Goal: Contribute content: Contribute content

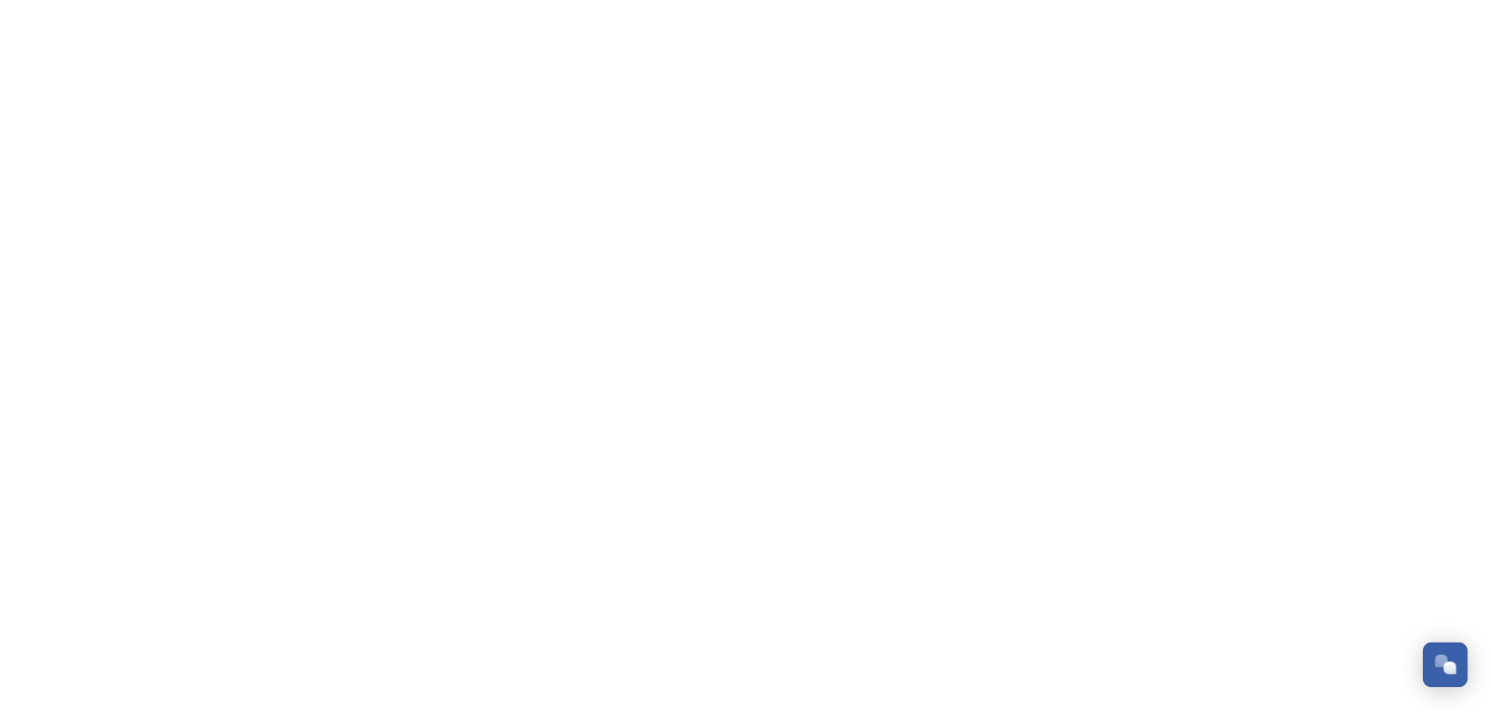
scroll to position [390, 0]
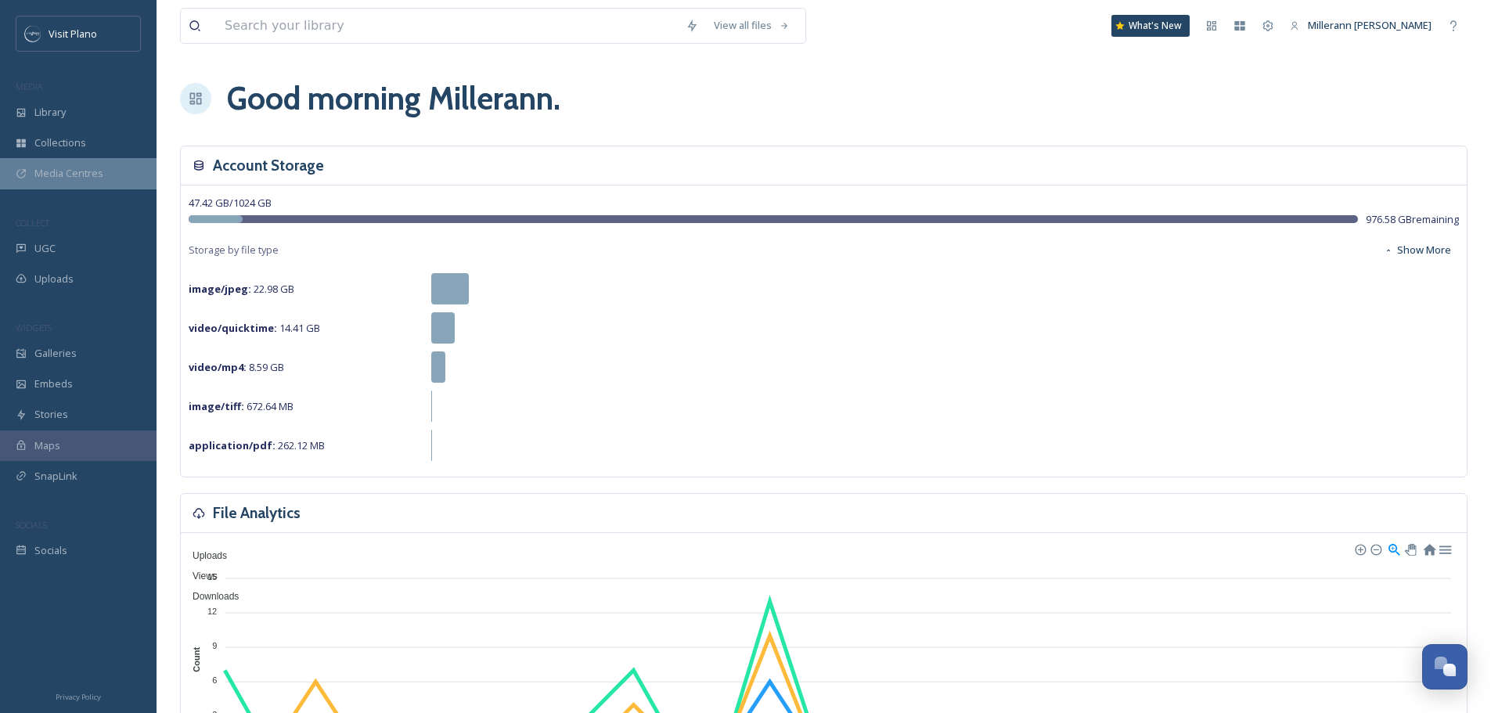
click at [70, 175] on span "Media Centres" at bounding box center [68, 173] width 69 height 15
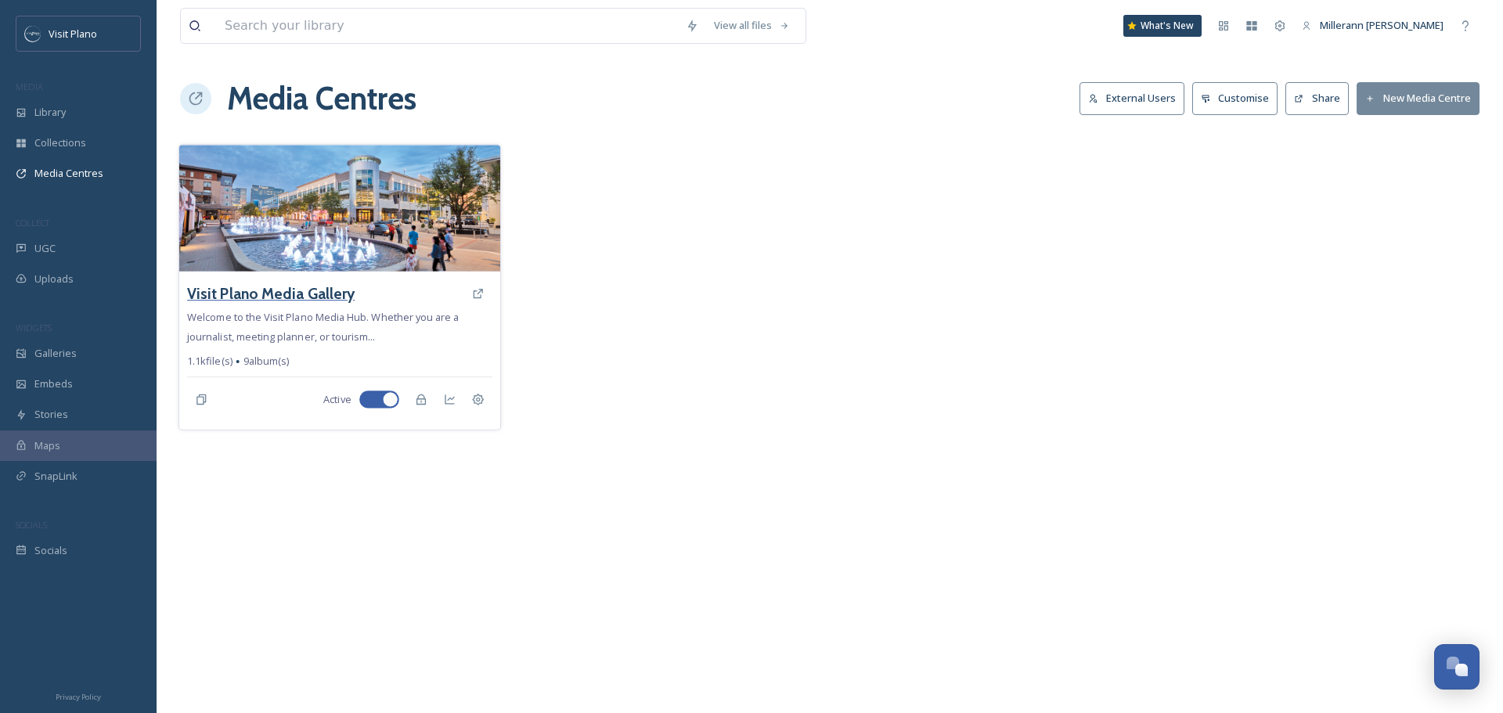
click at [299, 288] on h3 "Visit Plano Media Gallery" at bounding box center [271, 294] width 168 height 23
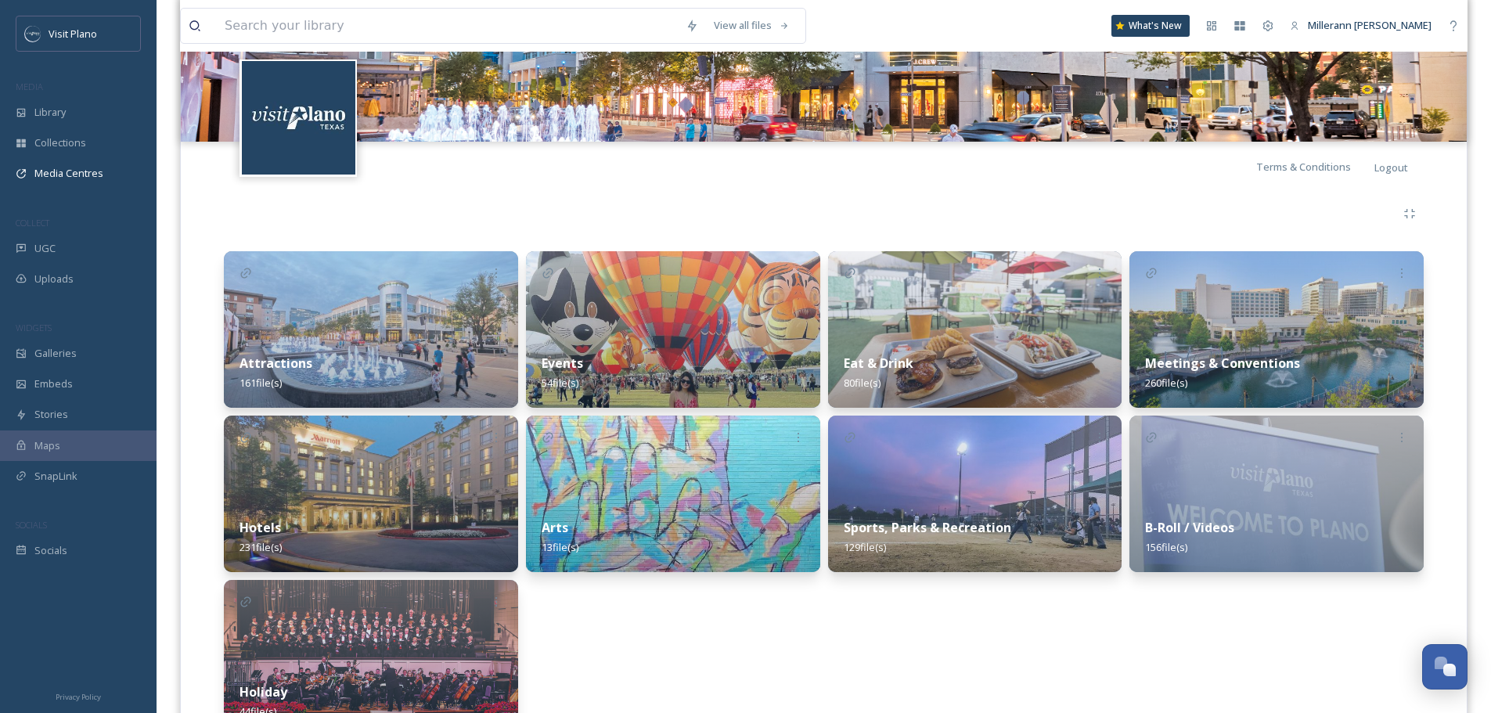
scroll to position [235, 0]
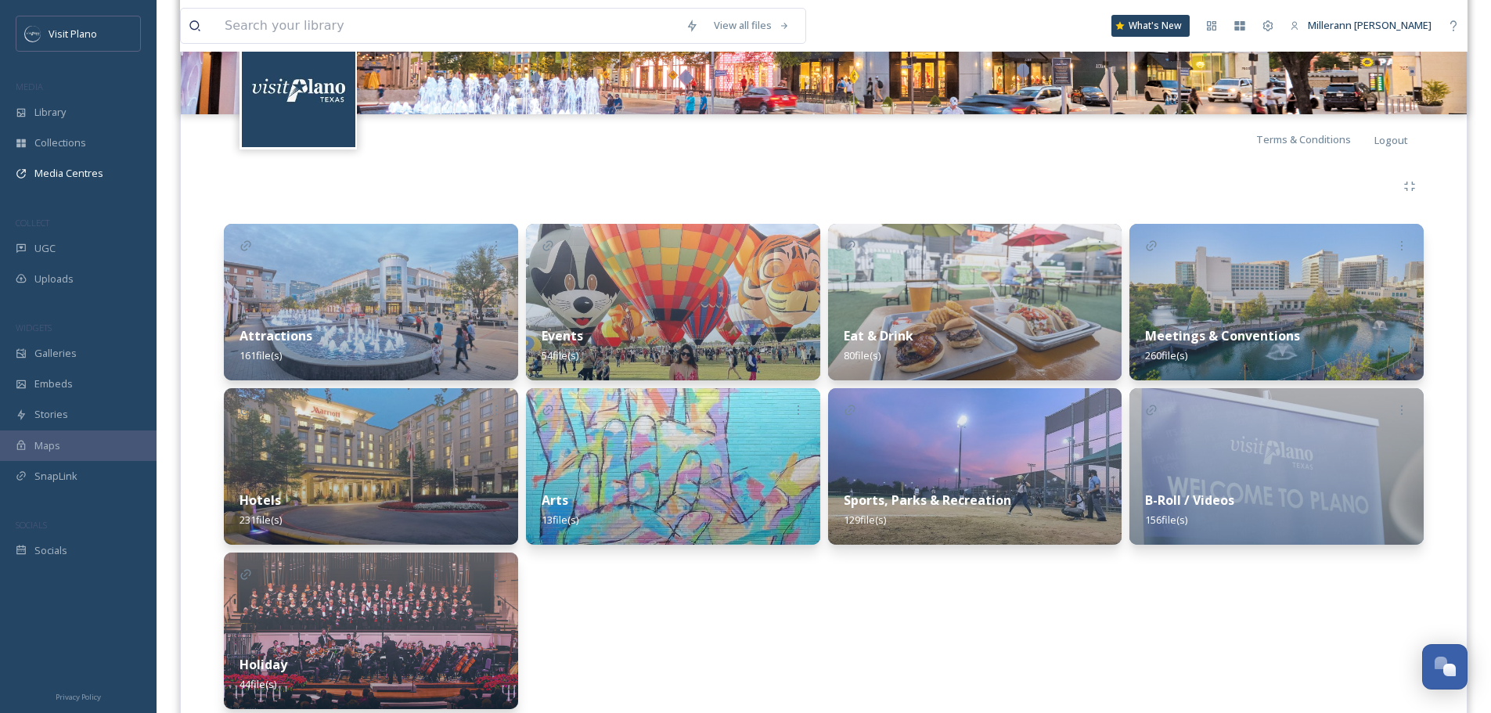
click at [1205, 500] on strong "B-Roll / Videos" at bounding box center [1189, 500] width 89 height 17
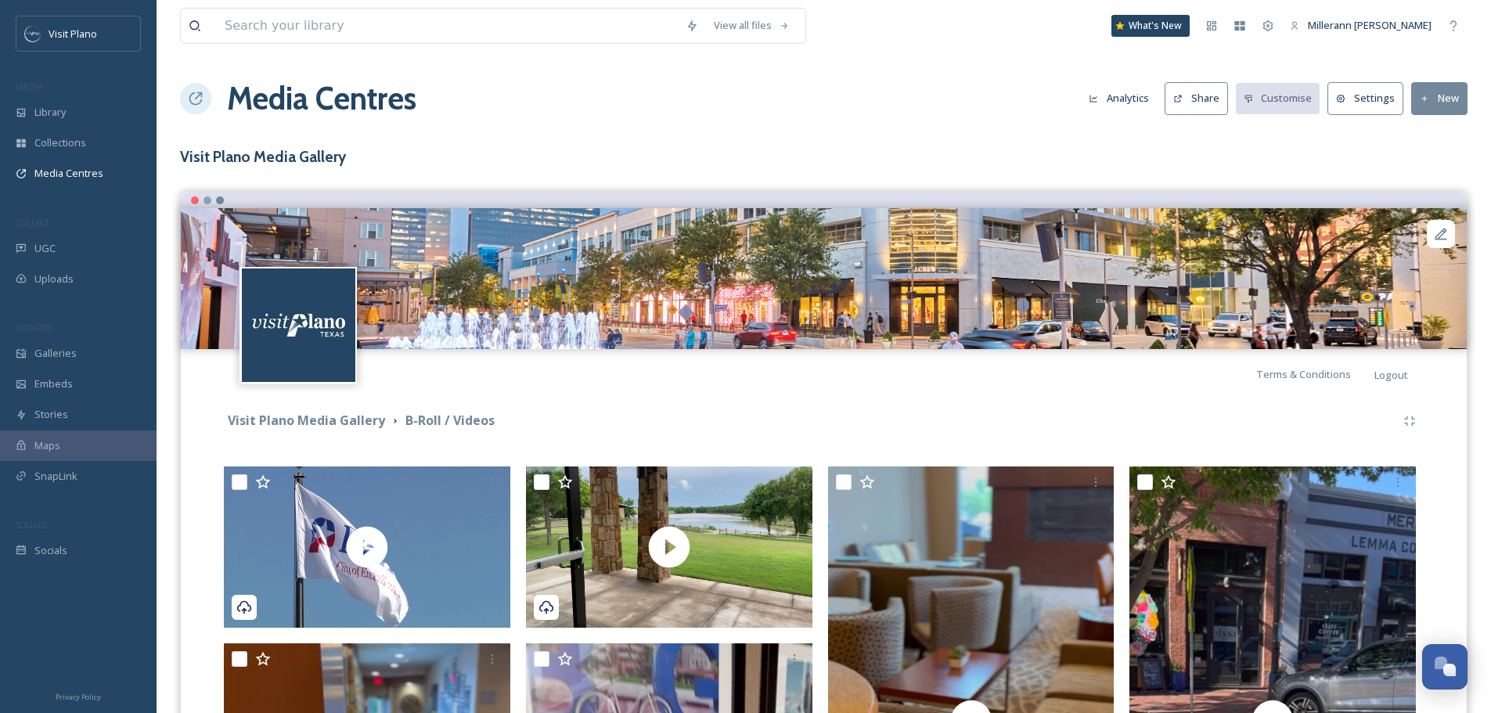
click at [1432, 101] on button "New" at bounding box center [1439, 98] width 56 height 32
click at [1425, 132] on span "Add Files" at bounding box center [1429, 135] width 42 height 15
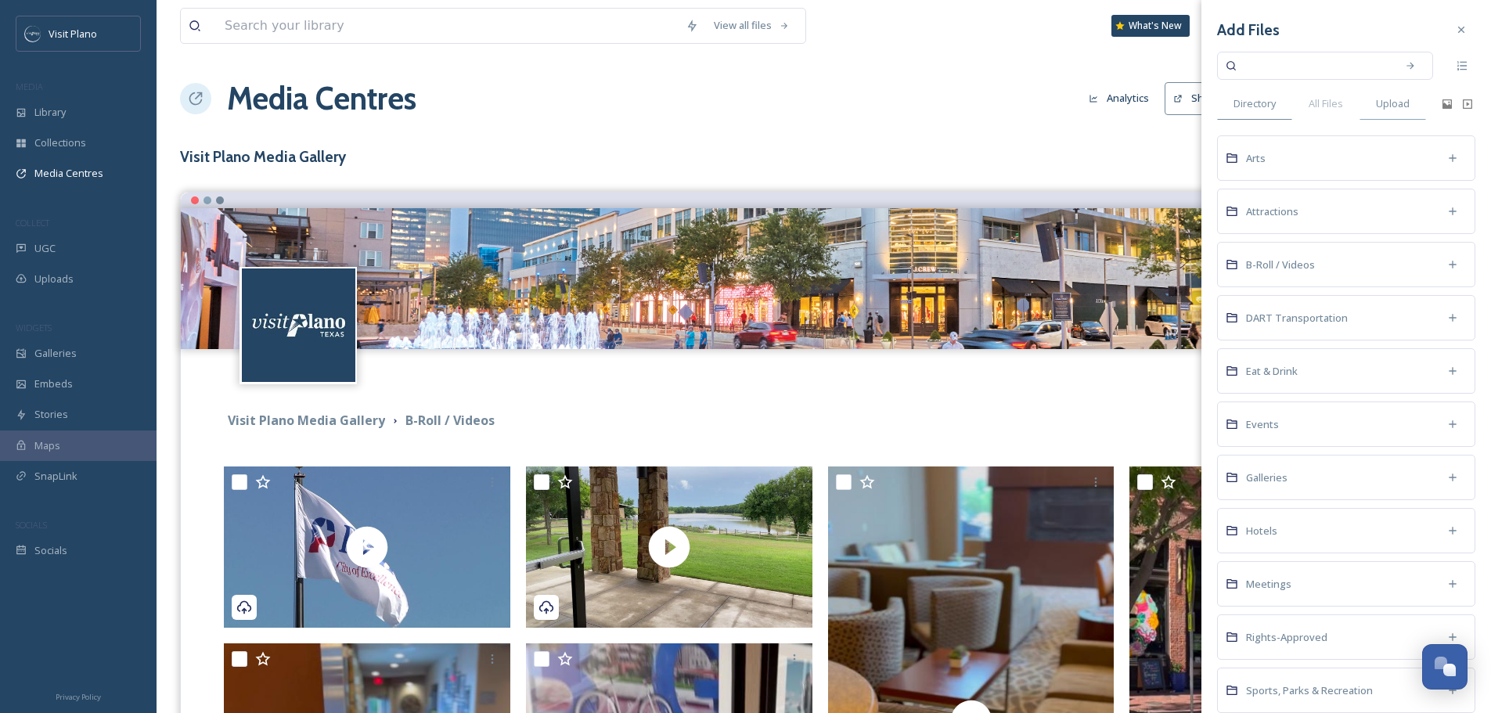
click at [1396, 102] on span "Upload" at bounding box center [1393, 103] width 34 height 15
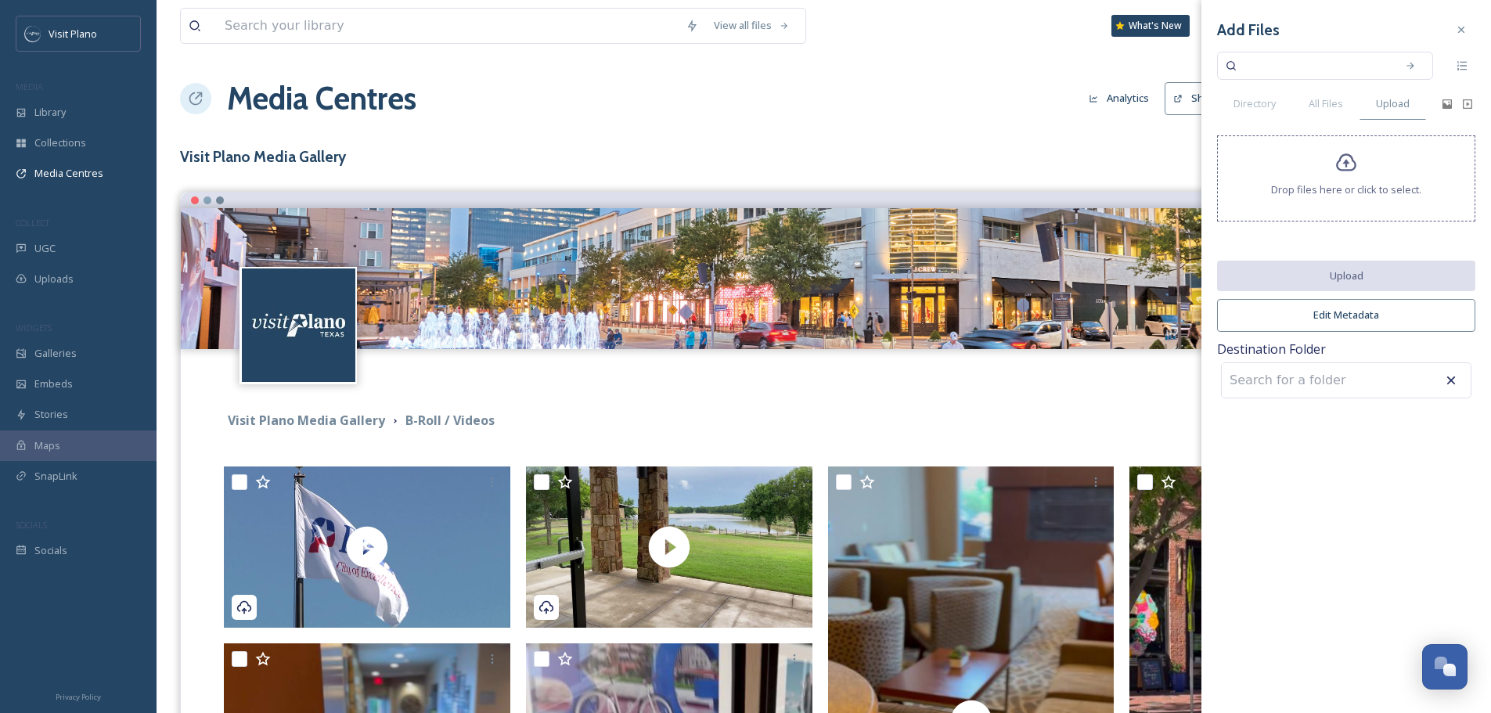
click at [1325, 196] on span "Drop files here or click to select." at bounding box center [1346, 189] width 150 height 15
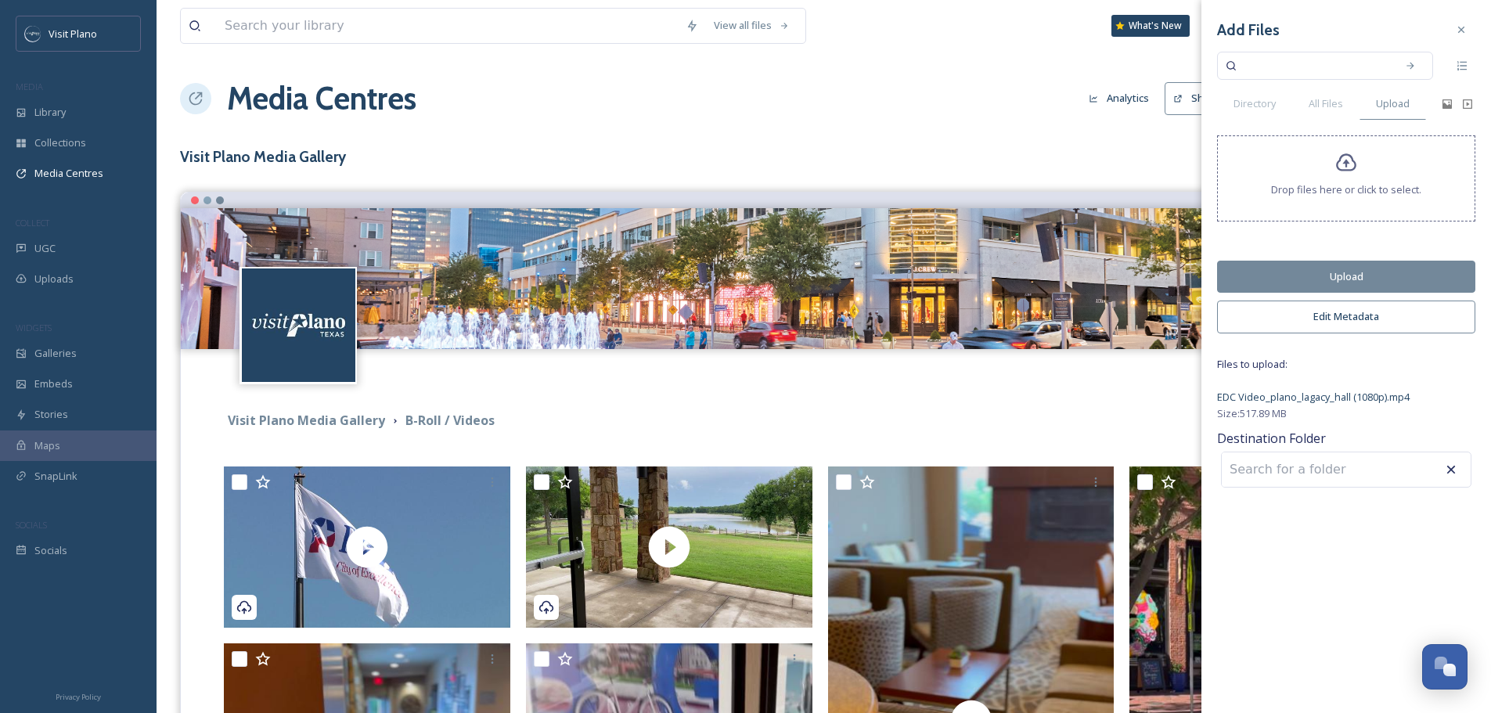
click at [1277, 474] on input at bounding box center [1308, 469] width 172 height 34
click at [1362, 321] on button "Edit Metadata" at bounding box center [1346, 317] width 258 height 32
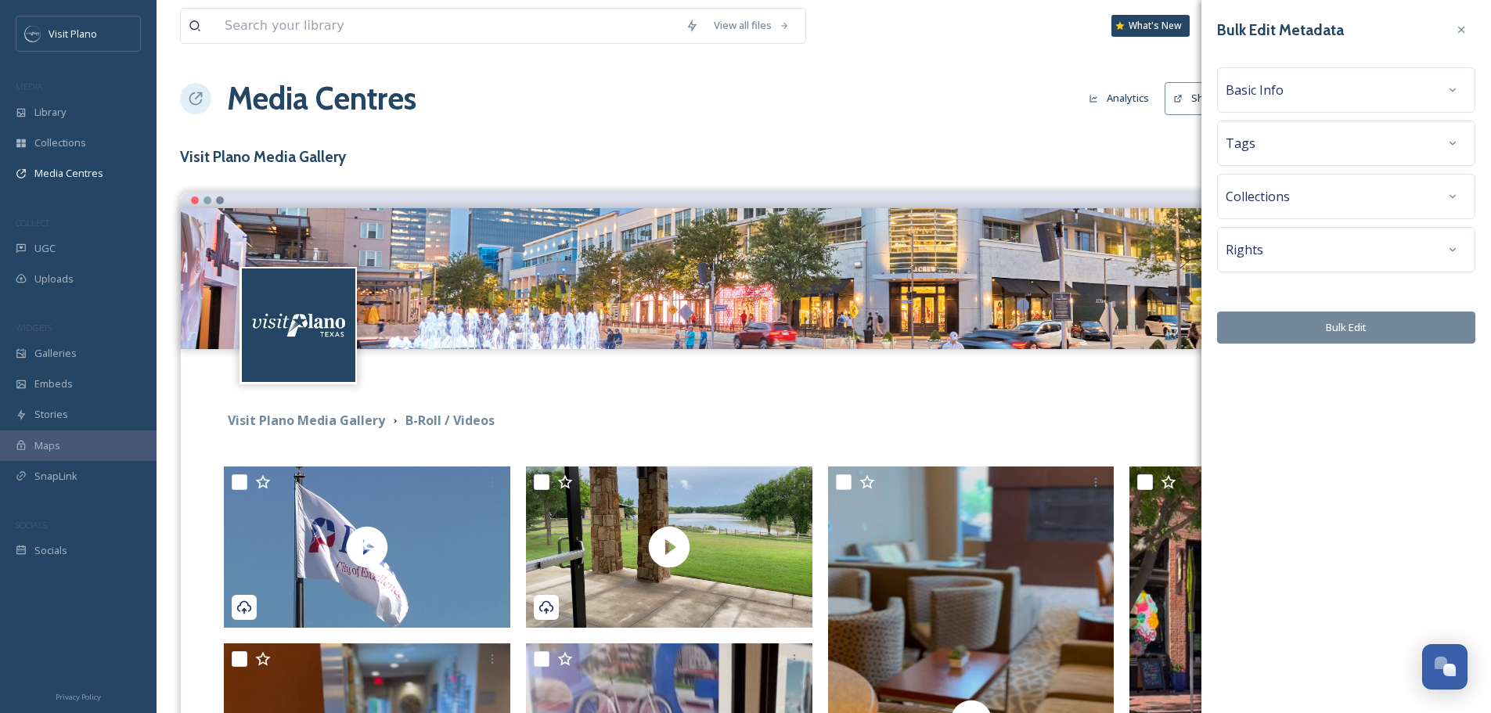
click at [1295, 95] on div "Basic Info" at bounding box center [1346, 90] width 241 height 28
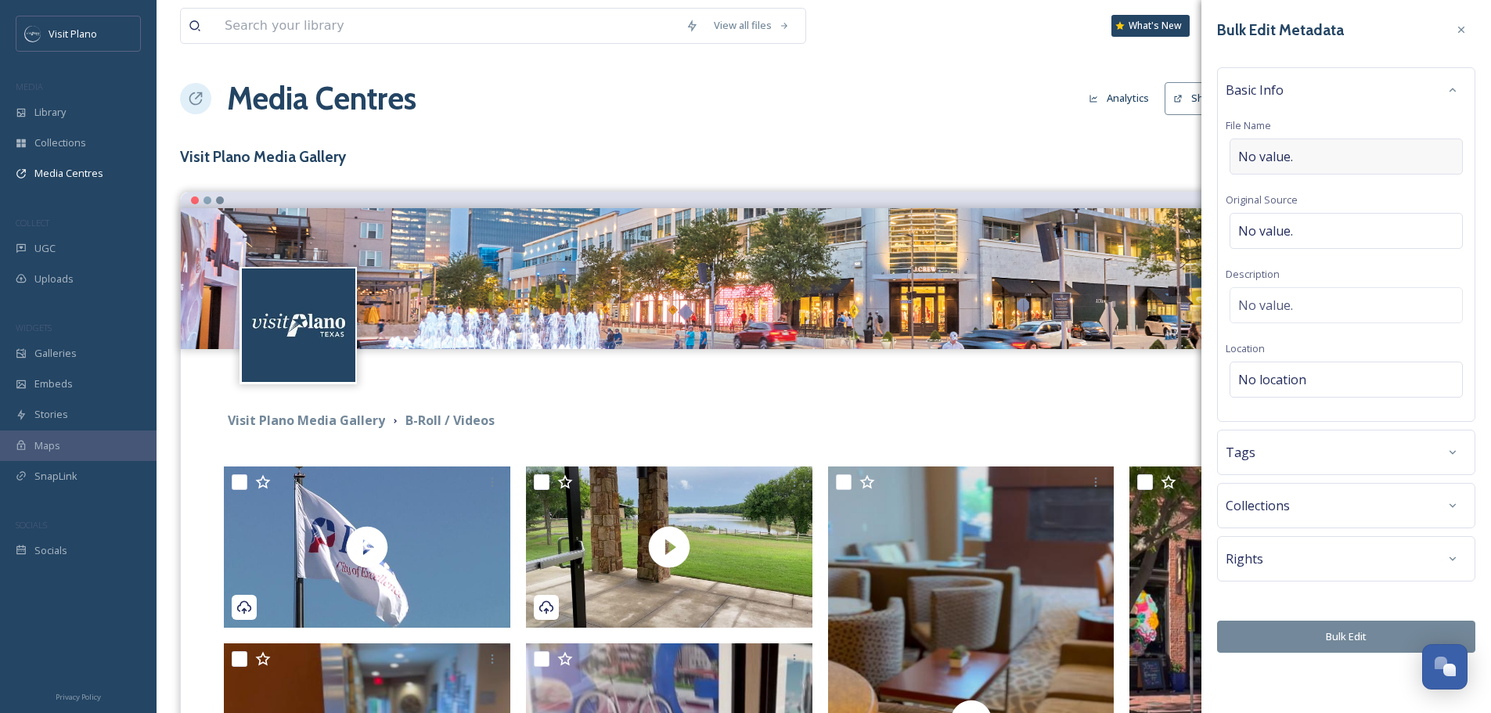
click at [1322, 156] on div "No value." at bounding box center [1346, 157] width 233 height 36
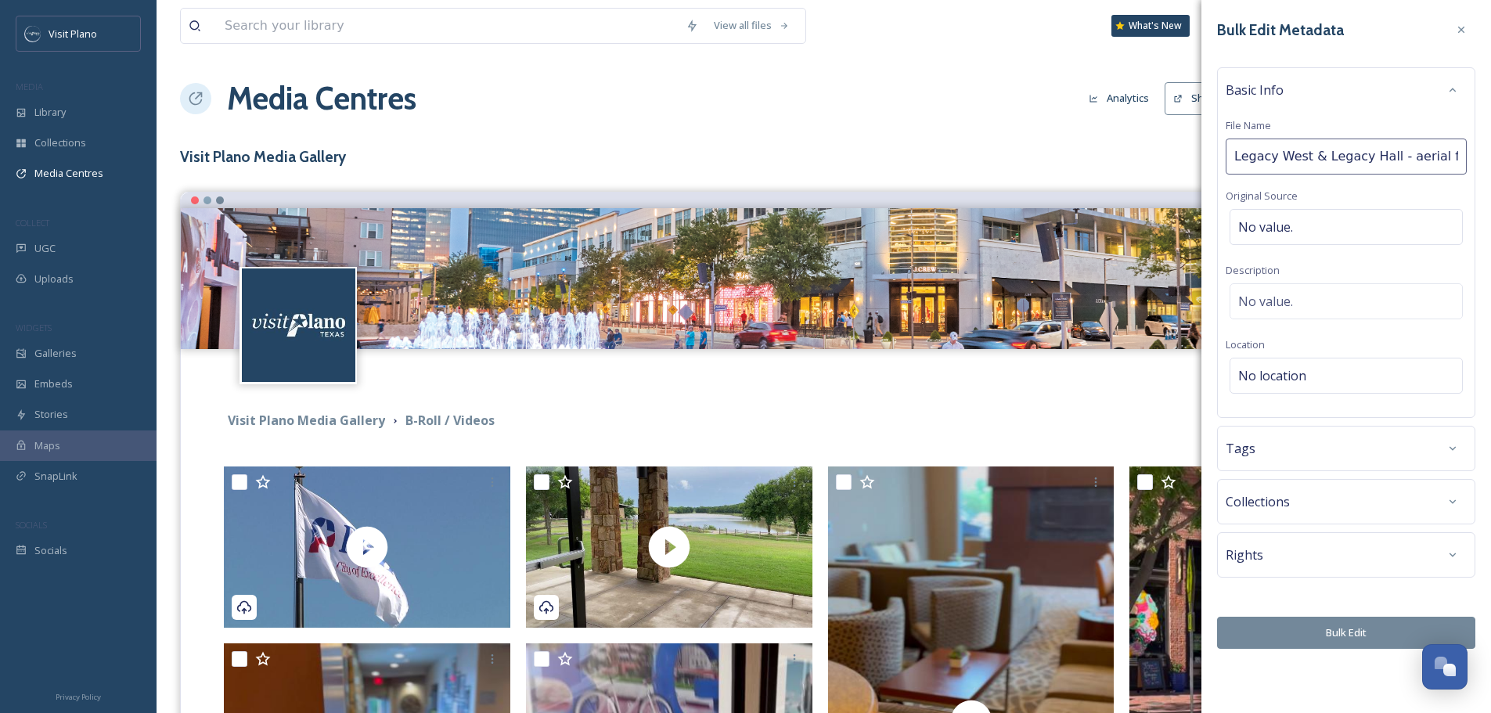
scroll to position [0, 13]
type input "Legacy West & Legacy Hall - aerial footage"
click at [1306, 380] on div "Basic Info File Name Legacy West & Legacy Hall - aerial footage Original Source…" at bounding box center [1346, 242] width 258 height 351
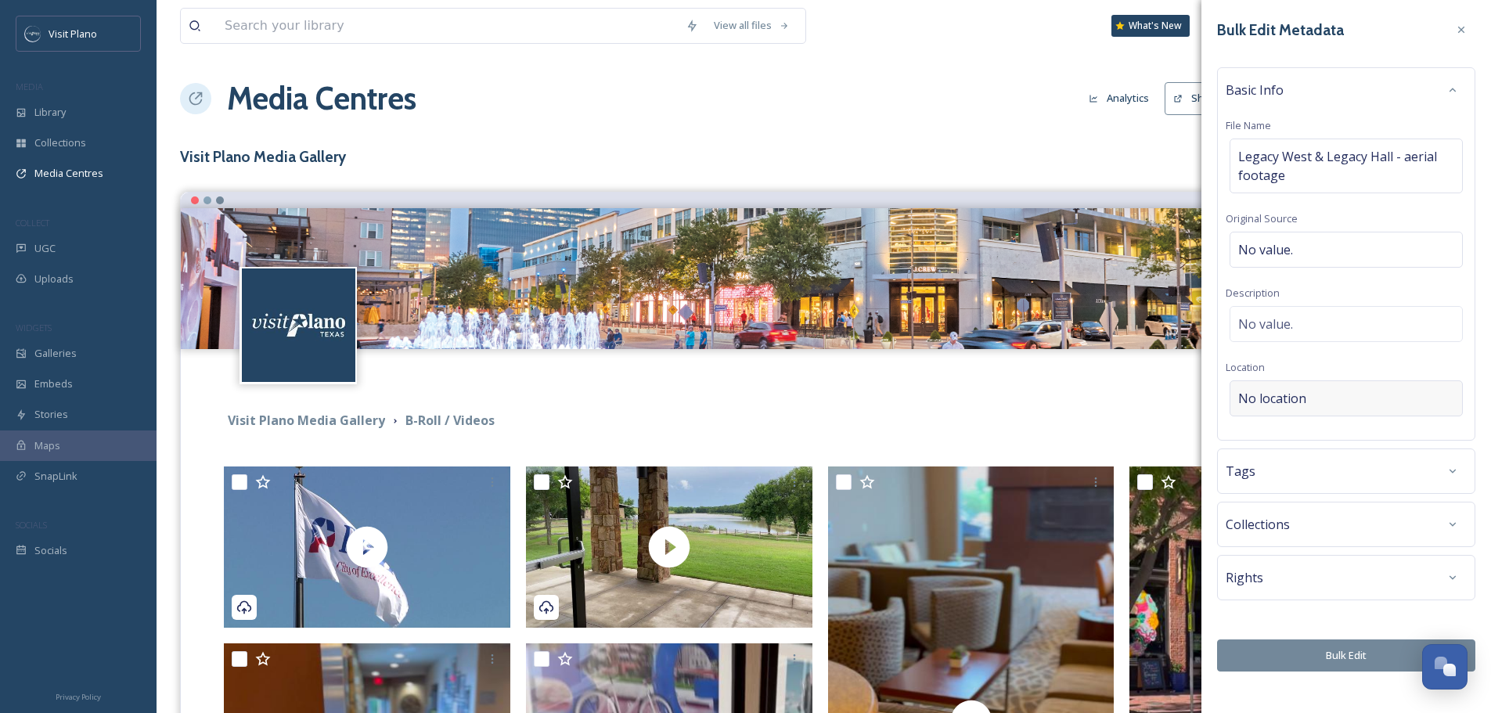
click at [1310, 395] on div "No location" at bounding box center [1346, 398] width 233 height 36
click at [1310, 395] on input at bounding box center [1347, 398] width 232 height 34
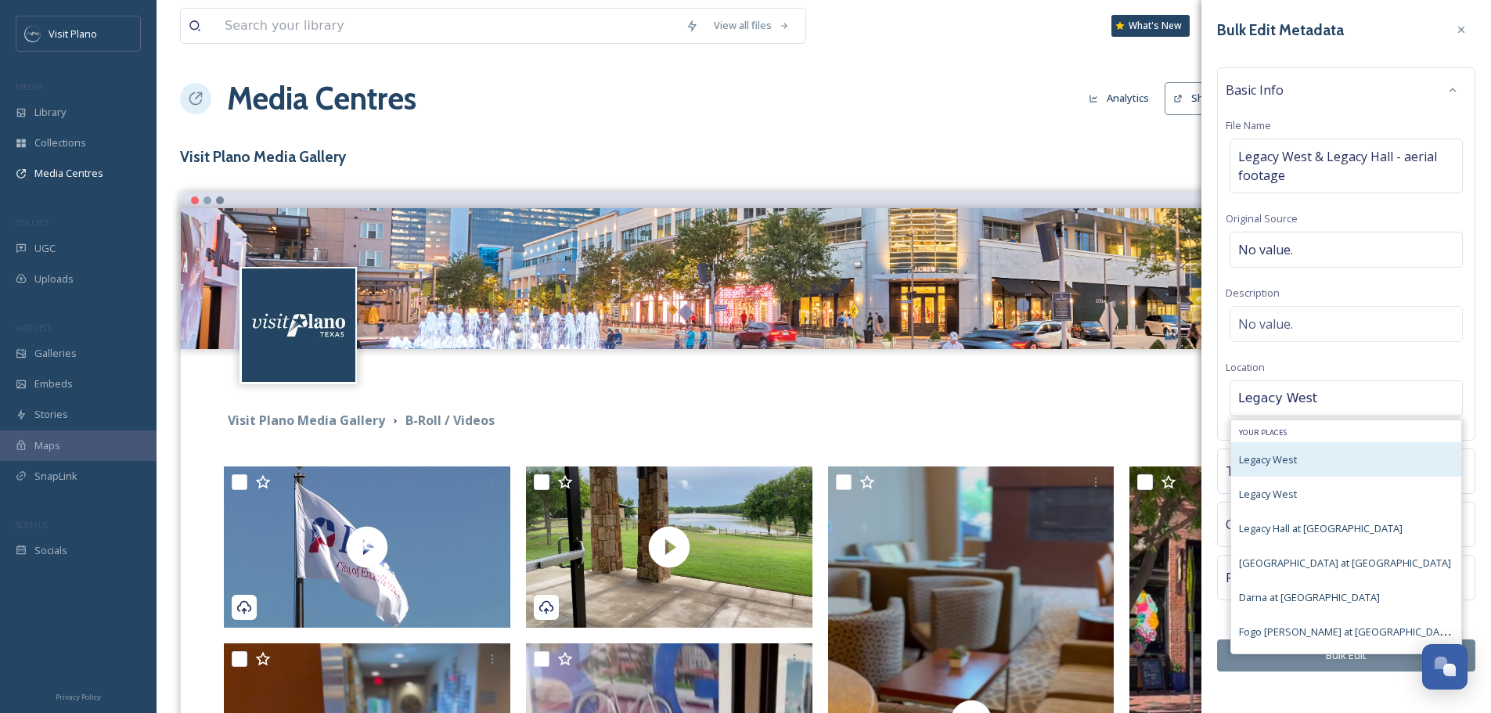
type input "Legacy West"
click at [1342, 463] on div "Legacy West" at bounding box center [1346, 459] width 230 height 34
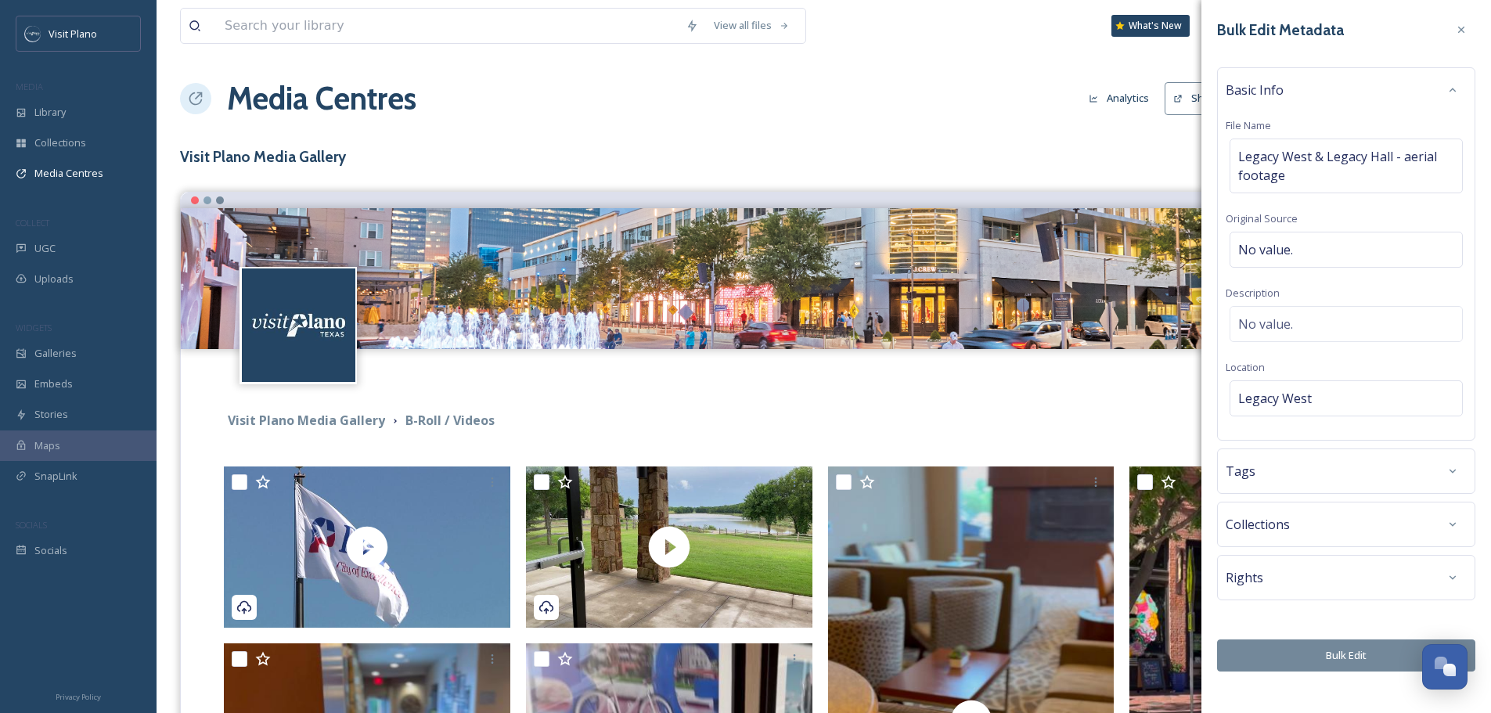
click at [1330, 467] on div "Tags" at bounding box center [1346, 471] width 241 height 28
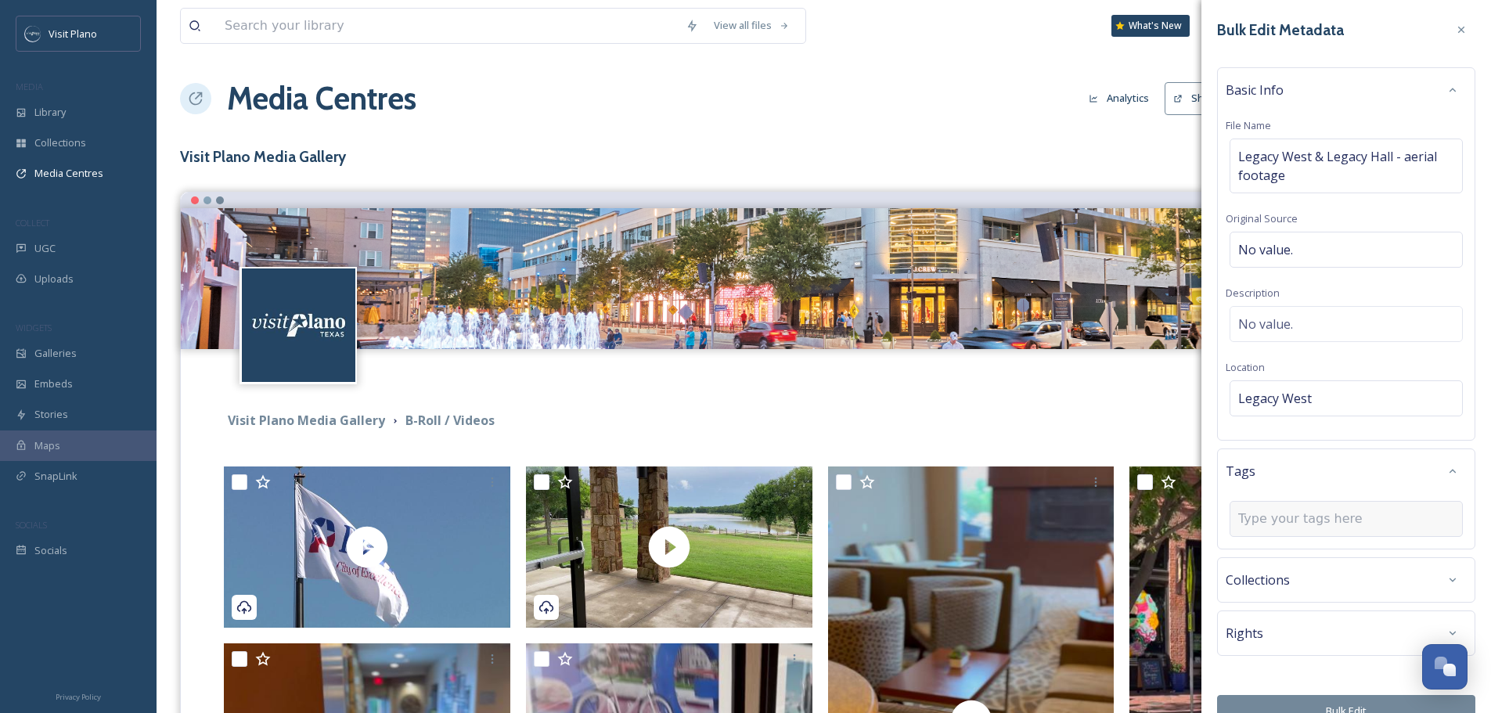
click at [1281, 516] on input at bounding box center [1316, 519] width 157 height 19
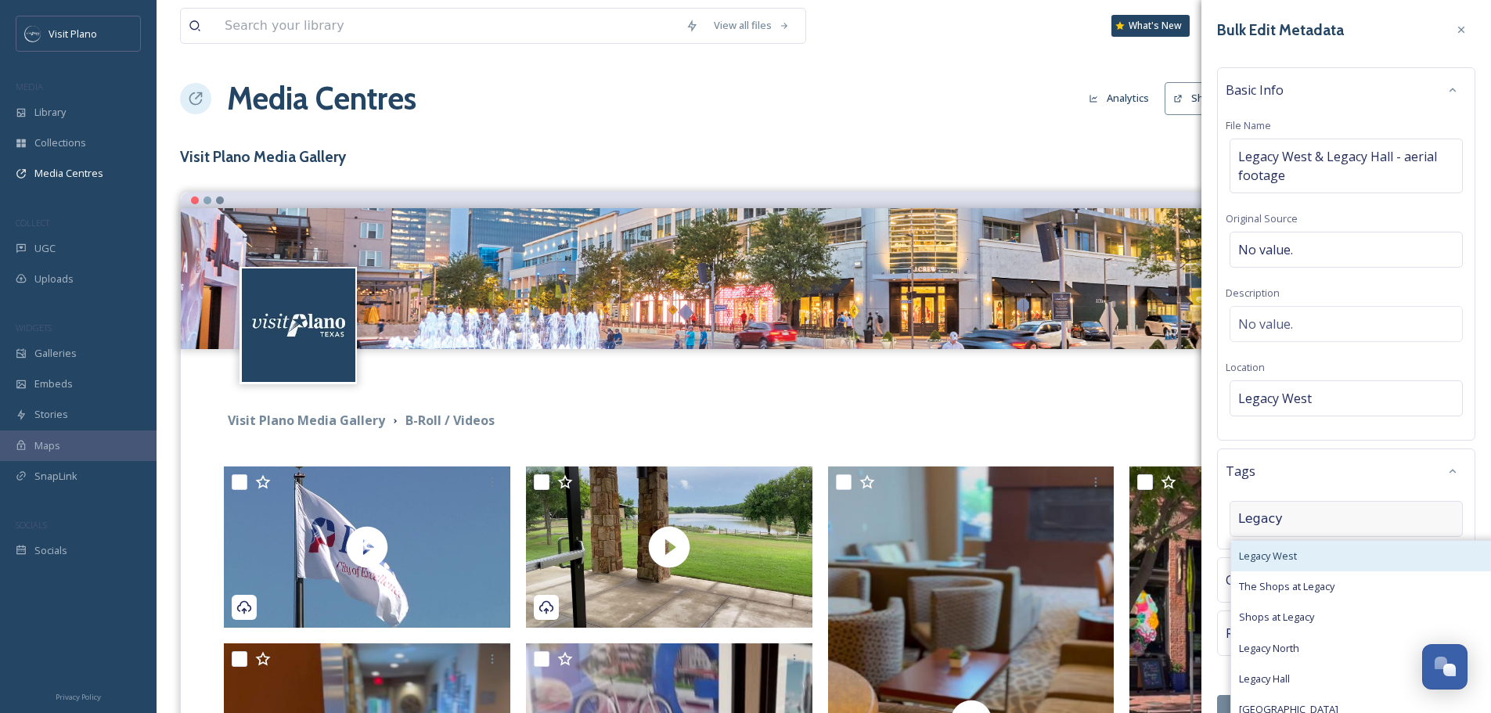
type input "Legacy"
click at [1290, 560] on span "Legacy West" at bounding box center [1268, 556] width 58 height 15
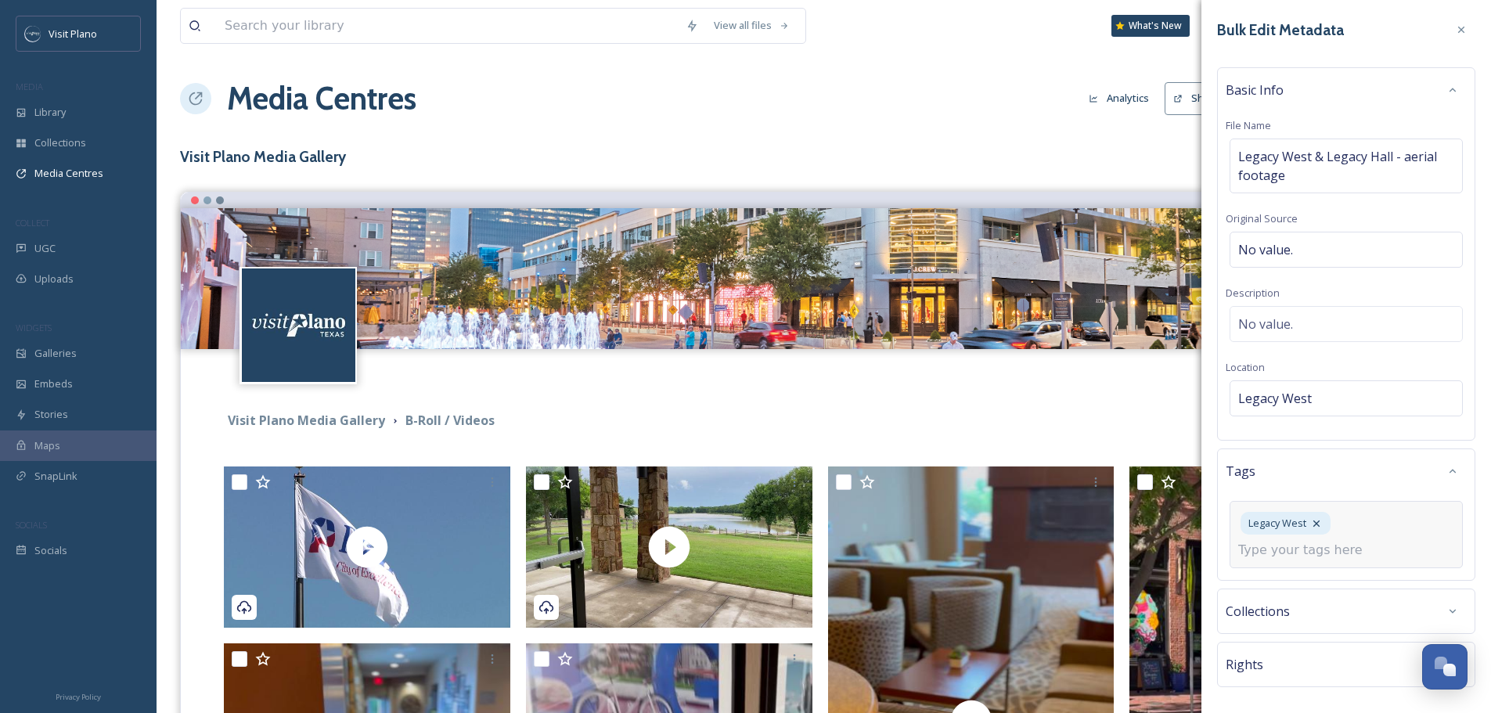
click at [1314, 555] on input at bounding box center [1316, 550] width 157 height 19
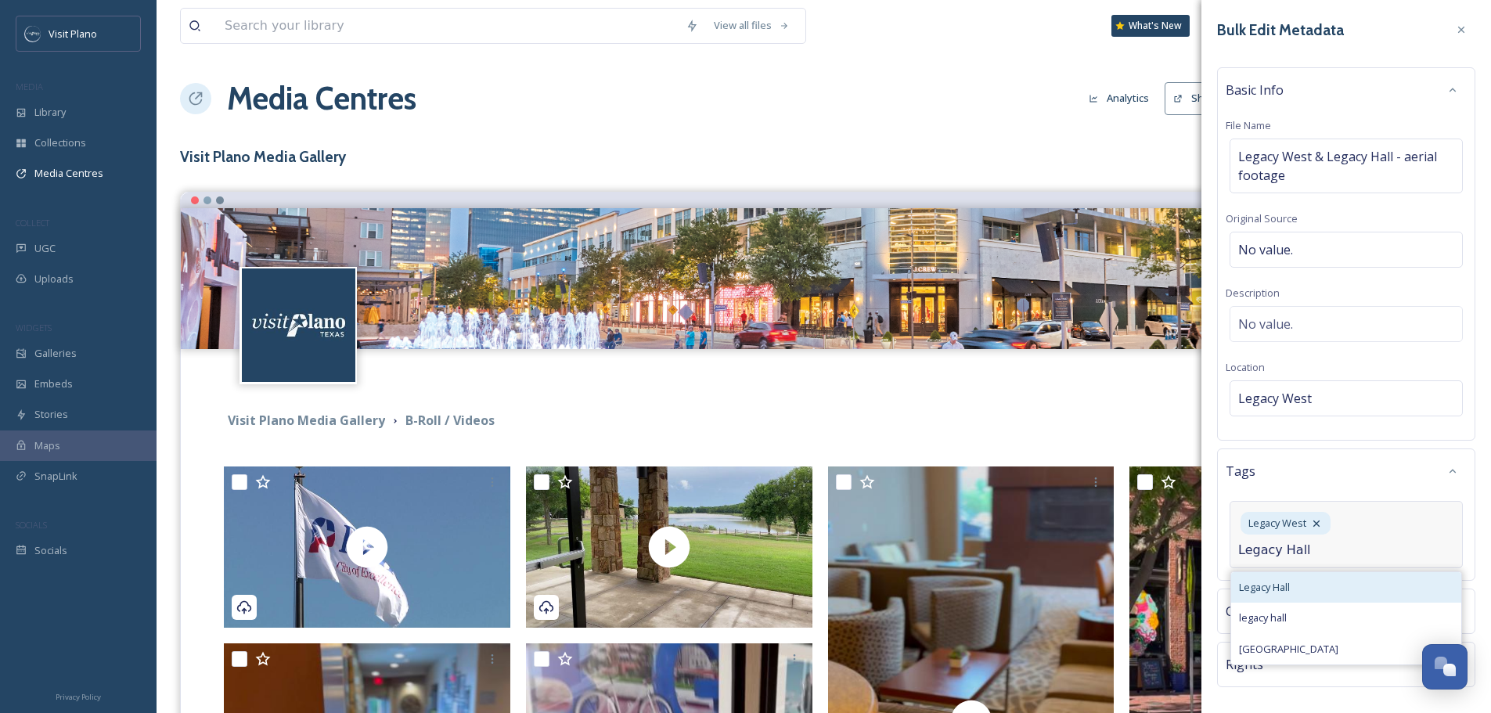
type input "Legacy Hall"
click at [1294, 586] on div "Legacy Hall" at bounding box center [1346, 587] width 230 height 31
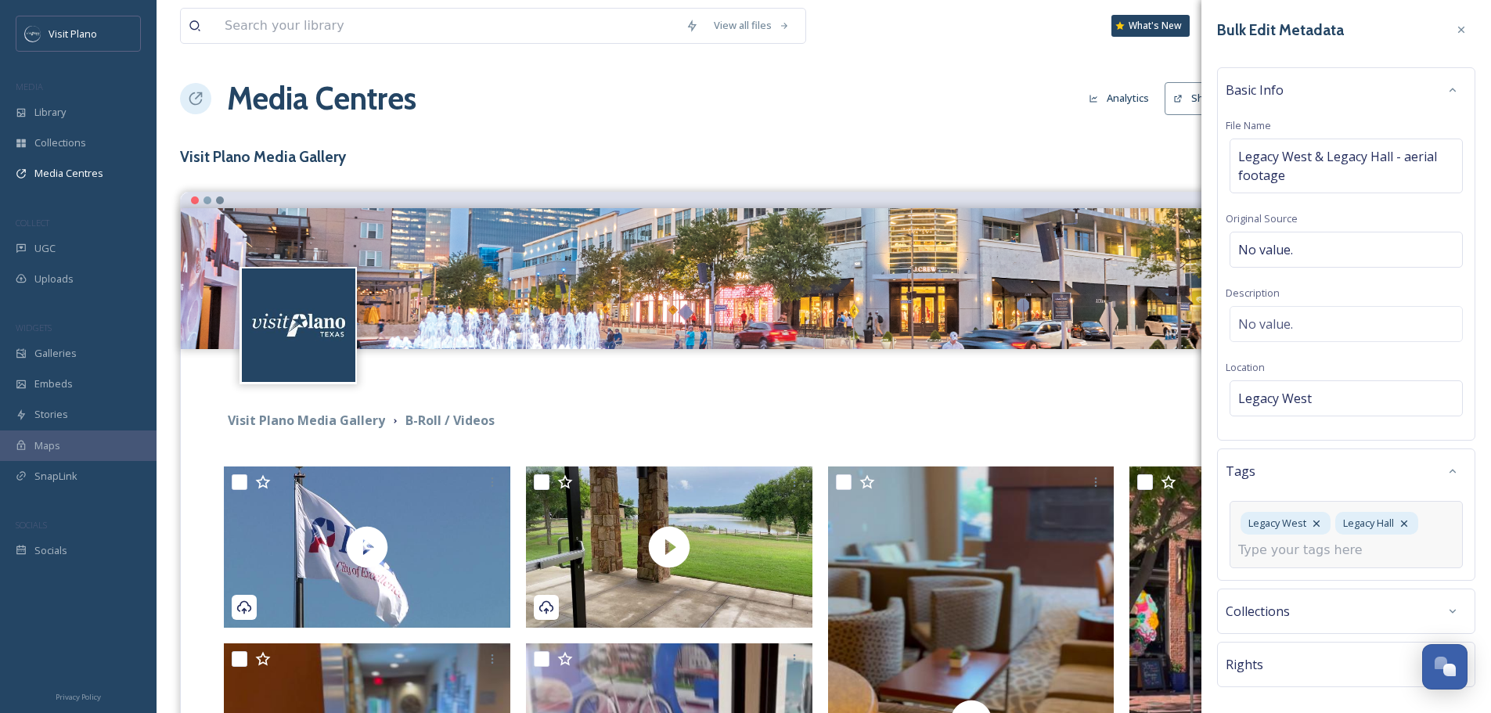
click at [1300, 552] on input at bounding box center [1316, 550] width 157 height 19
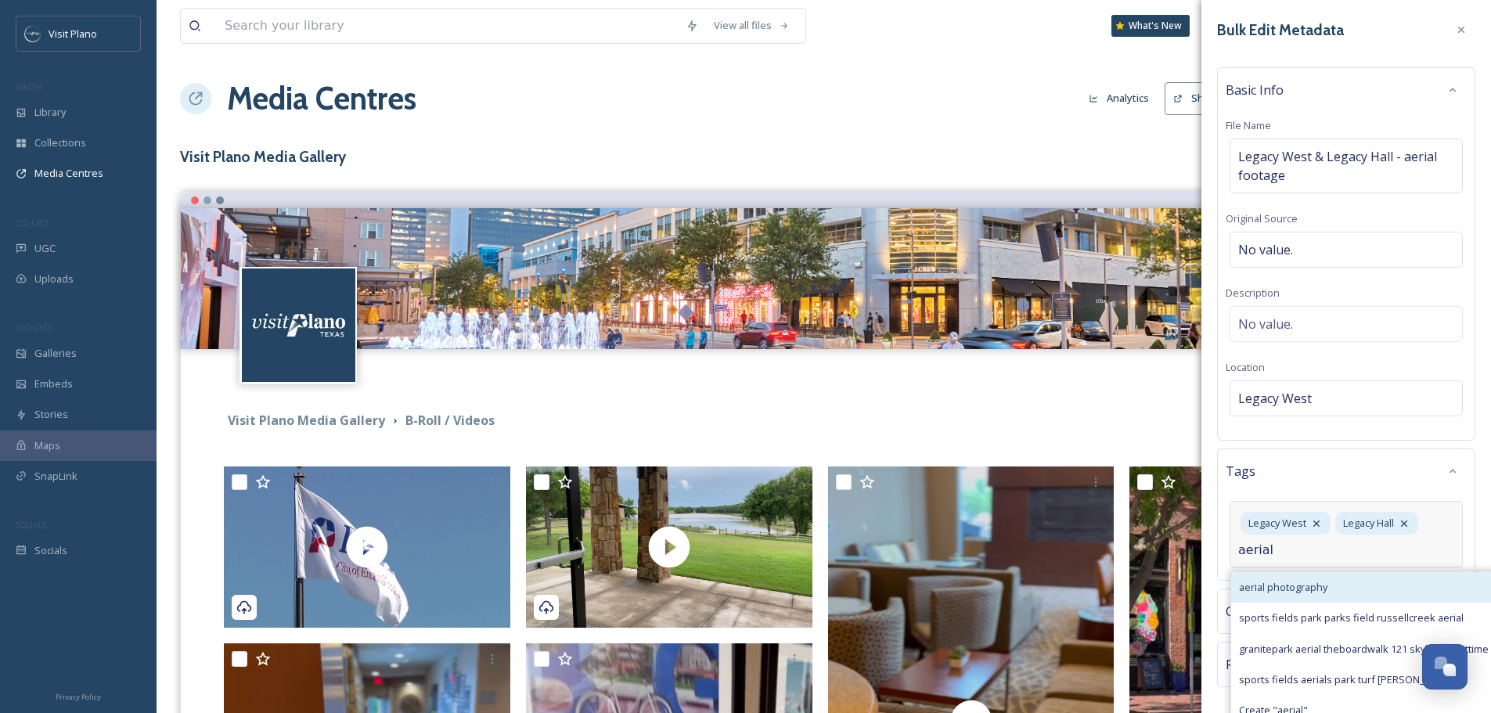
type input "aerial"
click at [1303, 586] on span "aerial photography" at bounding box center [1283, 587] width 88 height 15
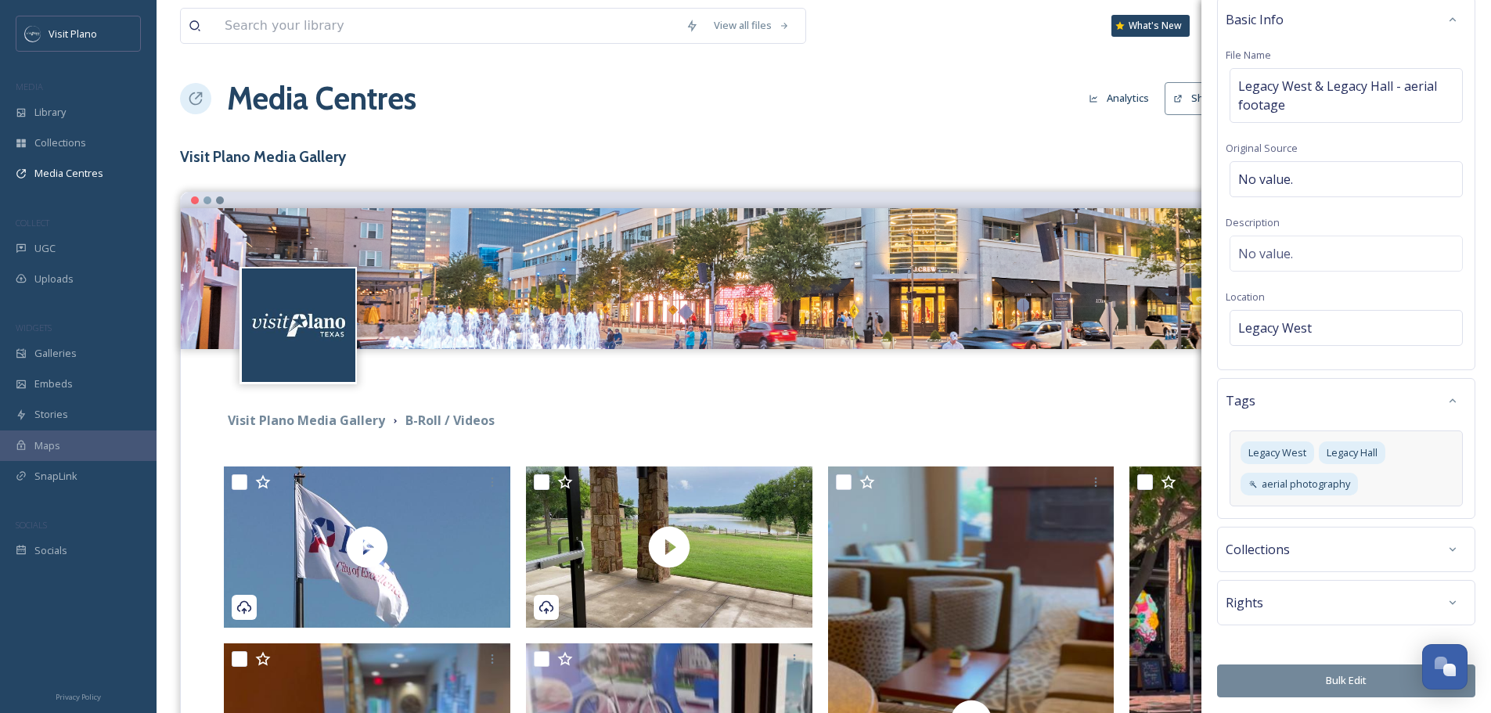
click at [1303, 561] on div "Collections" at bounding box center [1346, 549] width 241 height 28
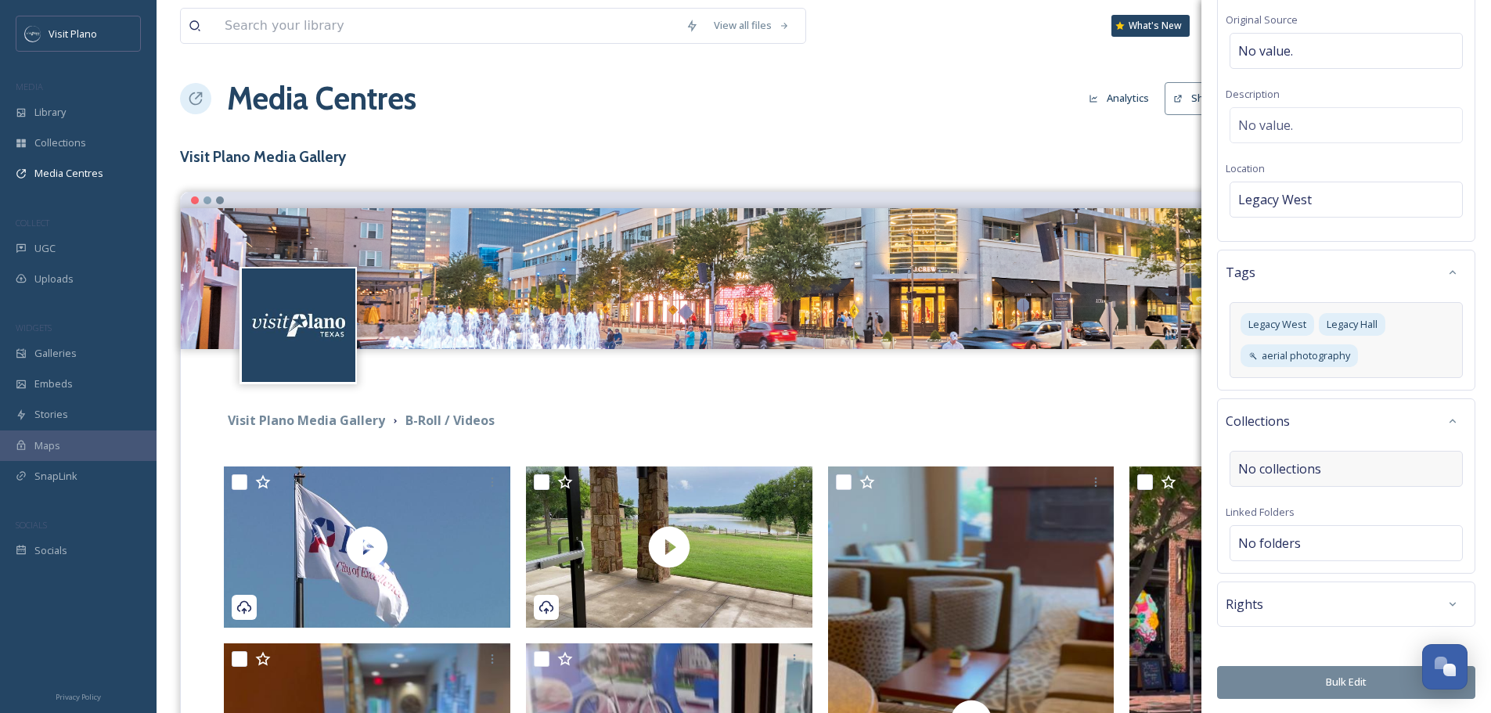
scroll to position [200, 0]
click at [1278, 470] on span "No collections" at bounding box center [1279, 467] width 83 height 19
click at [1447, 425] on icon at bounding box center [1453, 419] width 13 height 13
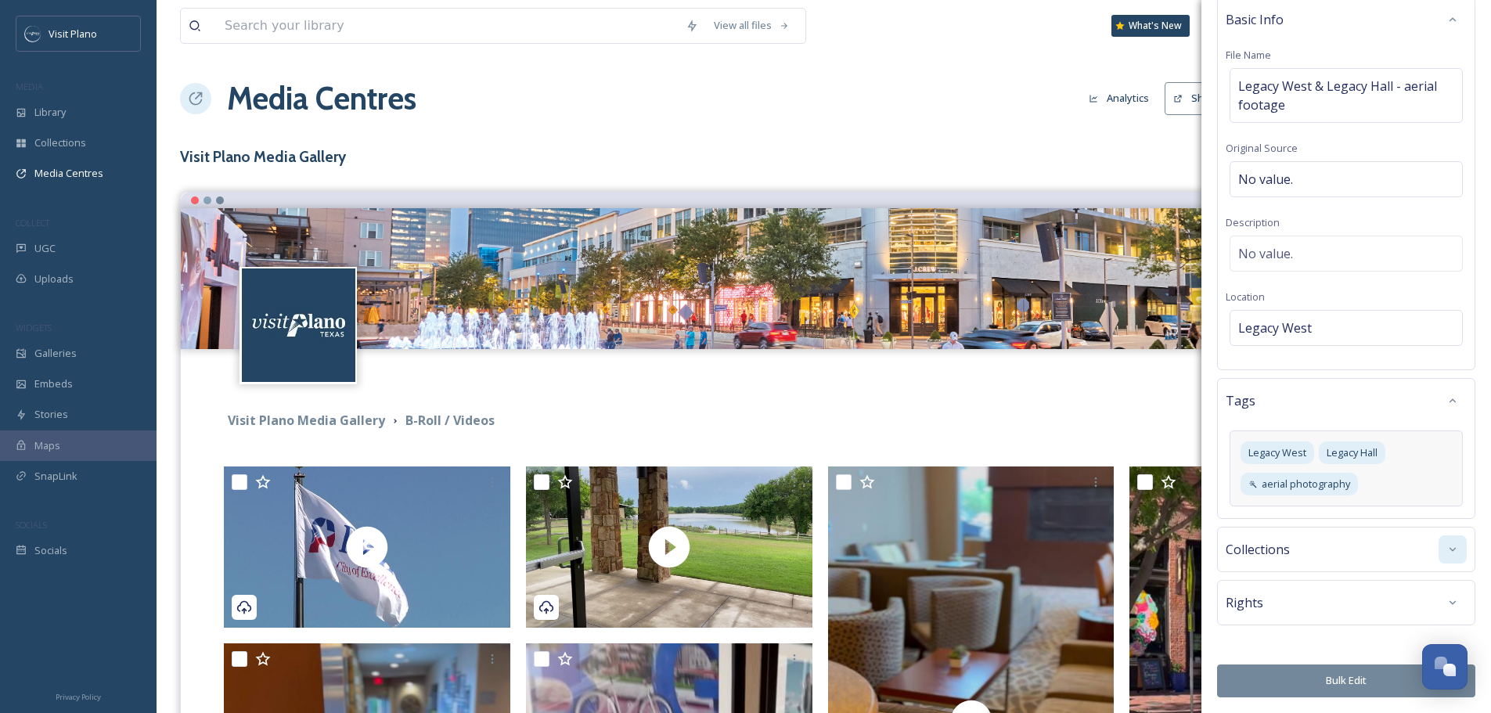
click at [1396, 601] on div "Rights" at bounding box center [1346, 603] width 241 height 28
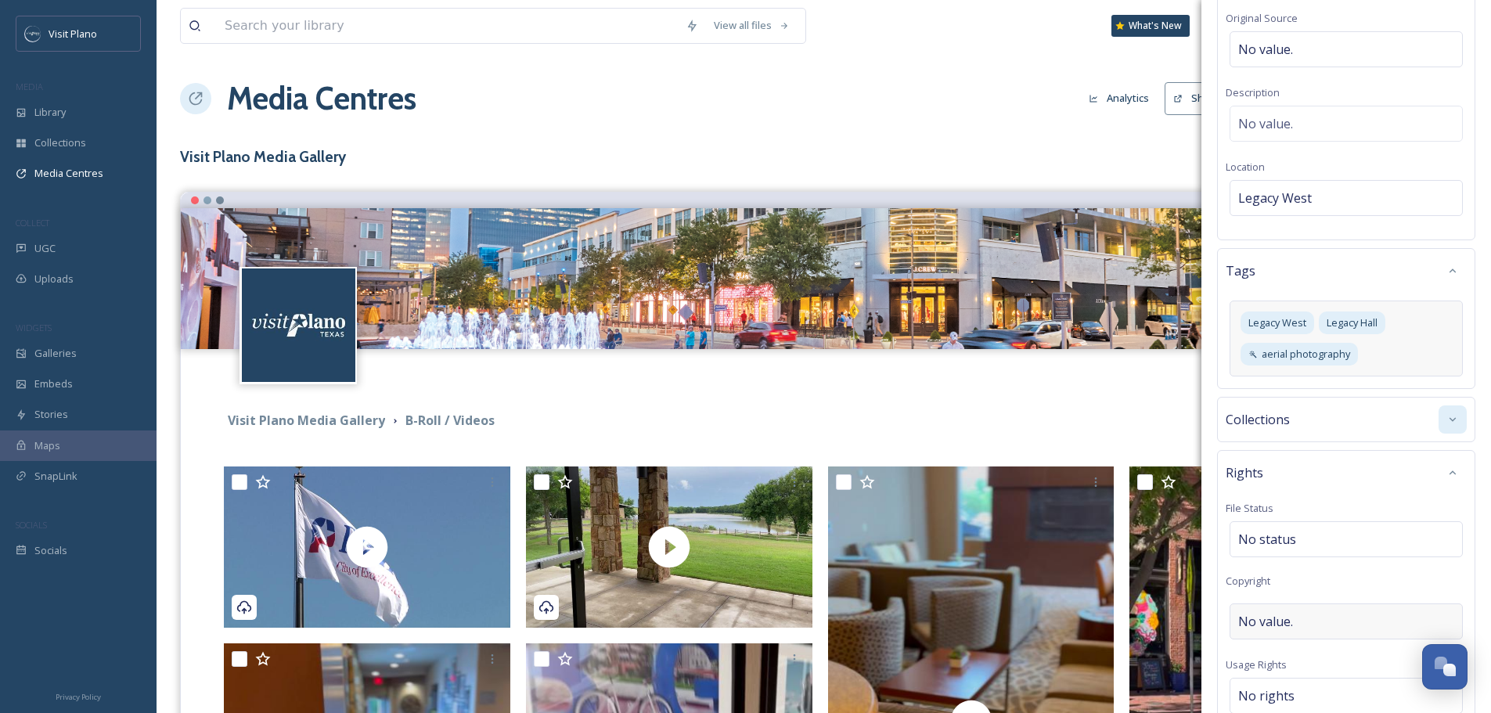
click at [1281, 627] on span "No value." at bounding box center [1265, 621] width 55 height 19
type input "City of Plano"
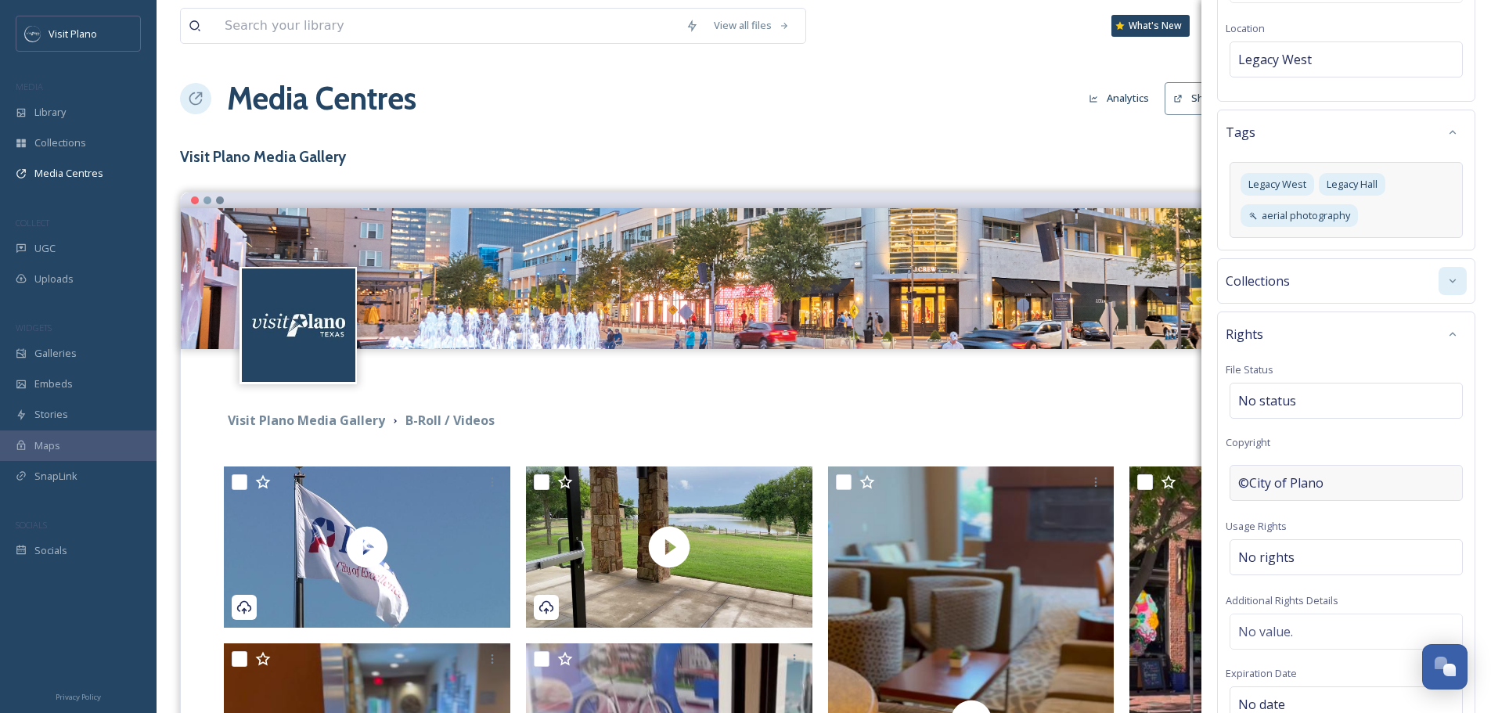
scroll to position [526, 0]
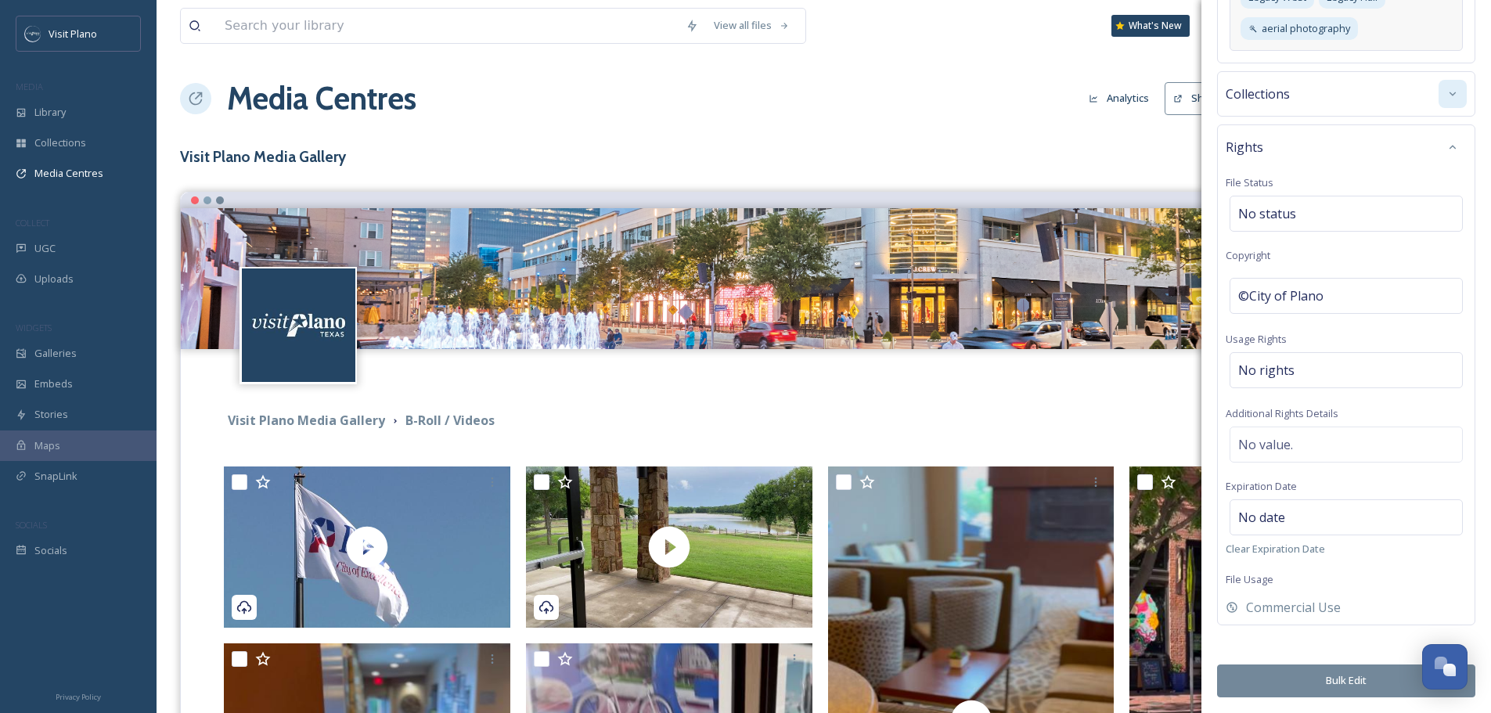
click at [1352, 676] on button "Bulk Edit" at bounding box center [1346, 681] width 258 height 32
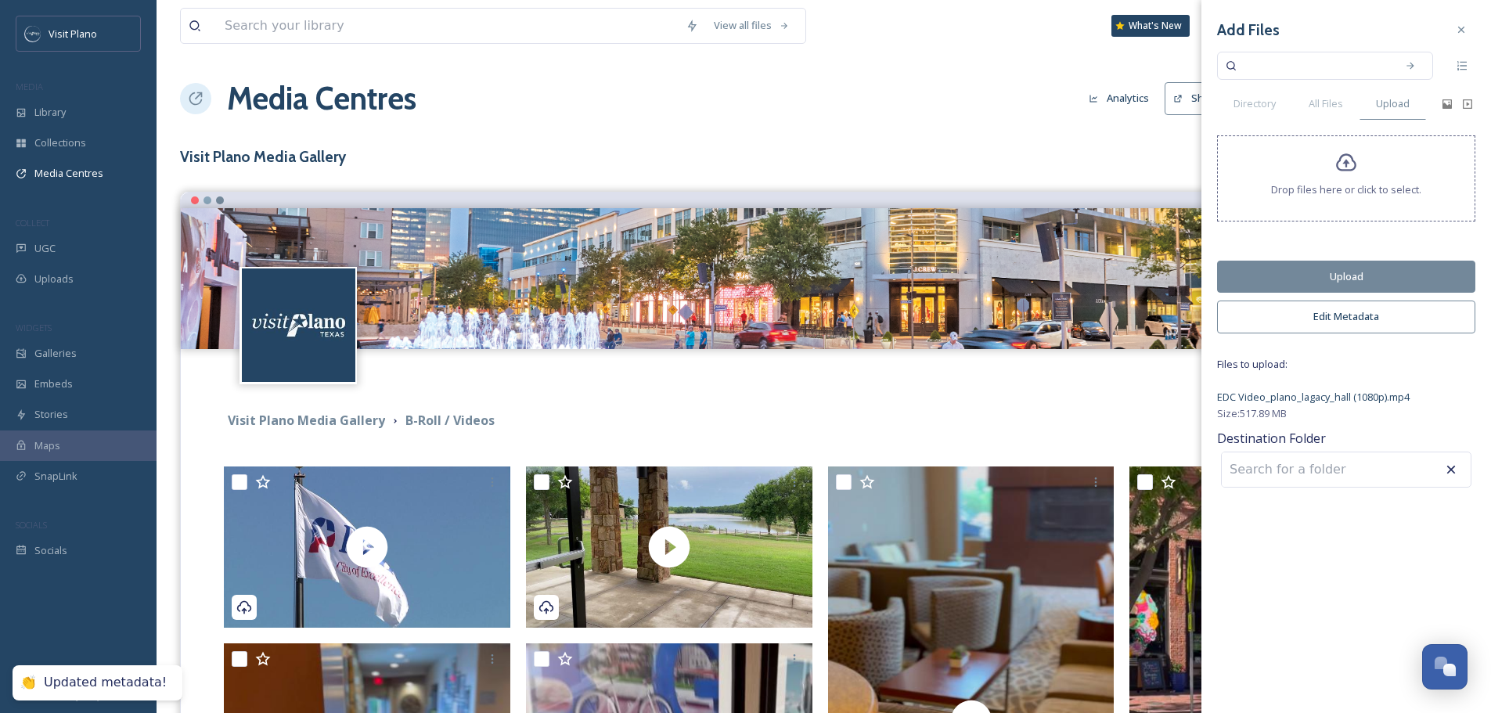
click at [1332, 272] on button "Upload" at bounding box center [1346, 277] width 258 height 32
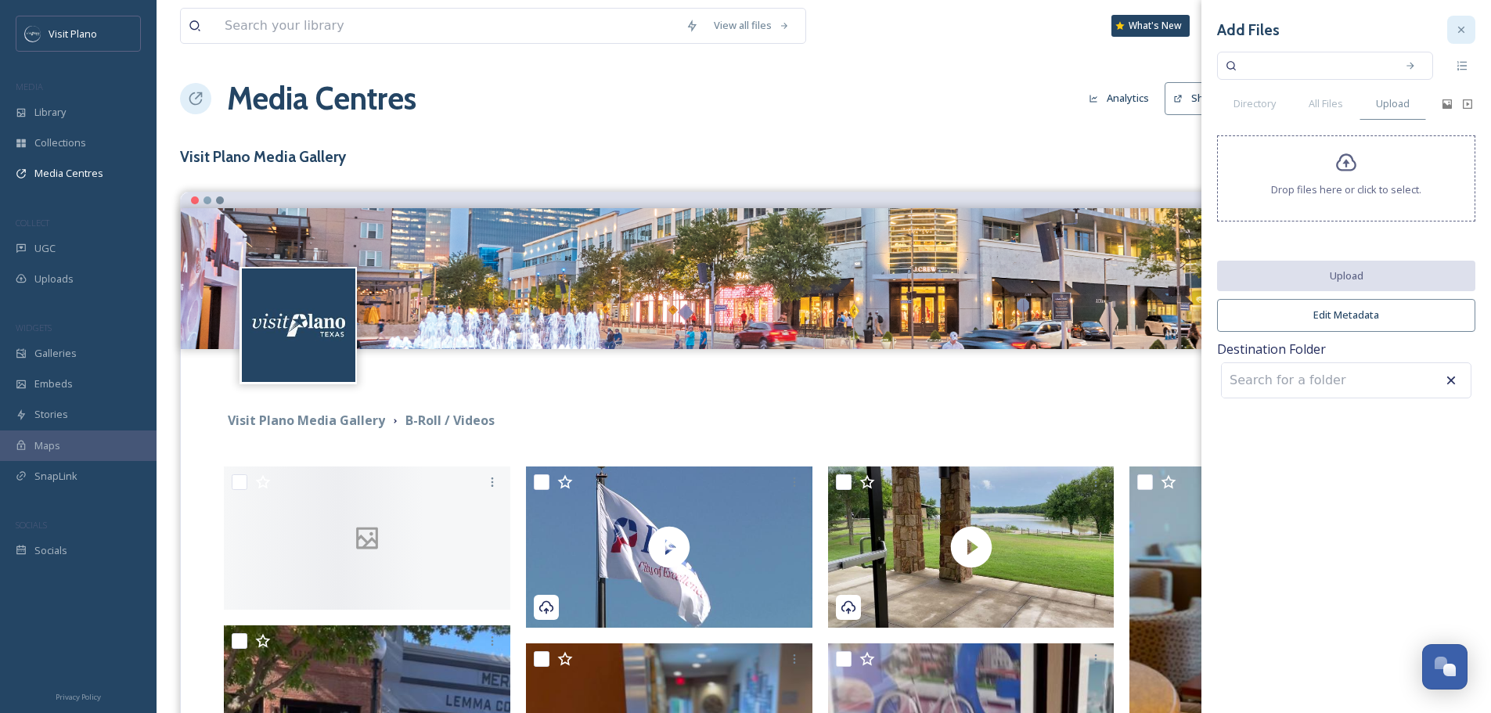
click at [1461, 33] on icon at bounding box center [1461, 29] width 13 height 13
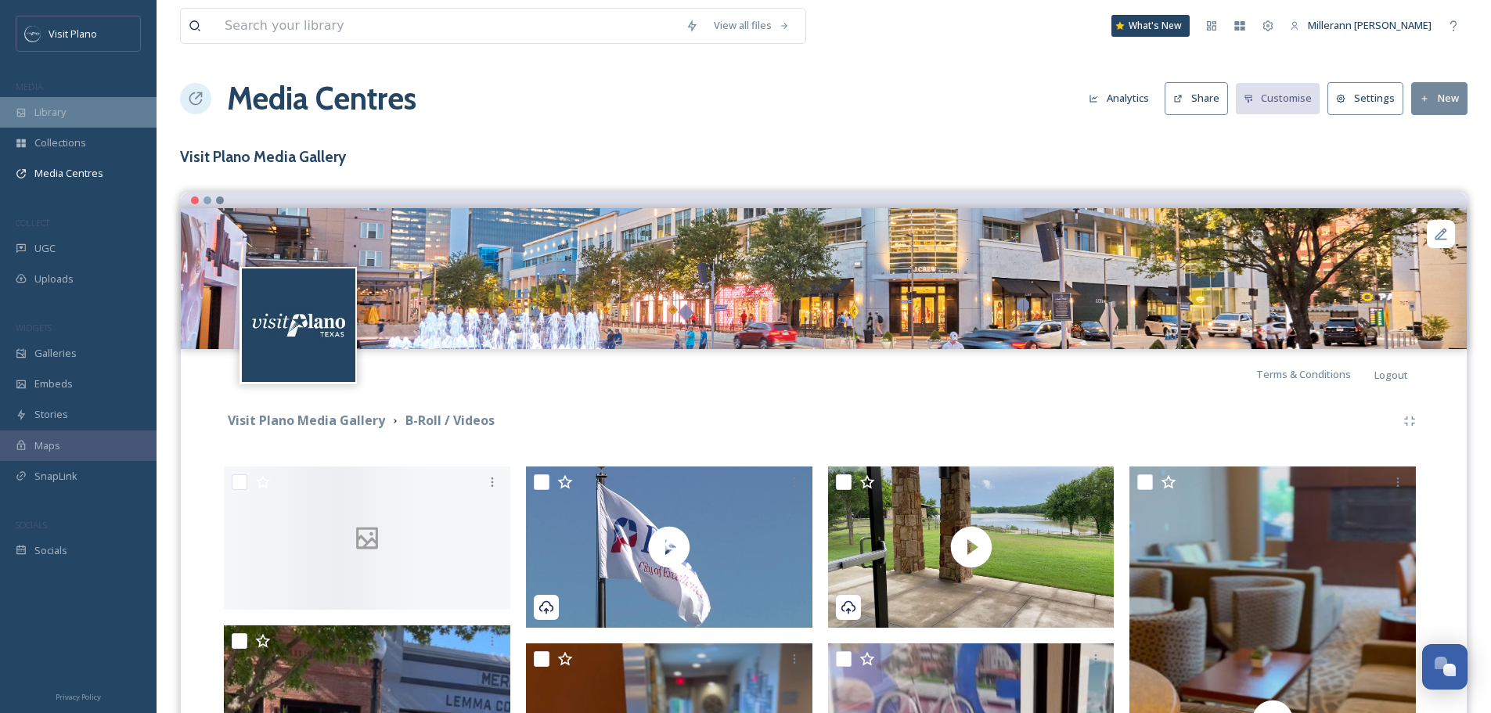
click at [53, 113] on span "Library" at bounding box center [49, 112] width 31 height 15
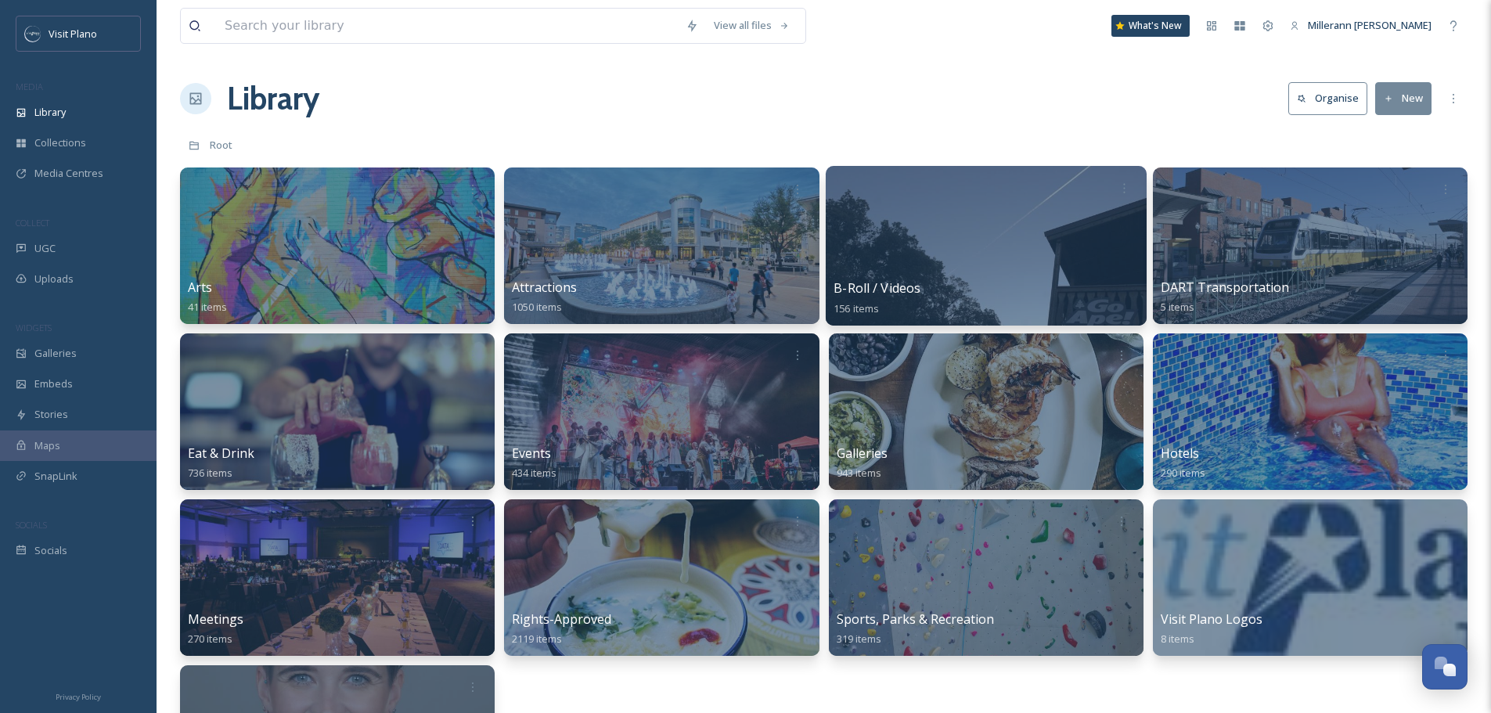
click at [949, 273] on div at bounding box center [985, 246] width 321 height 160
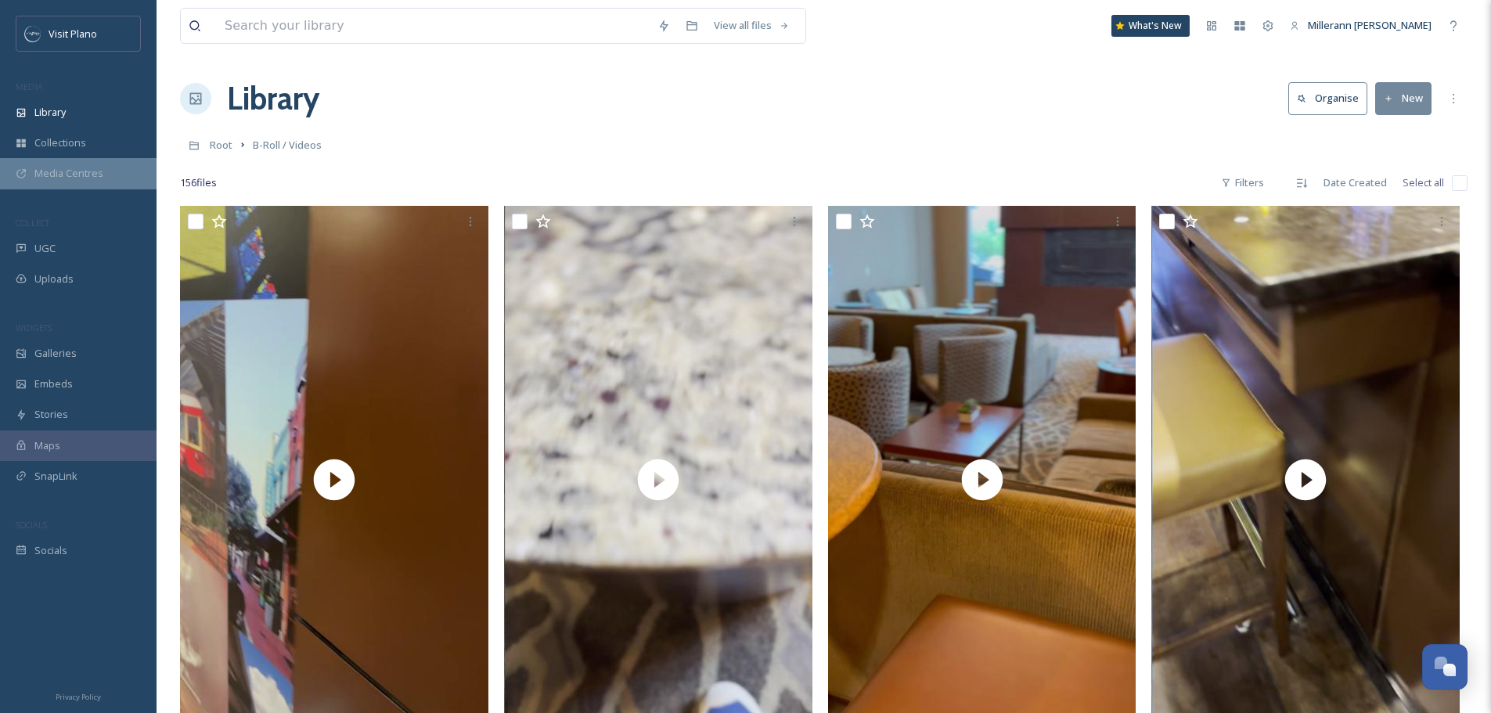
click at [70, 181] on span "Media Centres" at bounding box center [68, 173] width 69 height 15
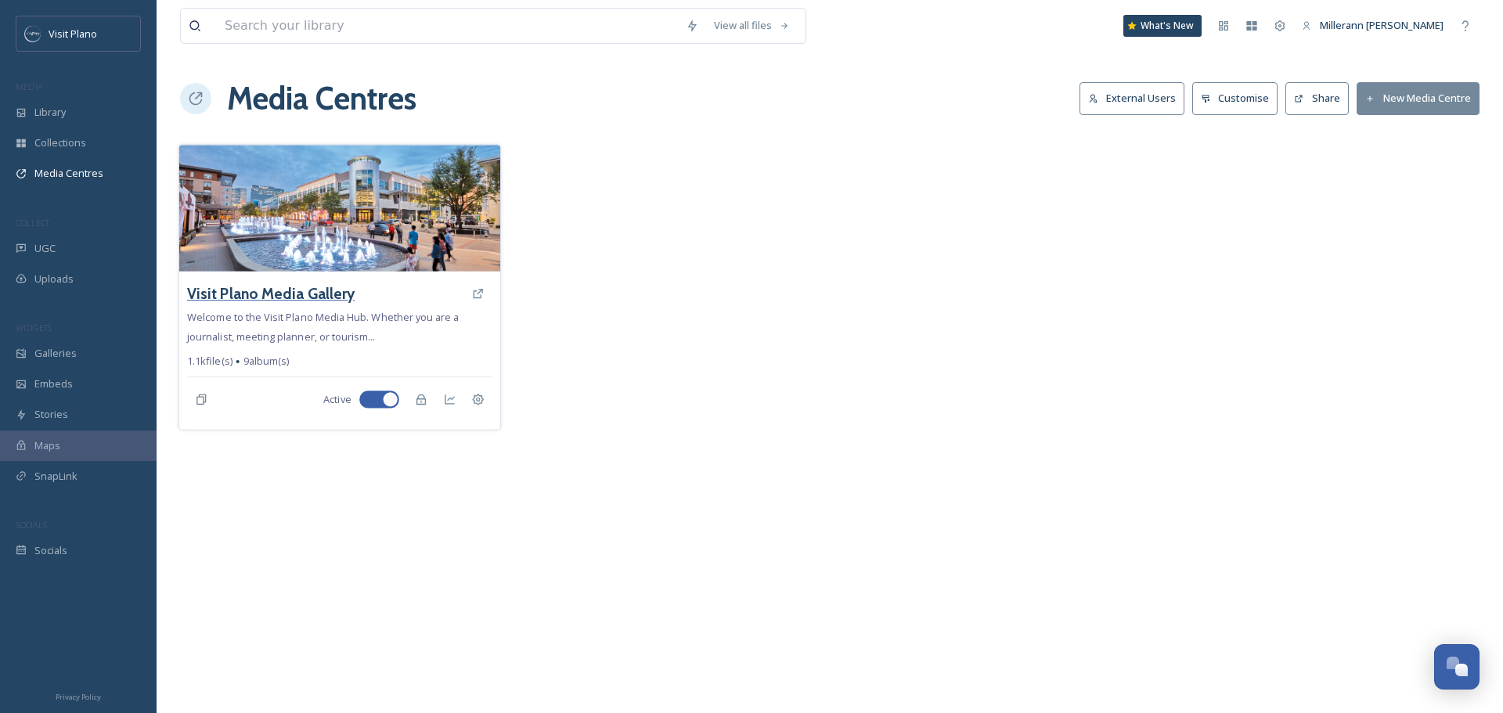
click at [266, 290] on h3 "Visit Plano Media Gallery" at bounding box center [271, 294] width 168 height 23
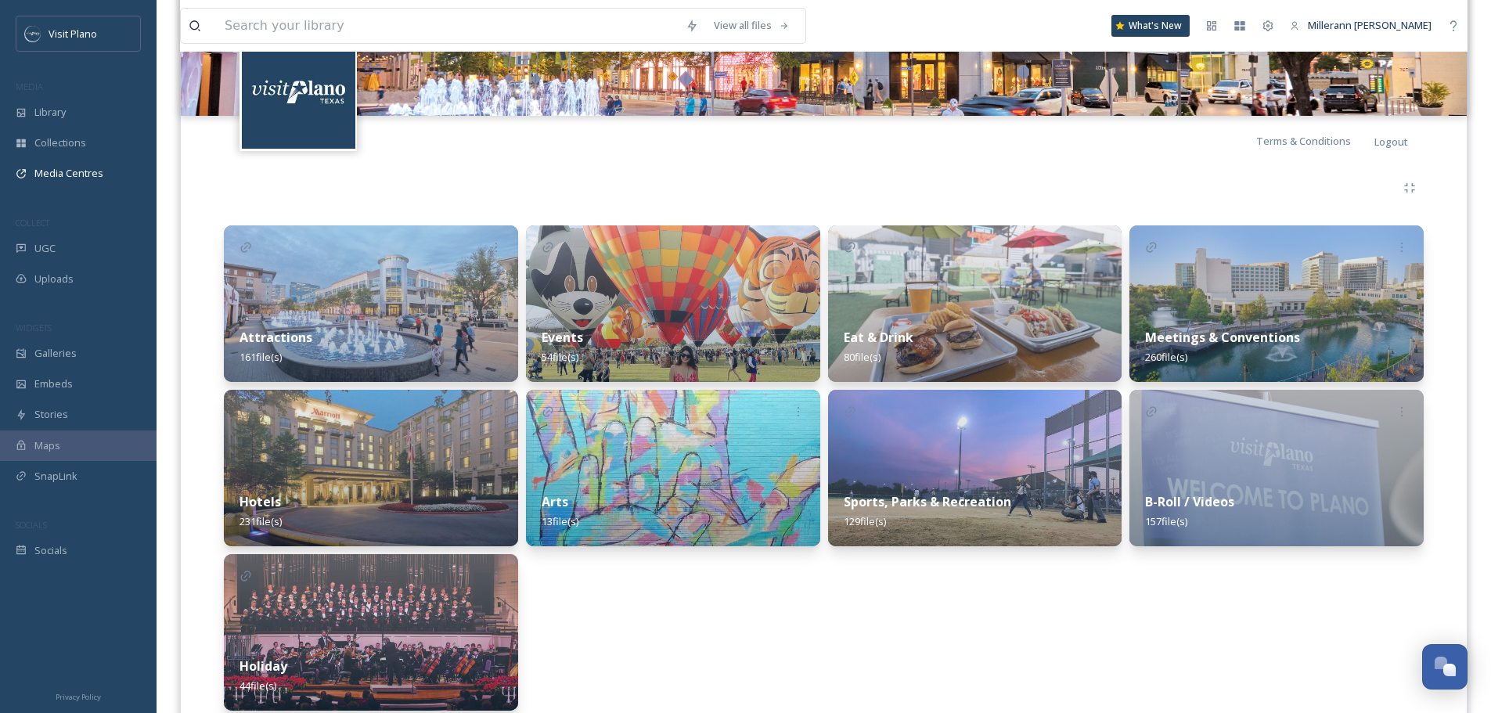
scroll to position [235, 0]
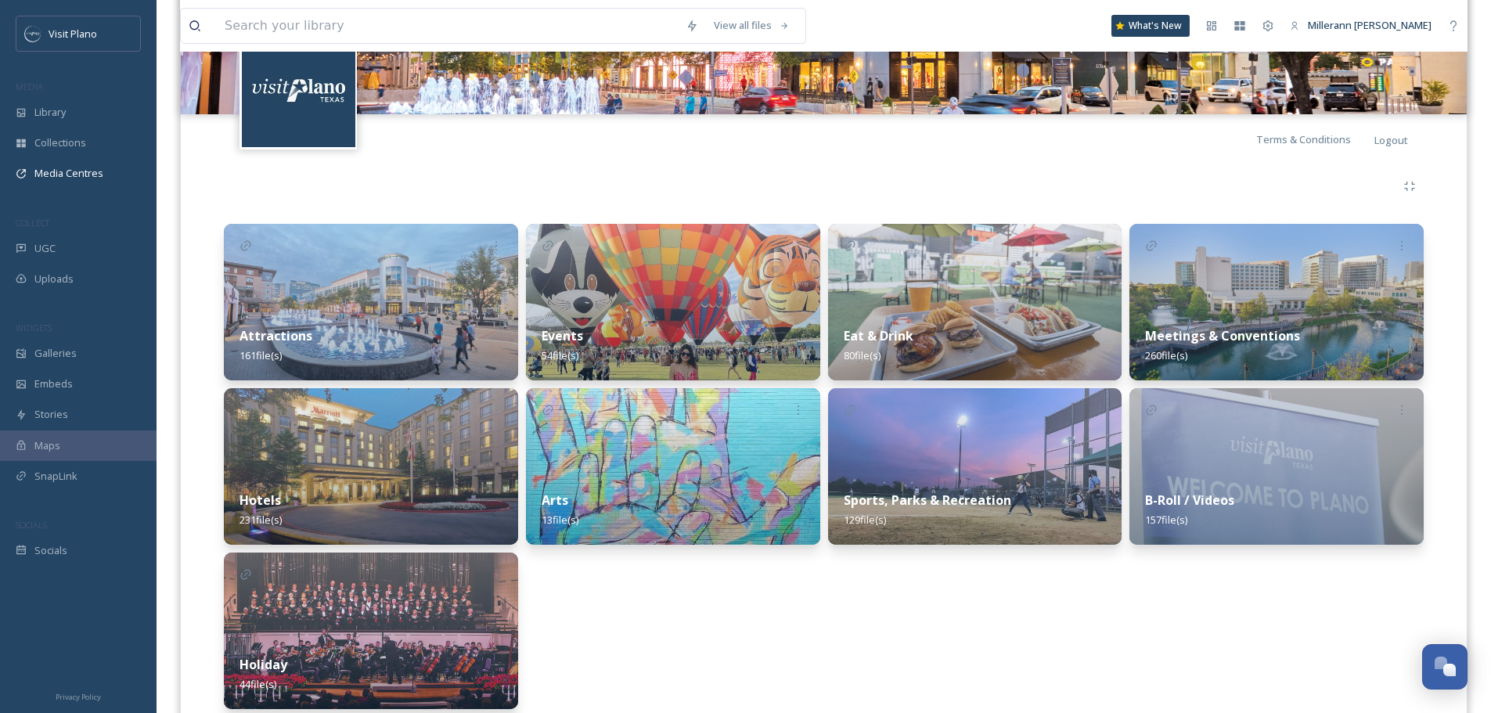
click at [1210, 497] on strong "B-Roll / Videos" at bounding box center [1189, 500] width 89 height 17
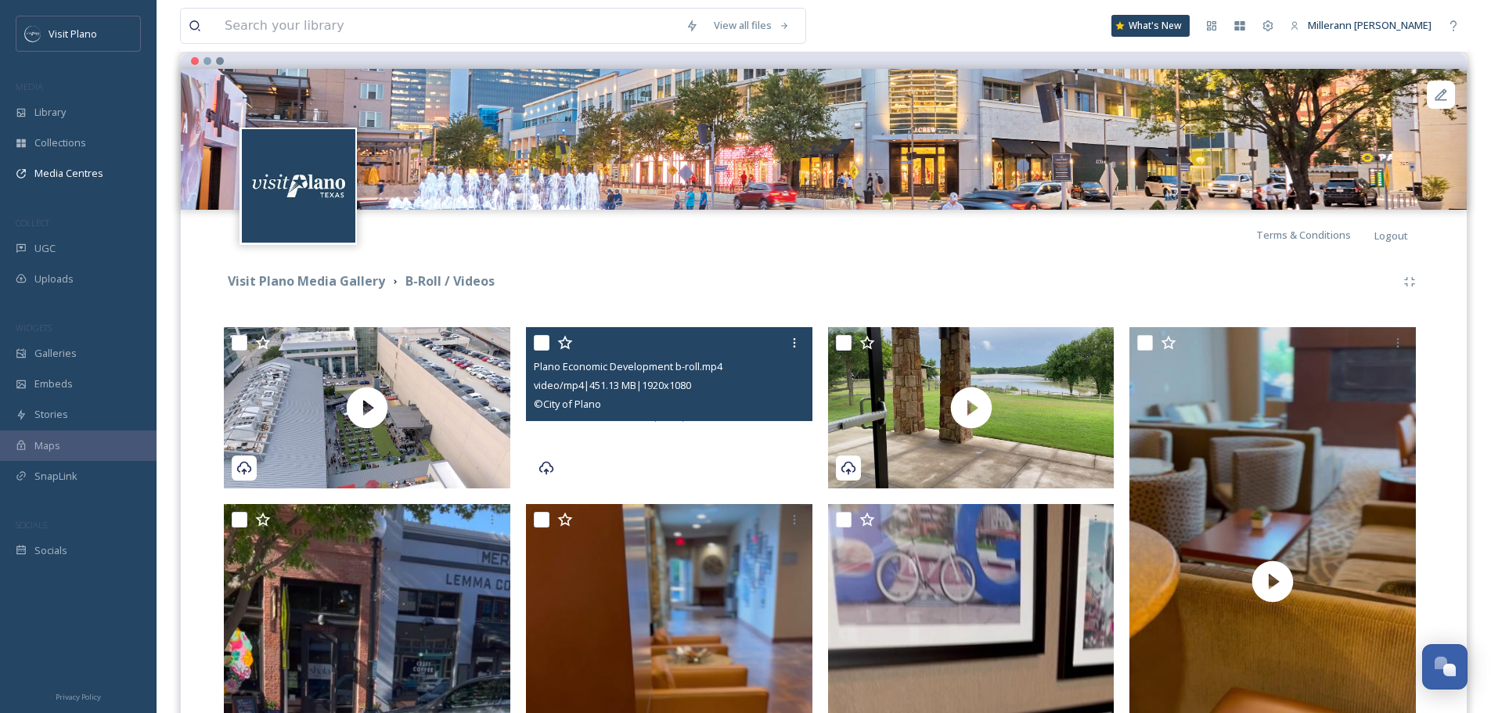
scroll to position [157, 0]
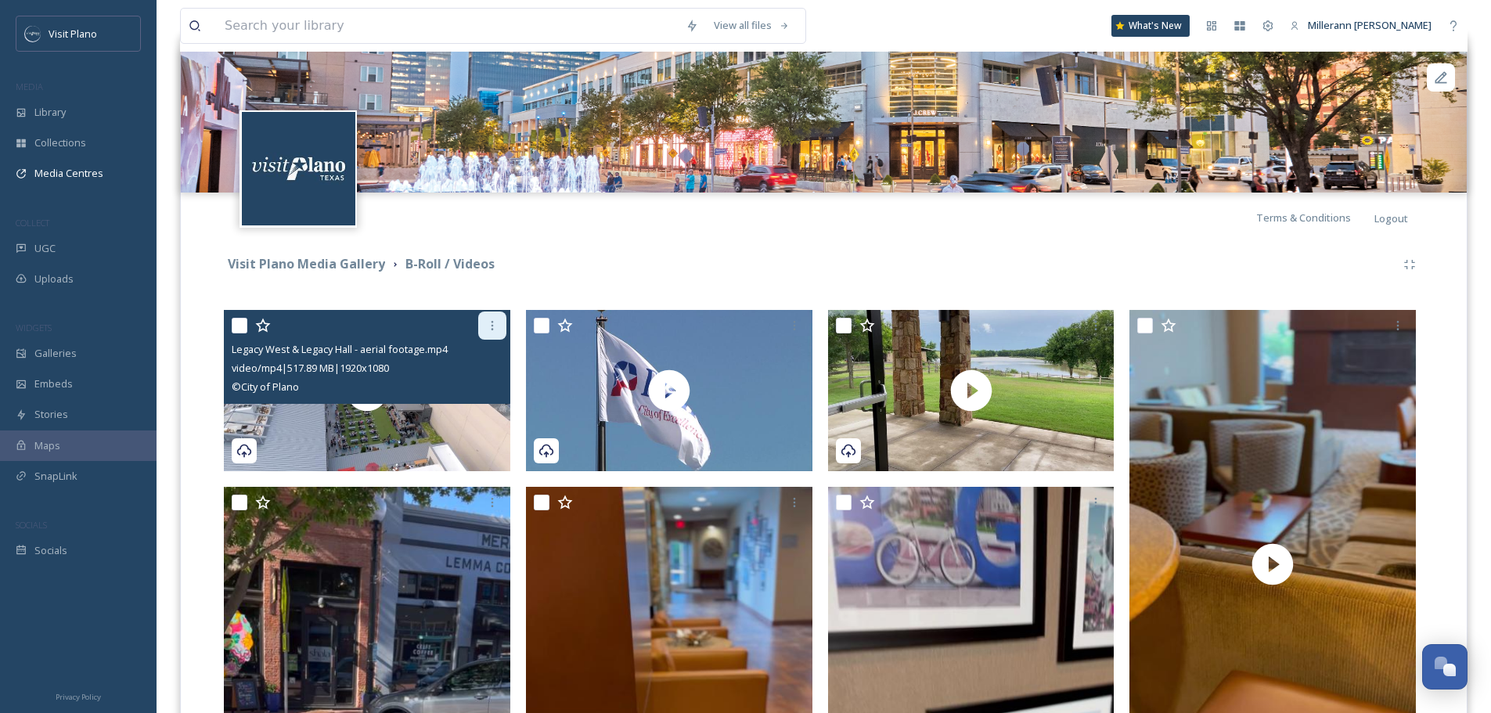
click at [489, 330] on icon at bounding box center [492, 325] width 13 height 13
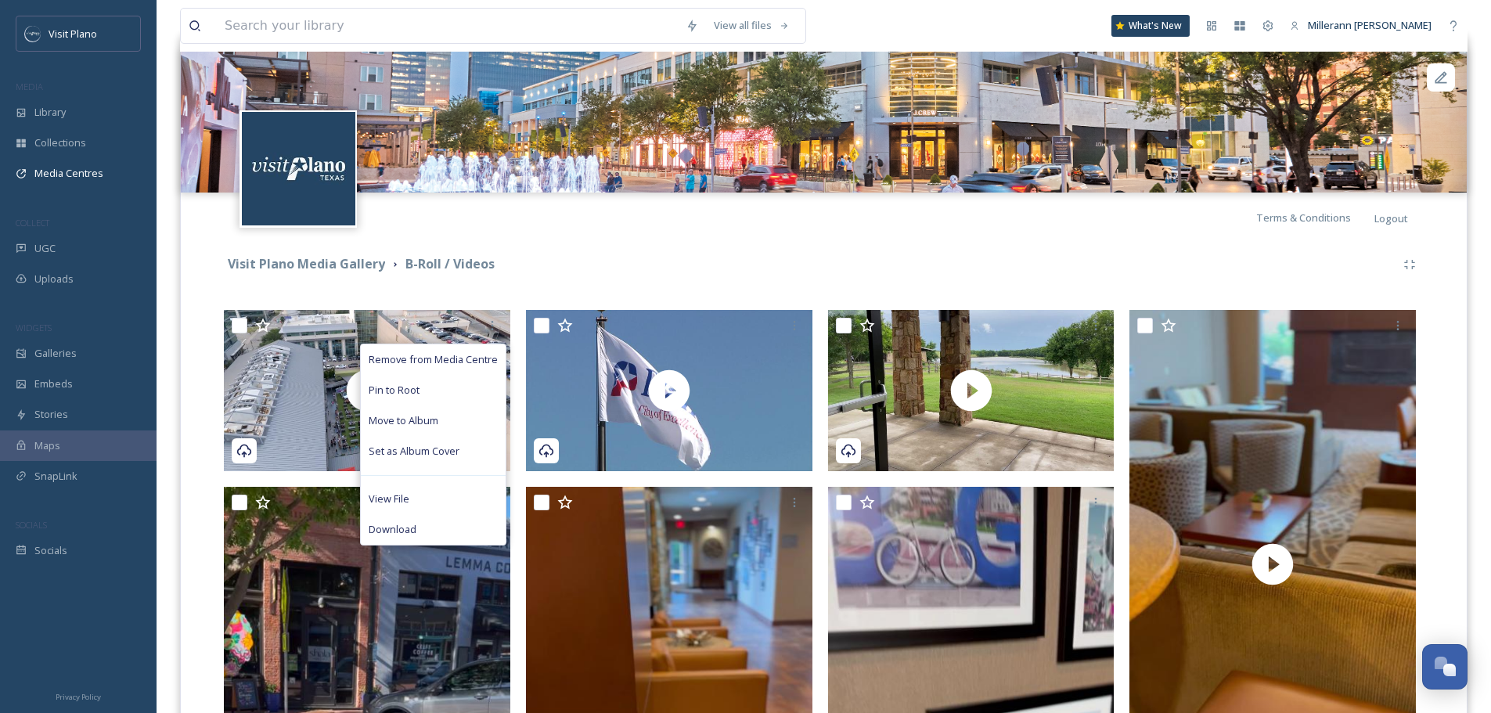
click at [637, 260] on div "Visit Plano Media Gallery B-Roll / Videos" at bounding box center [810, 264] width 1172 height 20
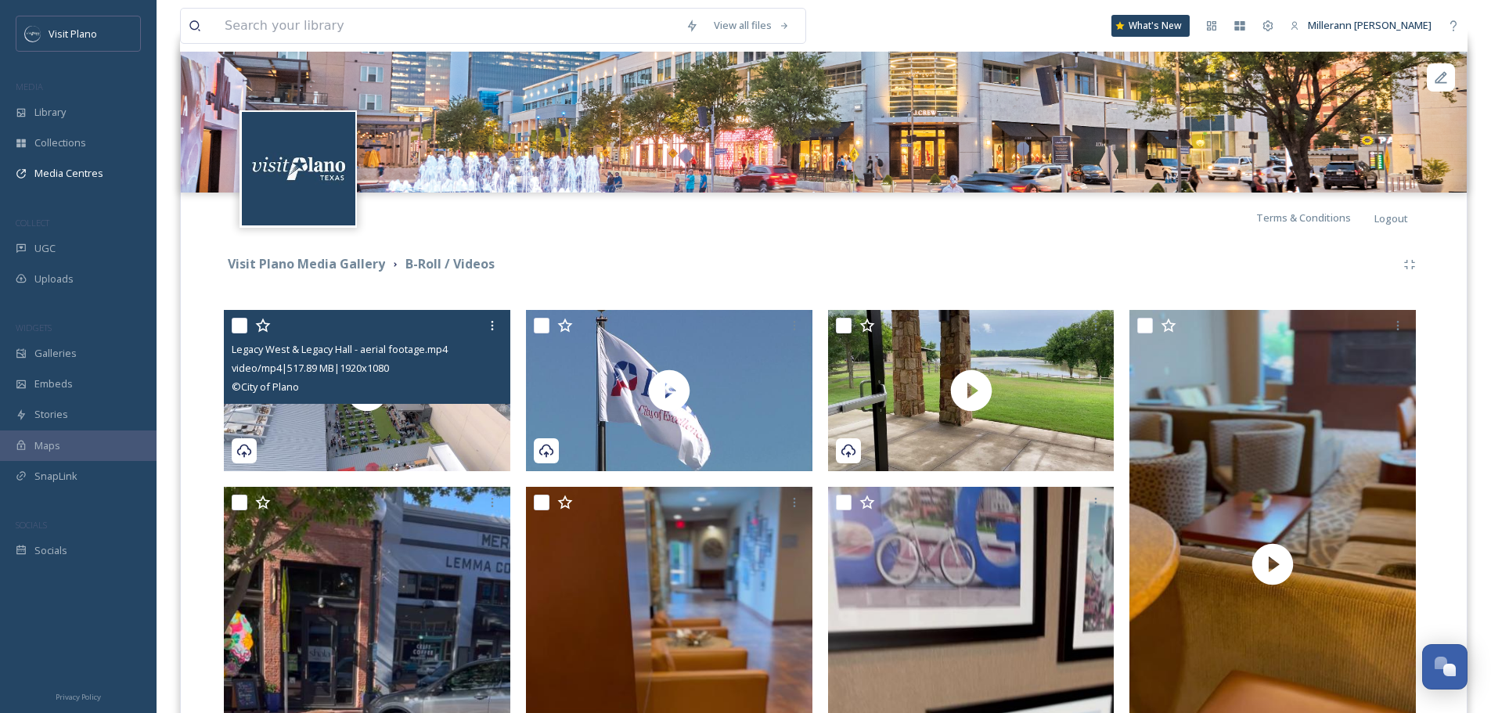
click at [240, 330] on input "checkbox" at bounding box center [240, 326] width 16 height 16
checkbox input "true"
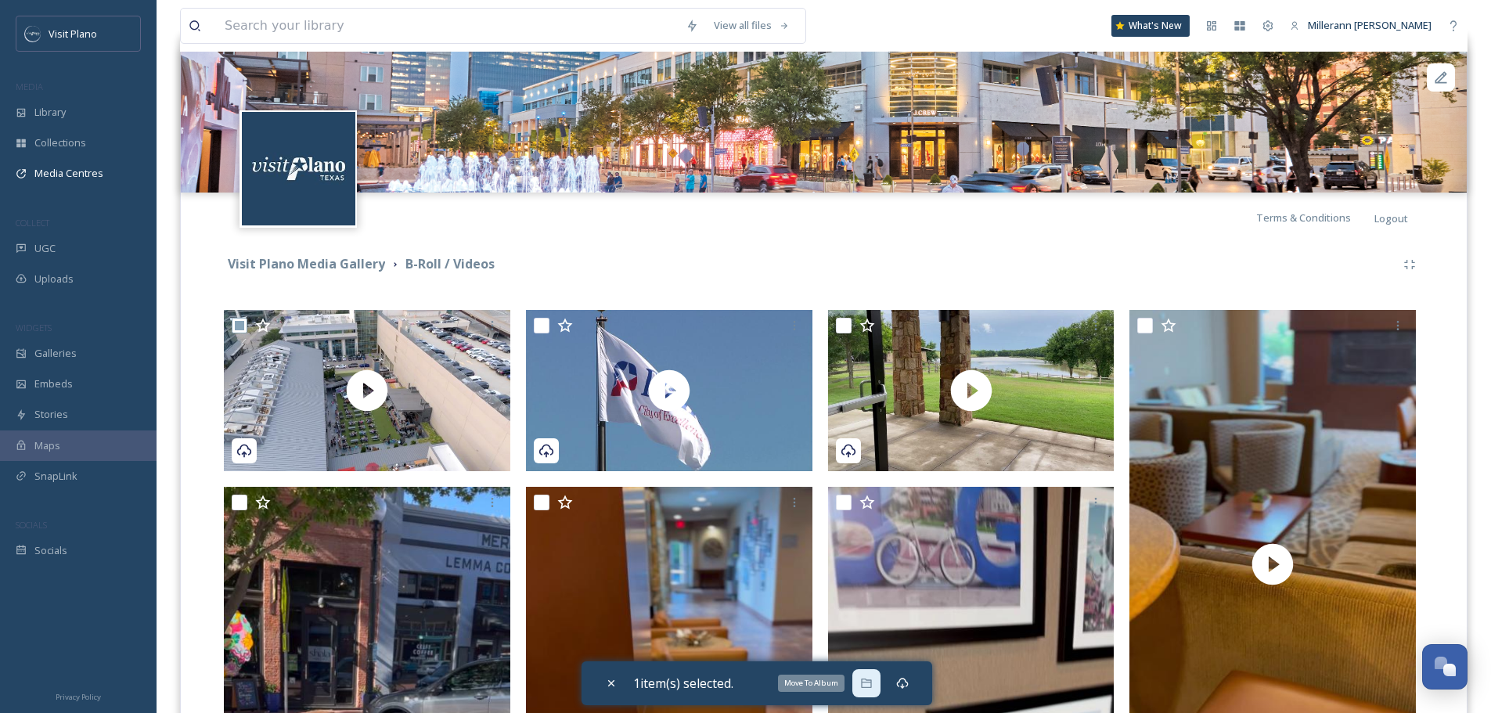
click at [877, 683] on div "Move To Album" at bounding box center [866, 683] width 28 height 28
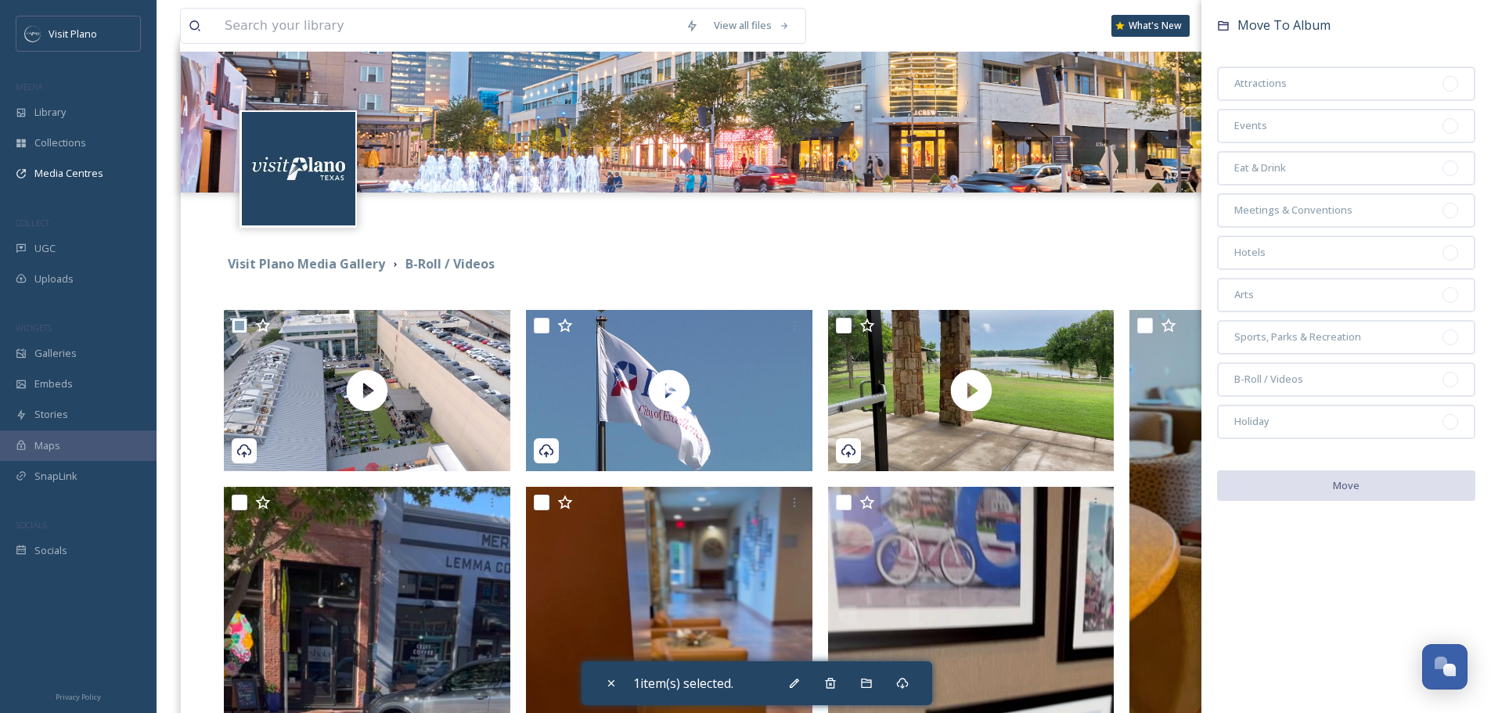
click at [1050, 240] on div "Terms & Conditions Logout" at bounding box center [824, 218] width 1286 height 50
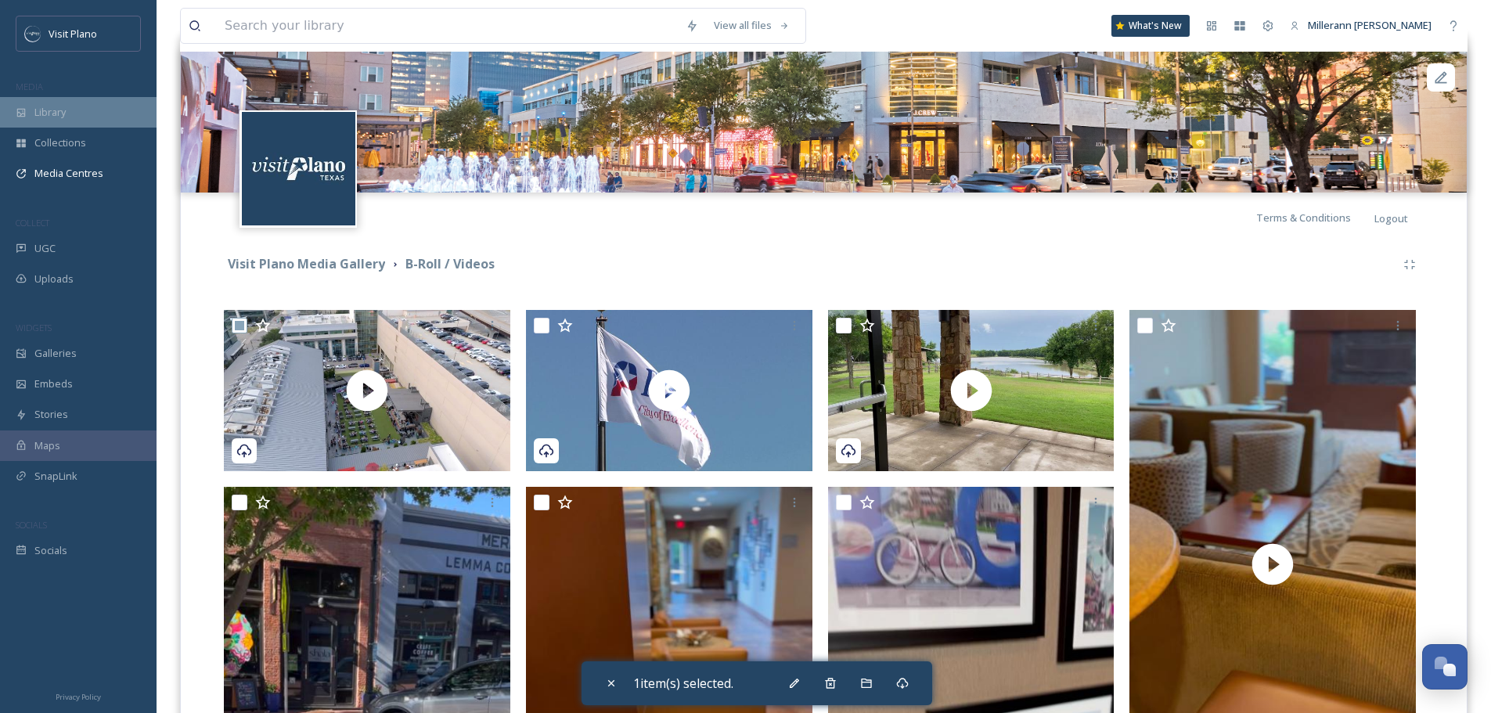
click at [49, 106] on span "Library" at bounding box center [49, 112] width 31 height 15
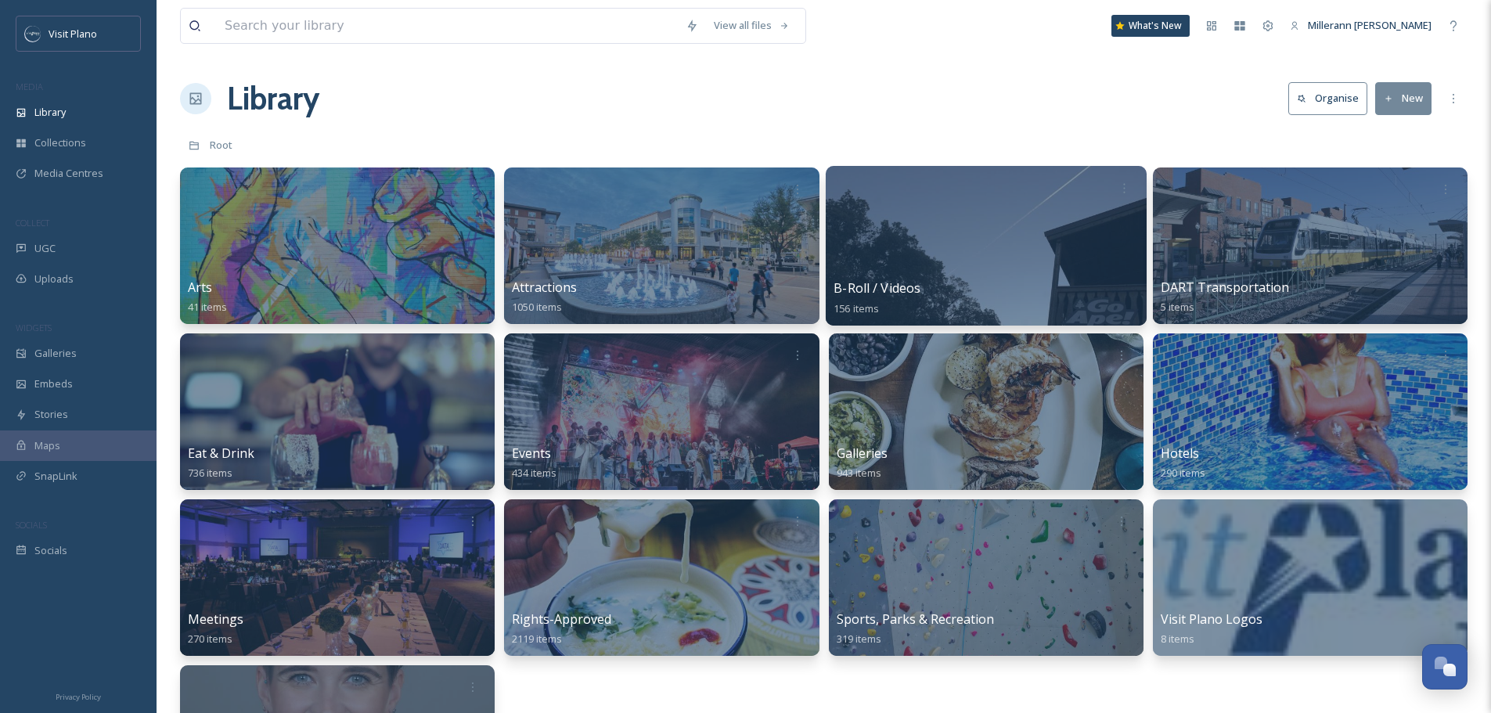
click at [921, 216] on div at bounding box center [985, 246] width 321 height 160
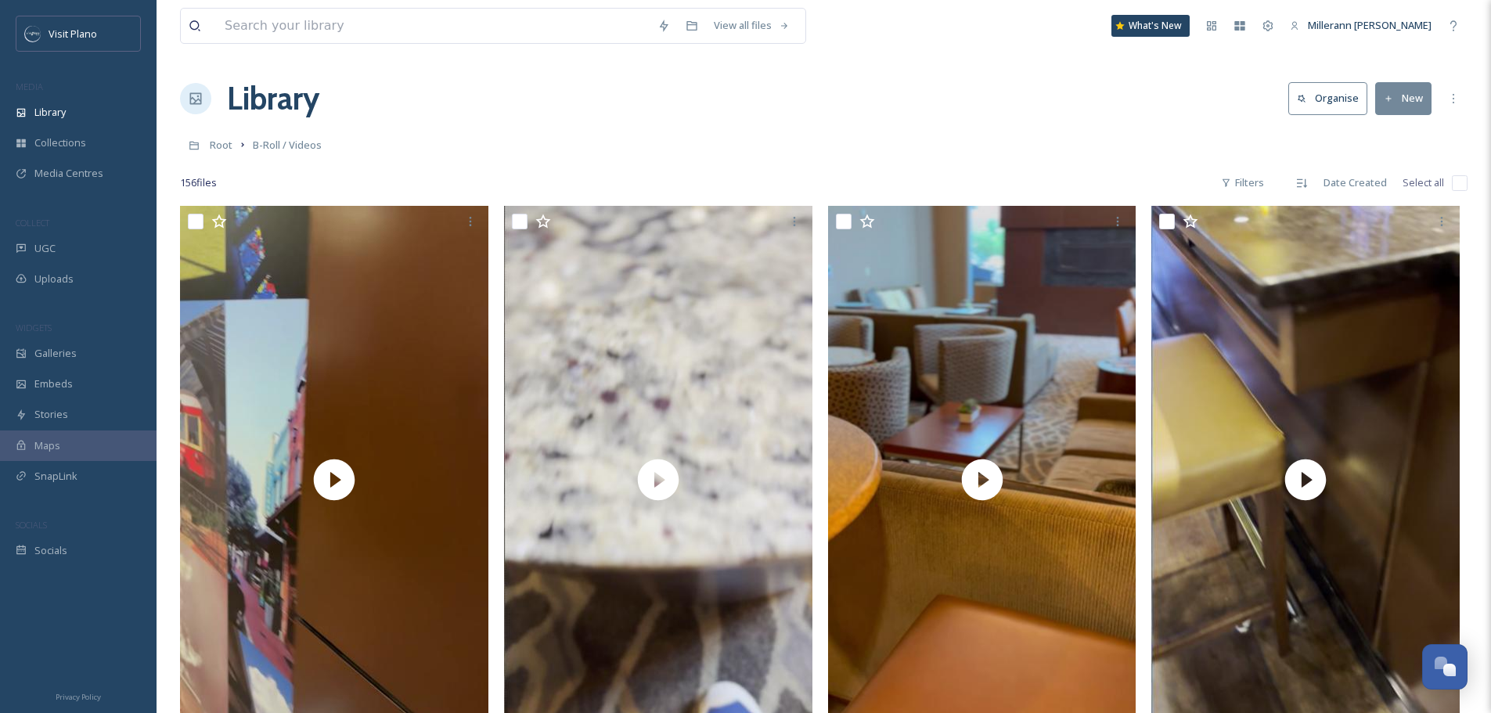
click at [1403, 92] on button "New" at bounding box center [1403, 98] width 56 height 32
click at [1392, 144] on div "File Upload" at bounding box center [1386, 135] width 88 height 31
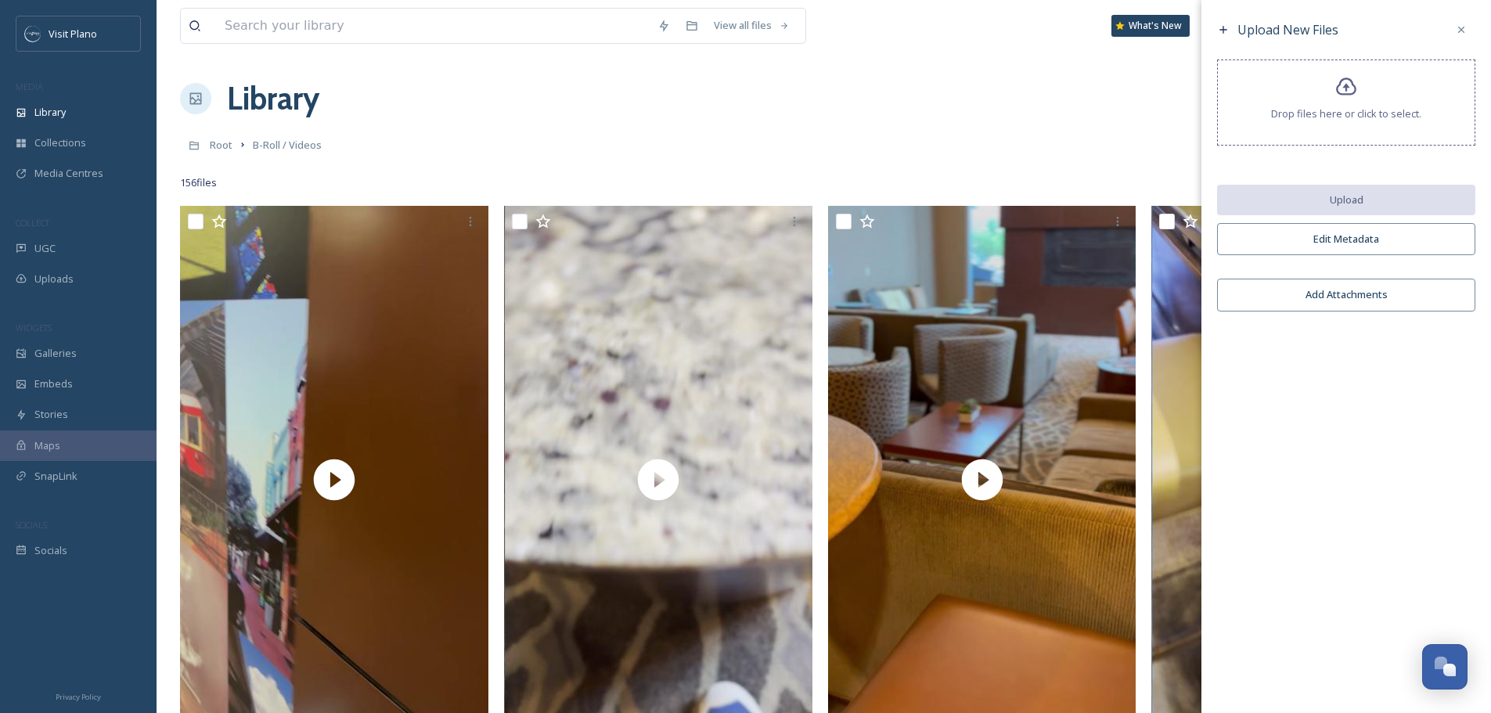
click at [1344, 100] on div "Drop files here or click to select." at bounding box center [1346, 102] width 258 height 86
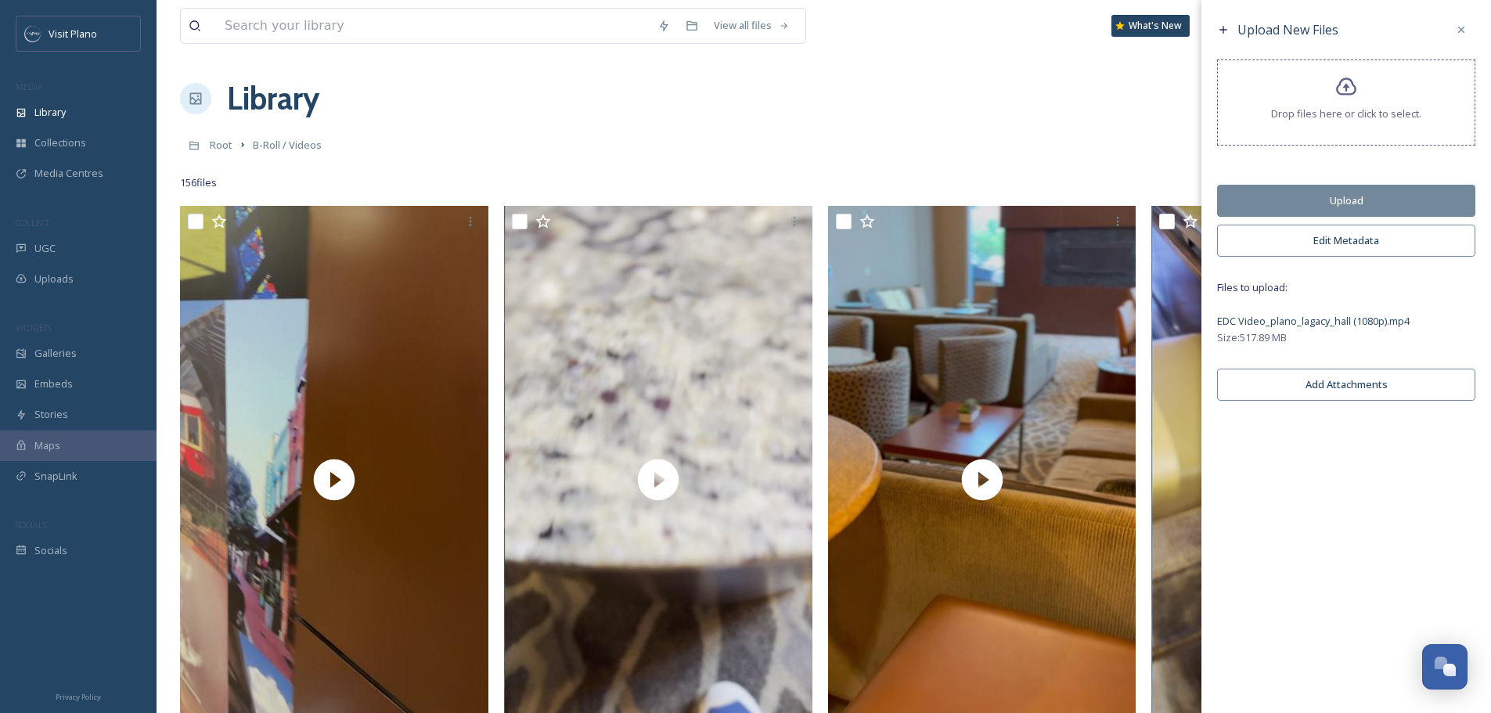
click at [1342, 238] on button "Edit Metadata" at bounding box center [1346, 241] width 258 height 32
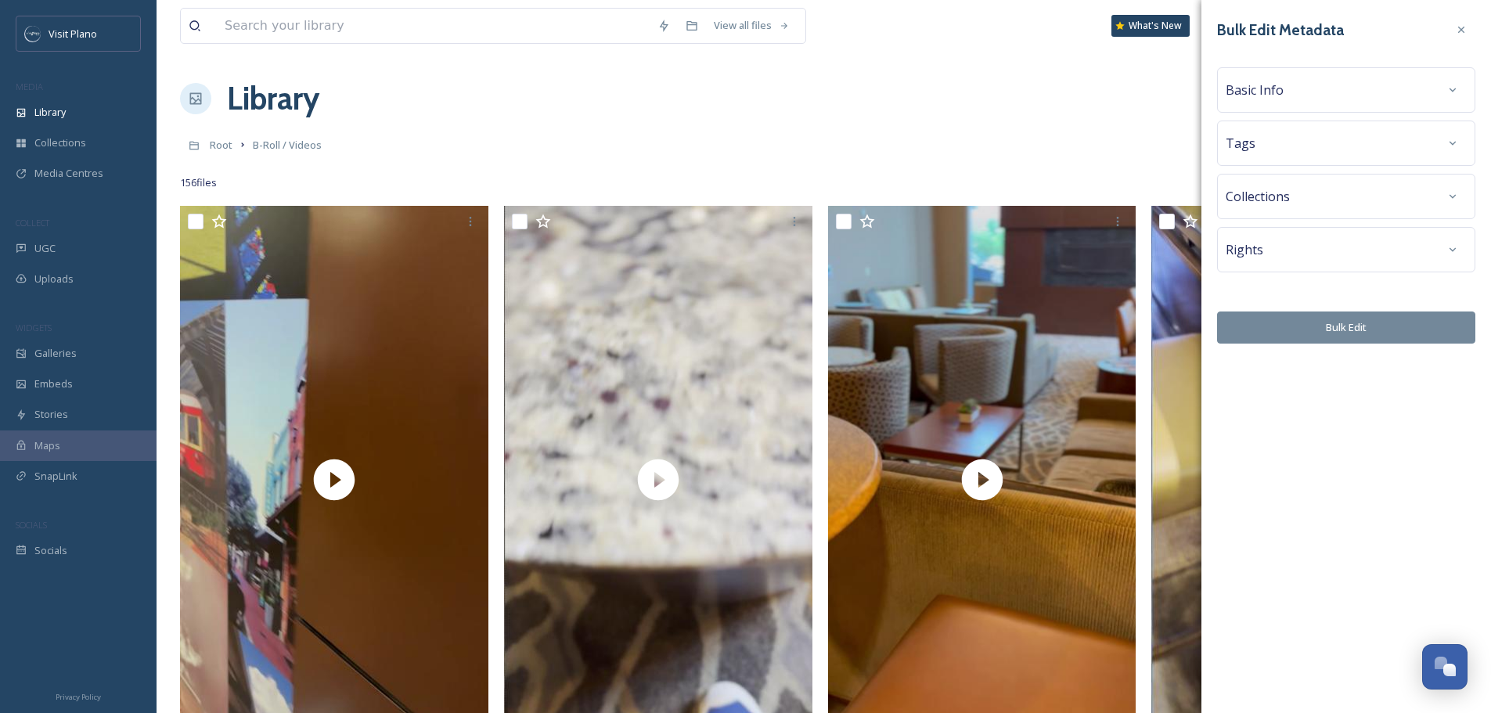
click at [1338, 81] on div "Basic Info" at bounding box center [1346, 90] width 241 height 28
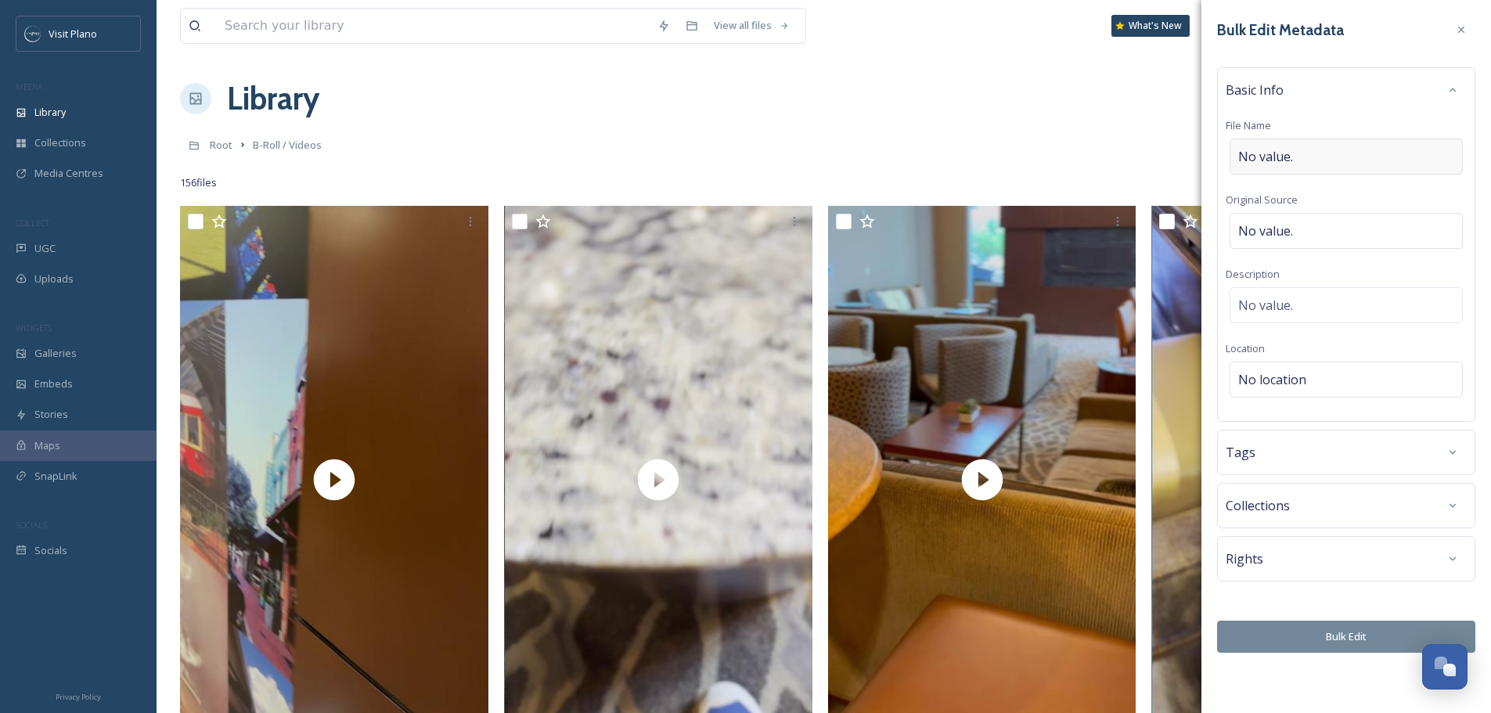
click at [1309, 153] on div "No value." at bounding box center [1346, 157] width 233 height 36
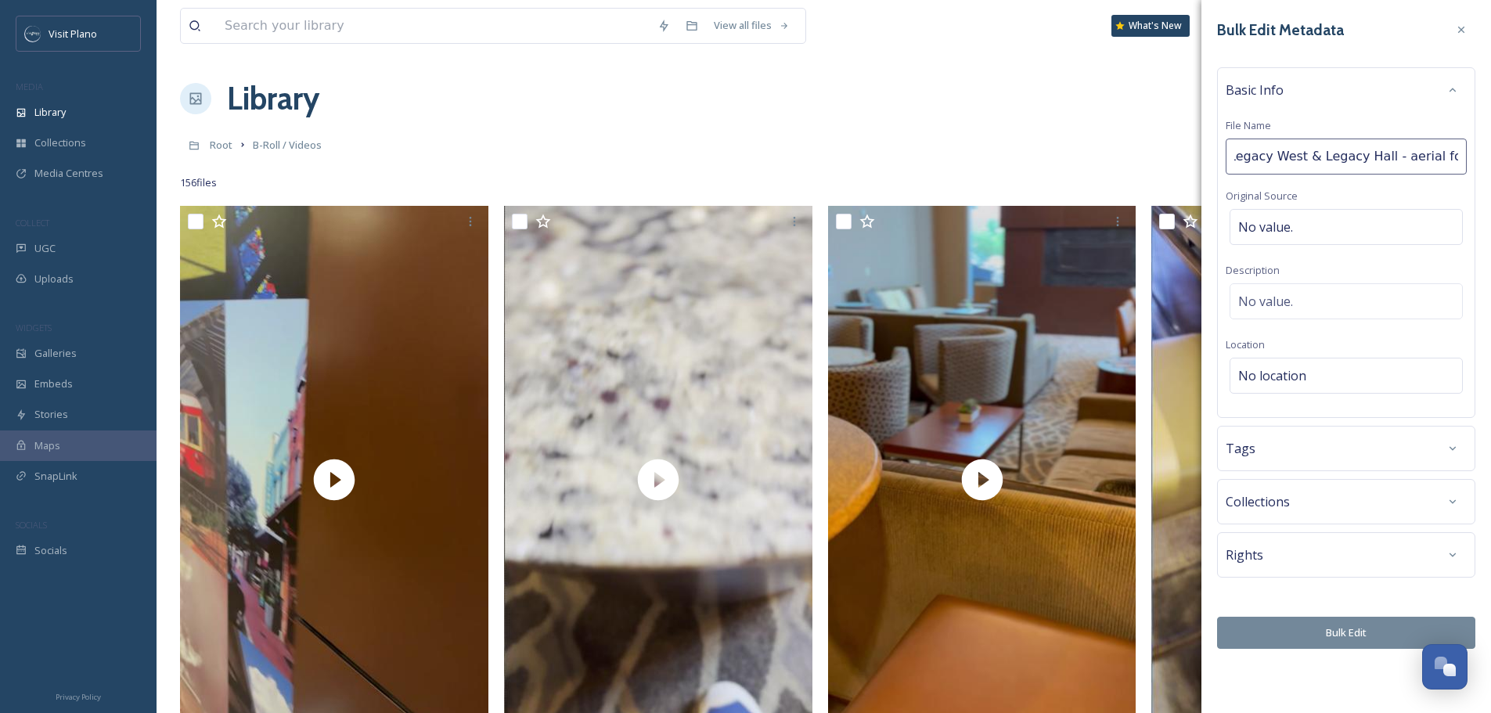
type input "Legacy West & Legacy Hall - aerial footage"
click at [1353, 97] on div "Basic Info" at bounding box center [1346, 90] width 241 height 28
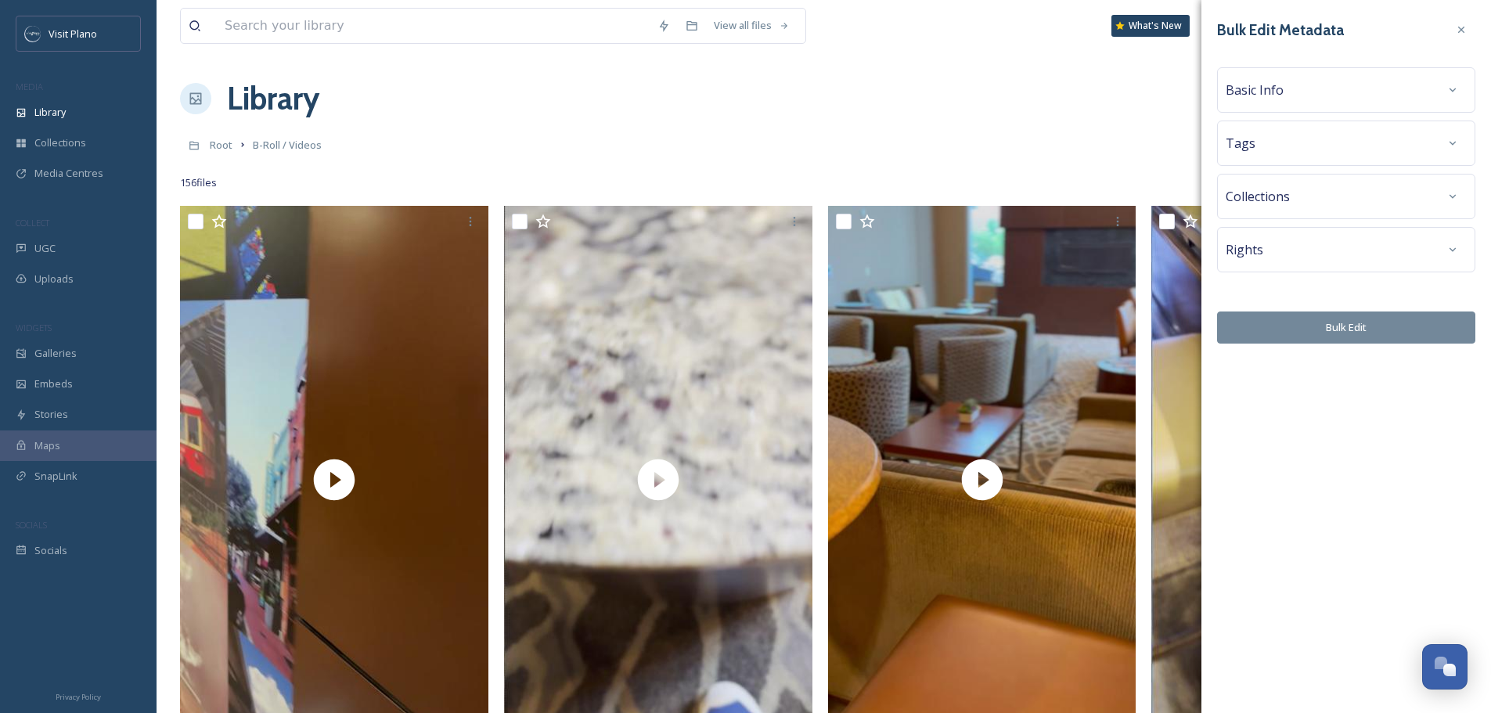
click at [1353, 97] on div "Basic Info" at bounding box center [1346, 90] width 241 height 28
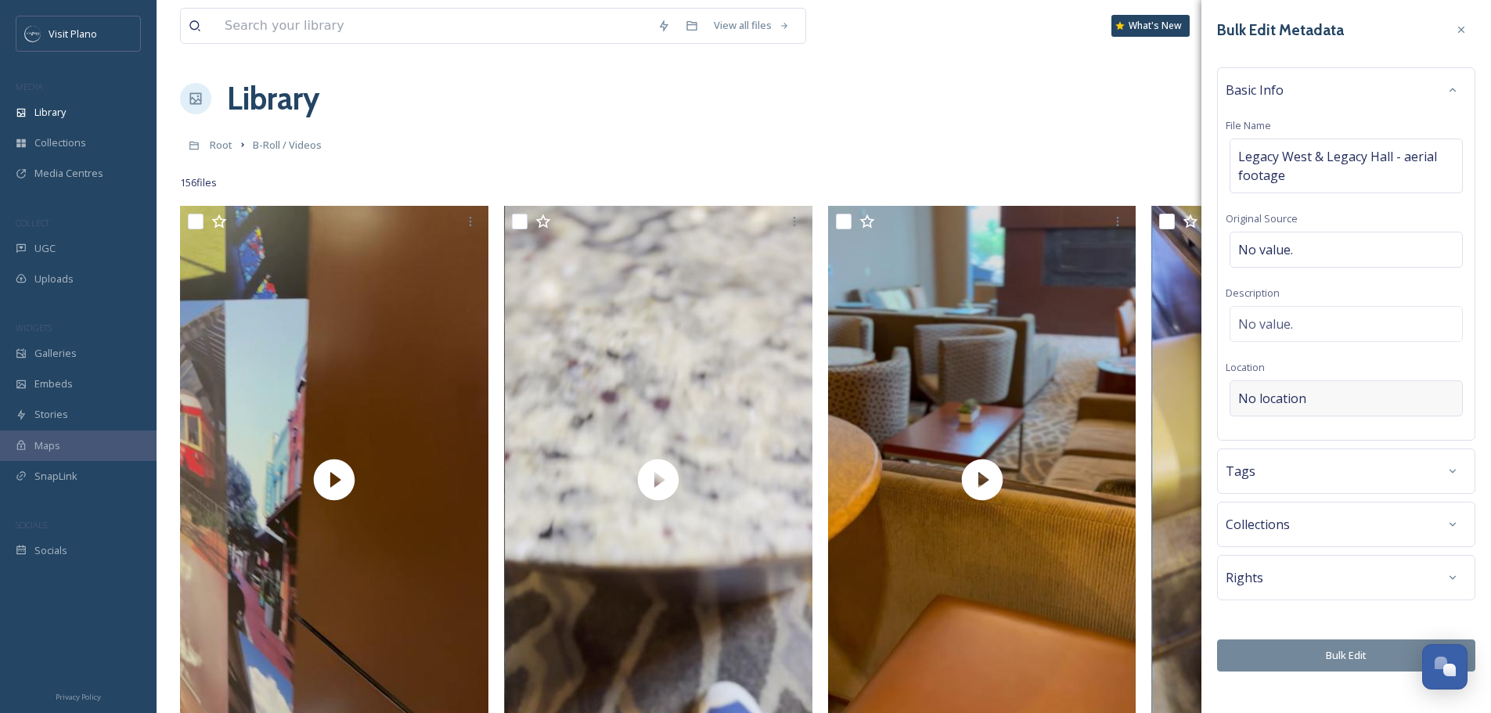
click at [1325, 399] on div "No location" at bounding box center [1346, 398] width 233 height 36
click at [1325, 399] on input at bounding box center [1347, 398] width 232 height 34
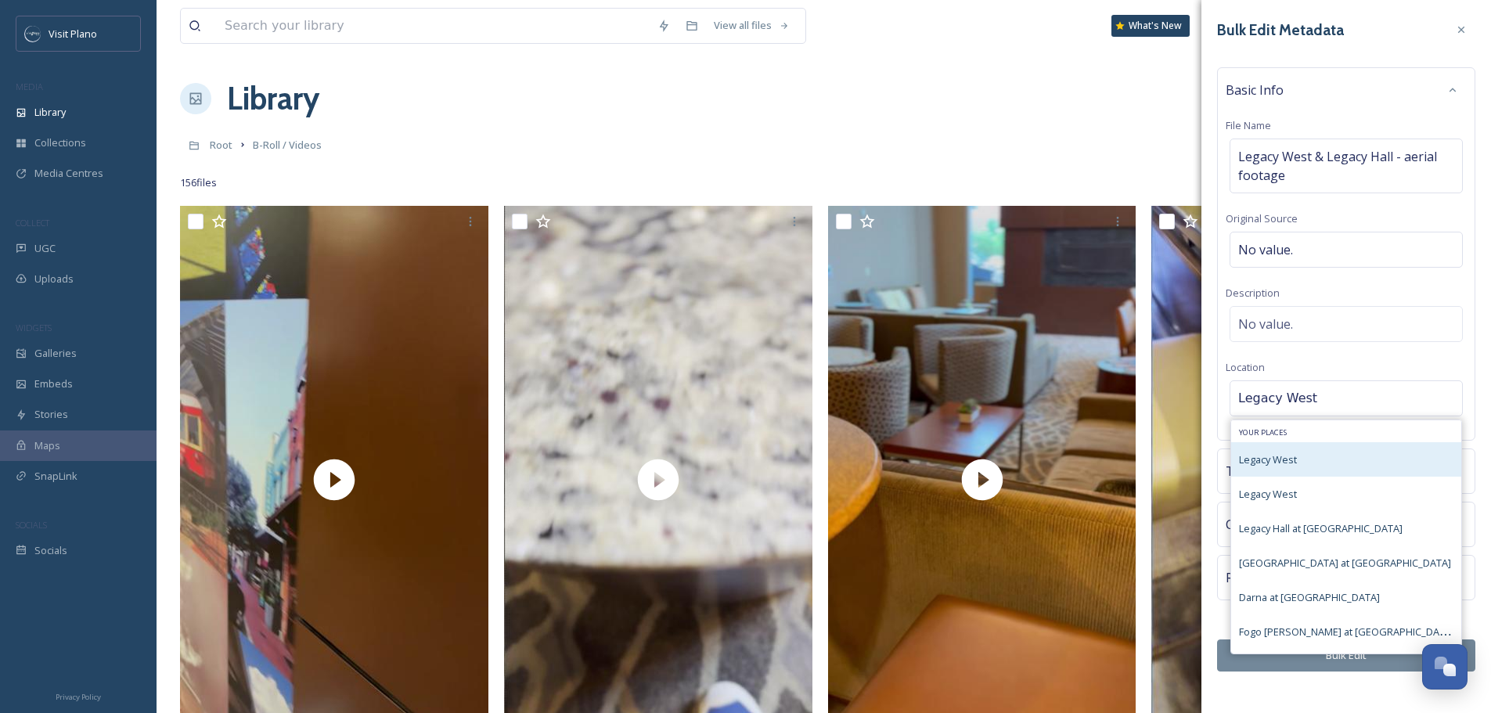
type input "Legacy West"
click at [1286, 454] on span "Legacy West" at bounding box center [1268, 459] width 58 height 14
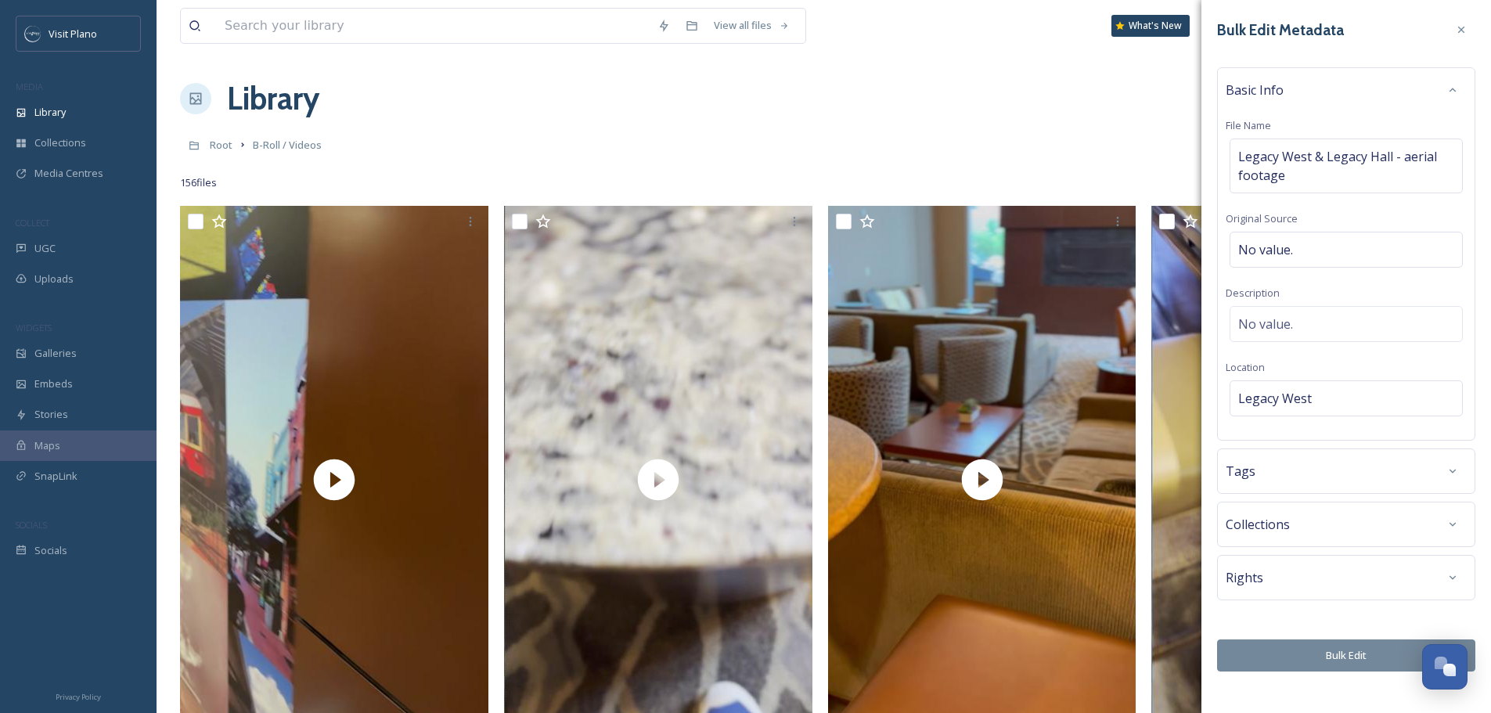
click at [1488, 399] on div "Bulk Edit Metadata Basic Info File Name Legacy West & Legacy Hall - aerial foot…" at bounding box center [1347, 343] width 290 height 687
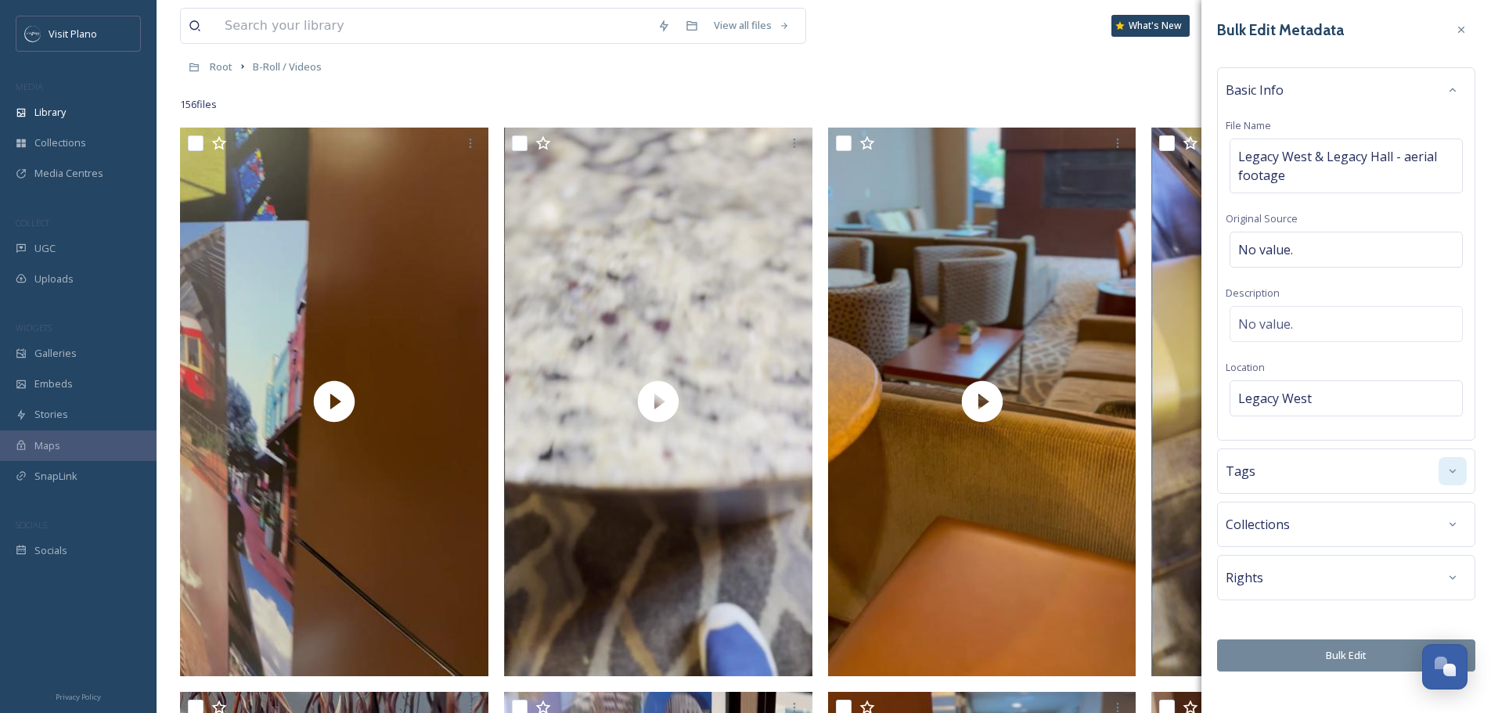
click at [1453, 474] on icon at bounding box center [1453, 471] width 13 height 13
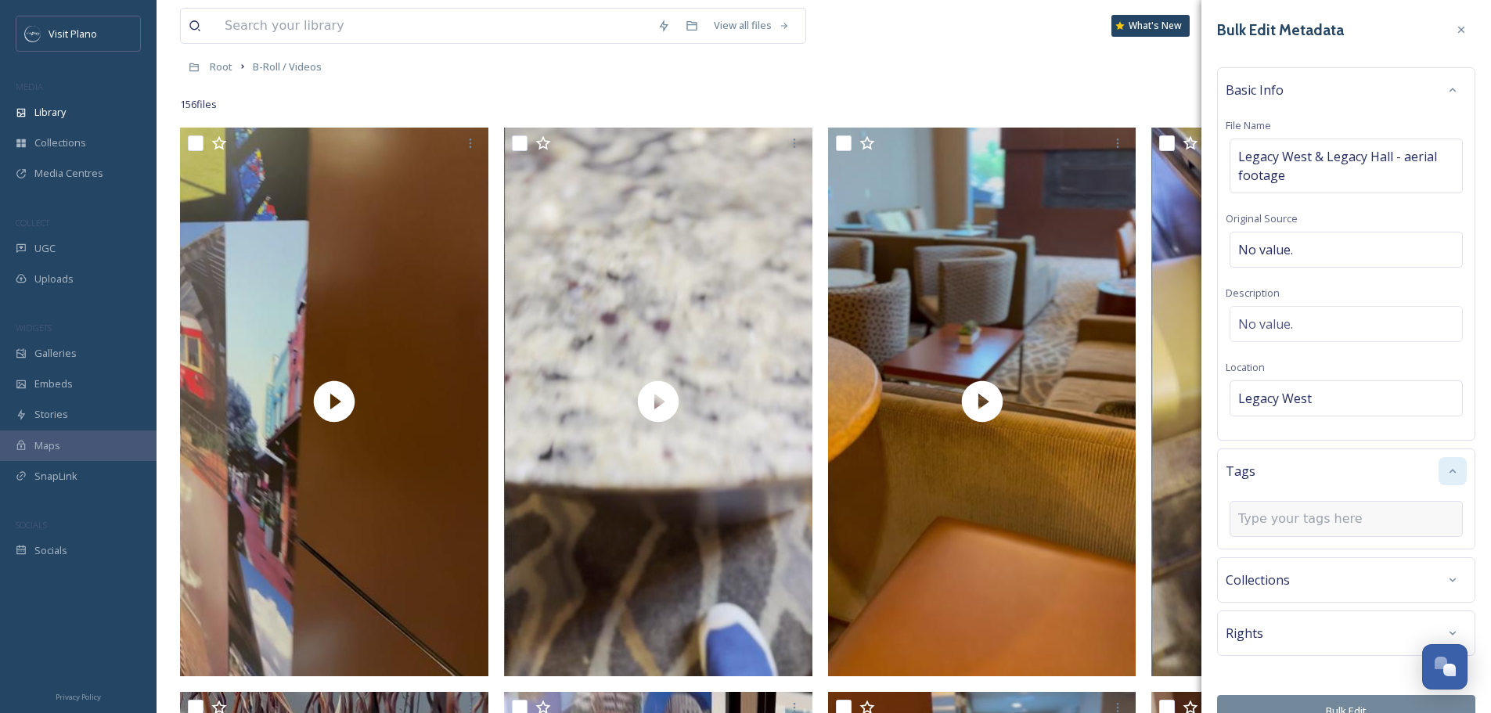
click at [1331, 522] on input at bounding box center [1316, 519] width 157 height 19
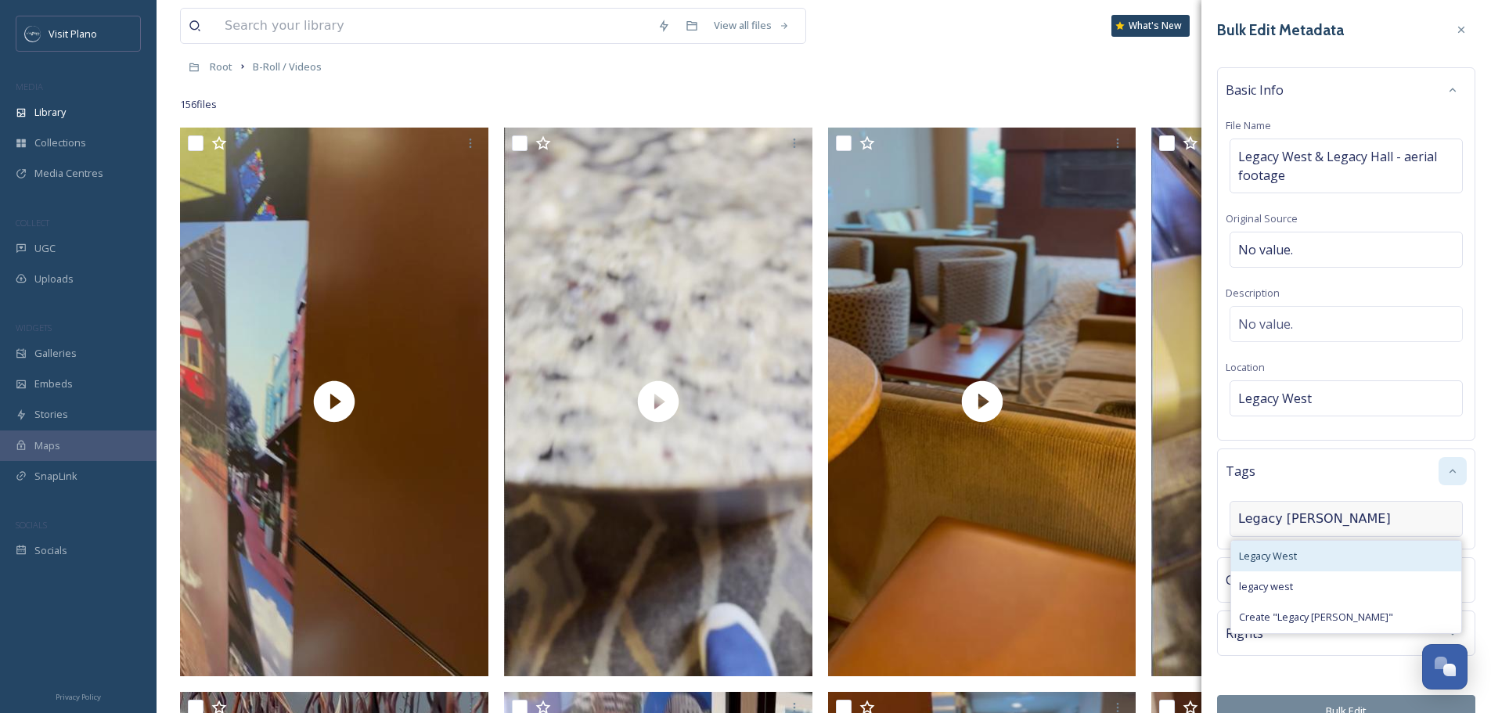
type input "Legacy [PERSON_NAME]"
click at [1321, 549] on div "Legacy West" at bounding box center [1346, 556] width 230 height 31
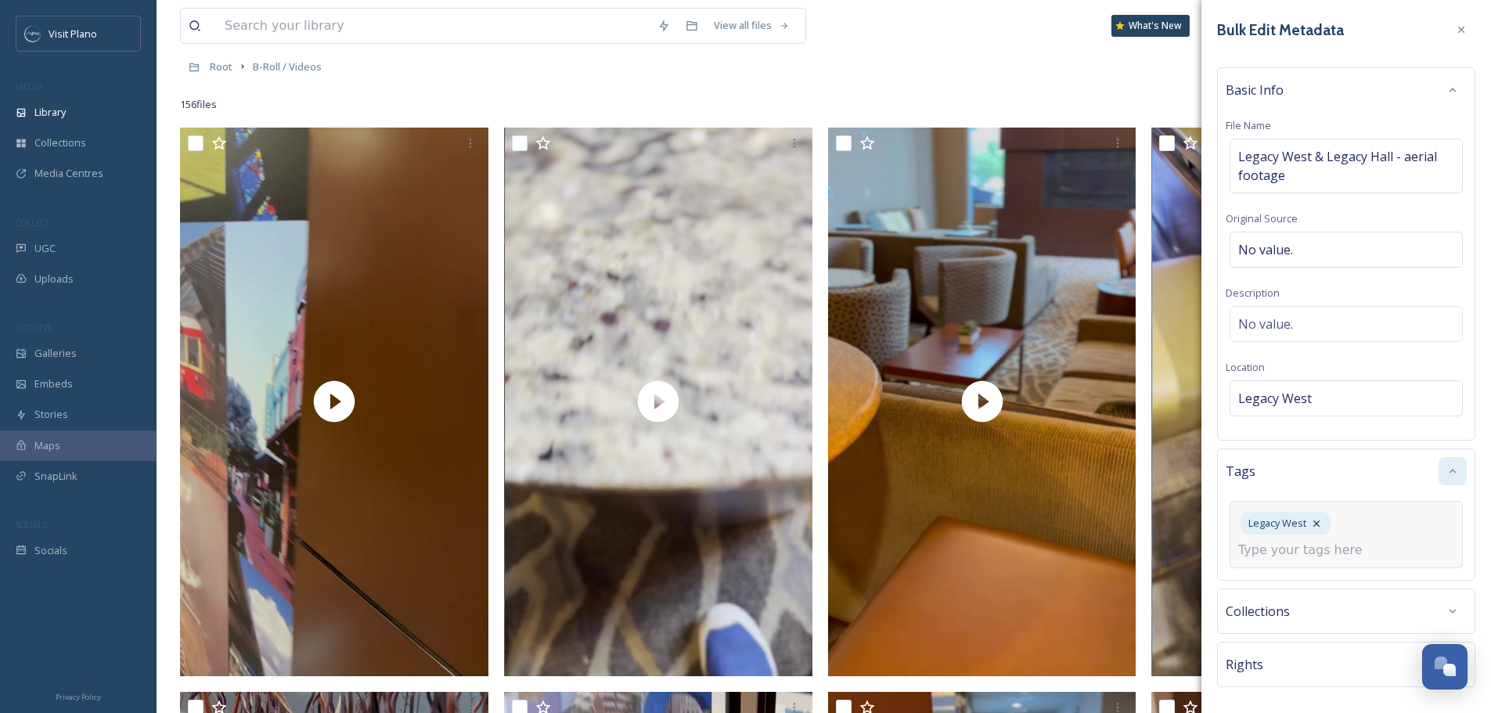
click at [1334, 551] on input at bounding box center [1316, 550] width 157 height 19
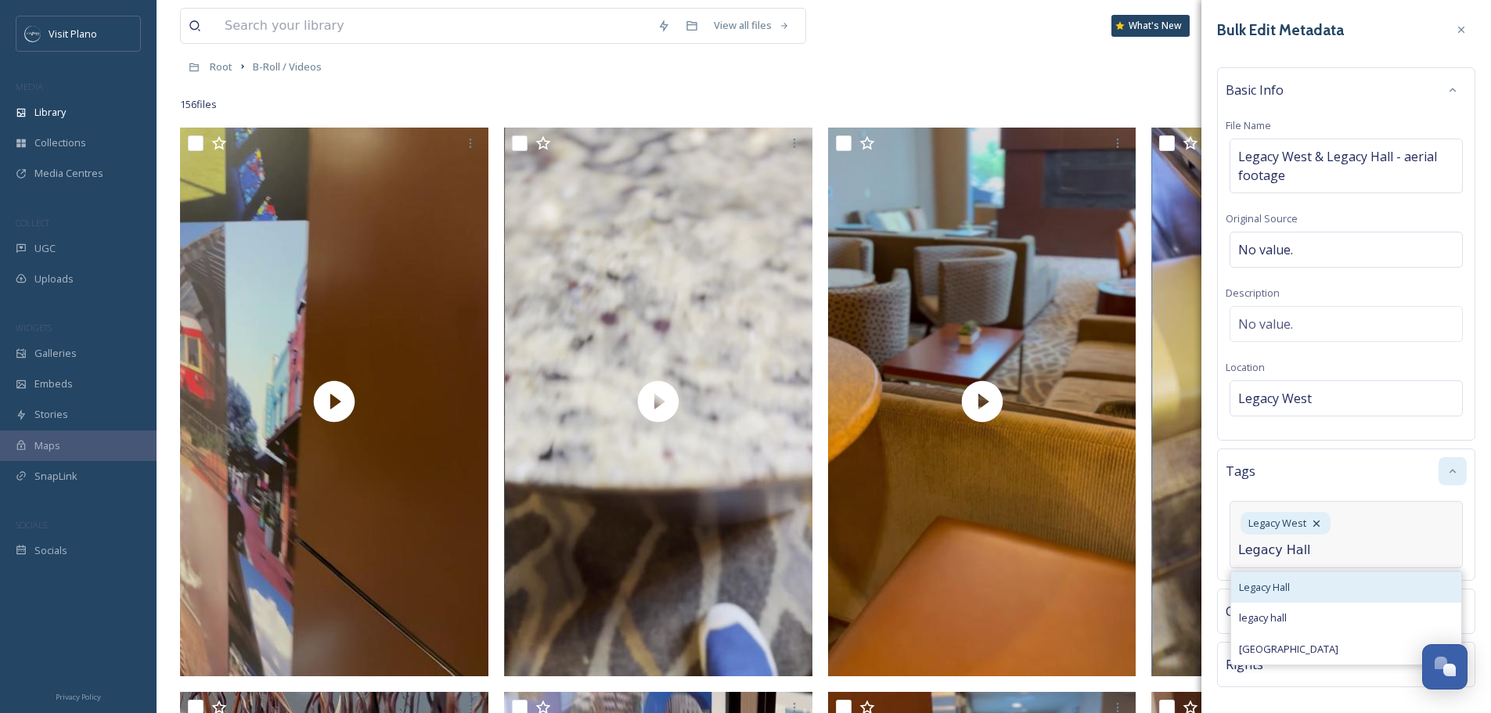
type input "Legacy Hall"
click at [1324, 592] on div "Legacy Hall" at bounding box center [1346, 587] width 230 height 31
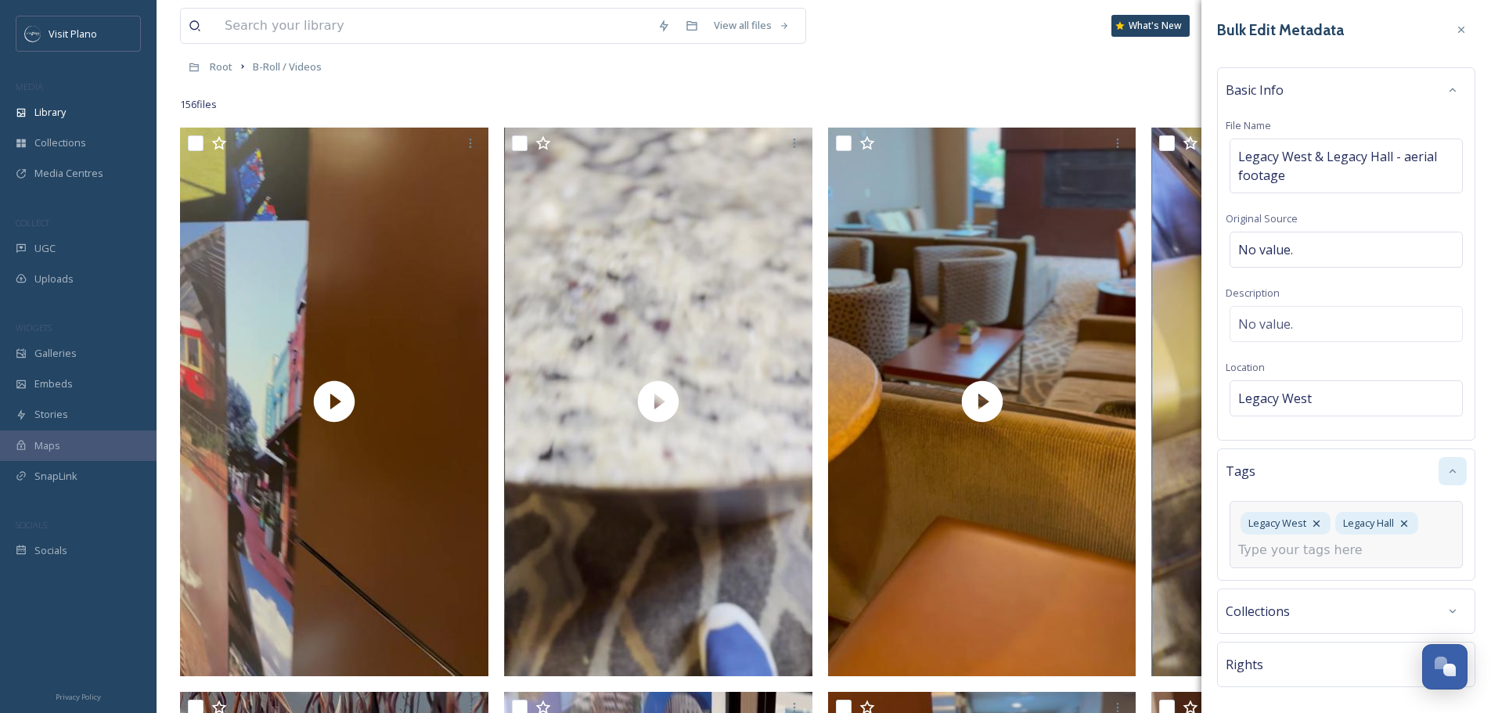
click at [1473, 559] on div "Bulk Edit Metadata Basic Info File Name Legacy West & Legacy Hall - aerial foot…" at bounding box center [1347, 387] width 290 height 774
click at [1411, 524] on div "Legacy [GEOGRAPHIC_DATA]" at bounding box center [1346, 523] width 233 height 45
click at [1349, 556] on input at bounding box center [1316, 550] width 157 height 19
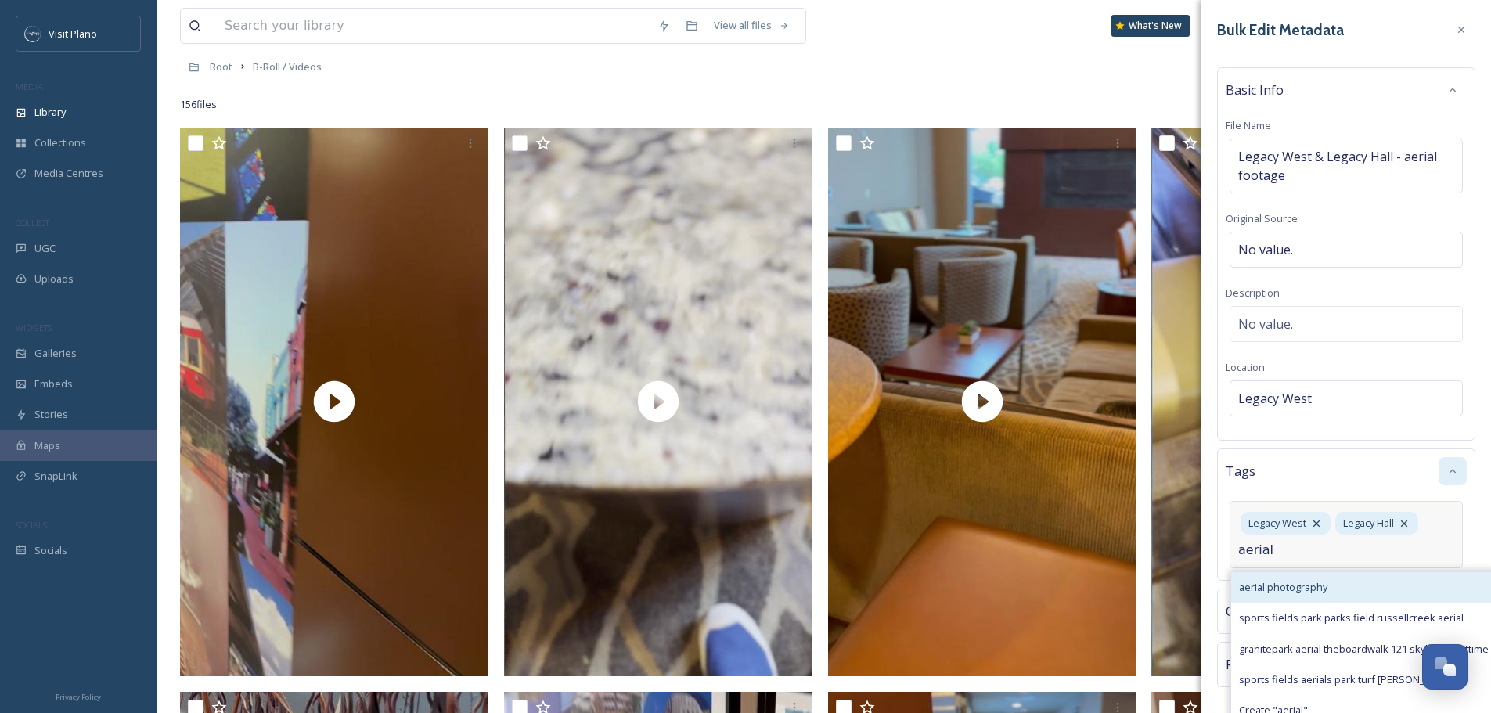
type input "aerial"
click at [1345, 586] on div "aerial photography" at bounding box center [1363, 587] width 265 height 31
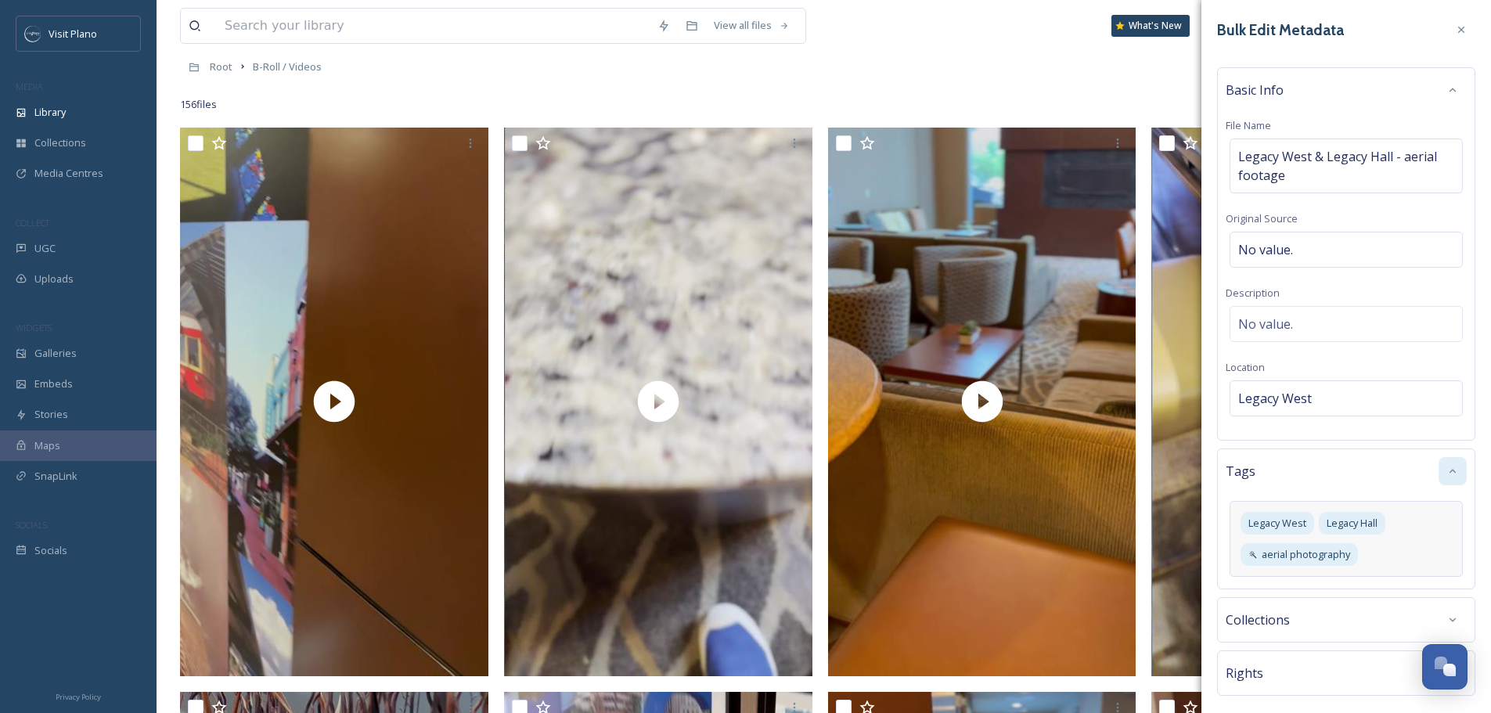
click at [1464, 557] on div "Bulk Edit Metadata Basic Info File Name Legacy West & Legacy Hall - aerial foot…" at bounding box center [1347, 392] width 290 height 784
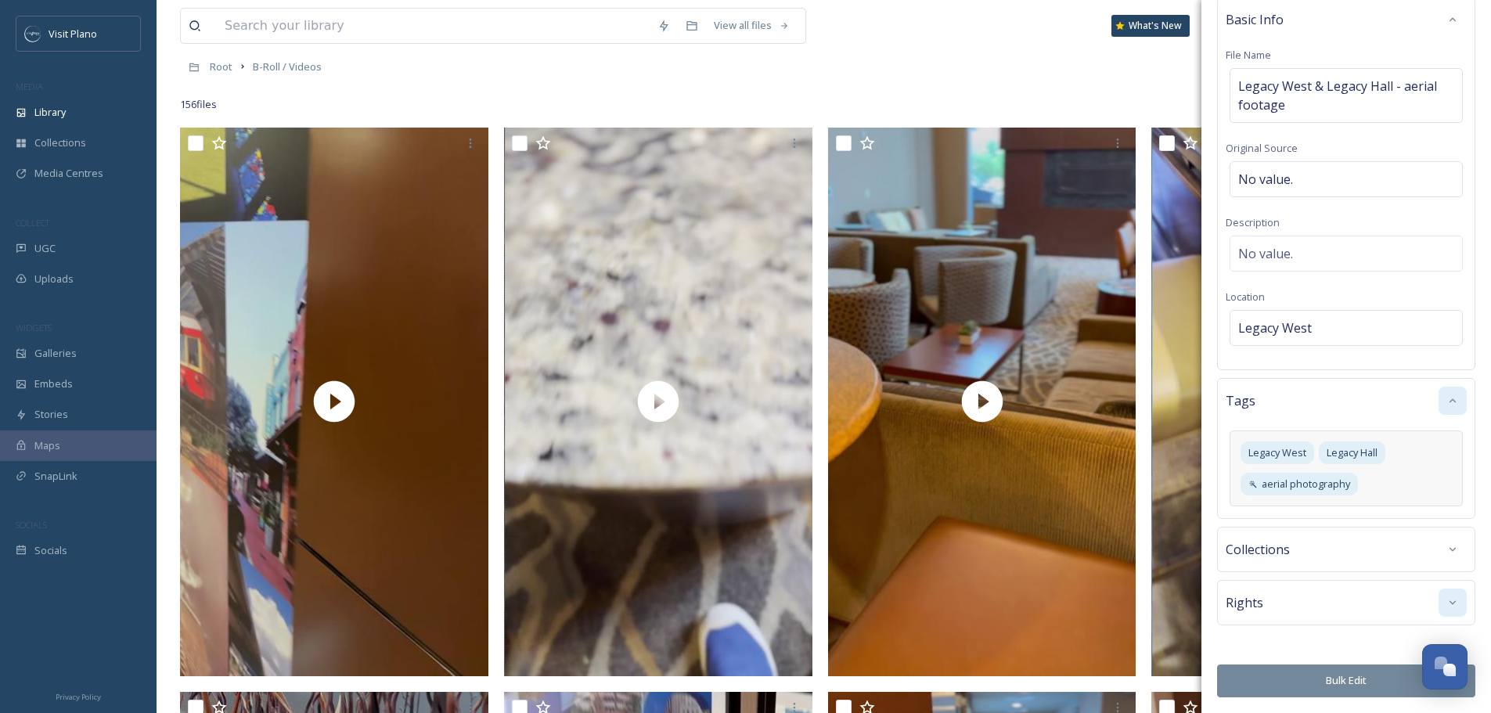
click at [1447, 607] on icon at bounding box center [1453, 602] width 13 height 13
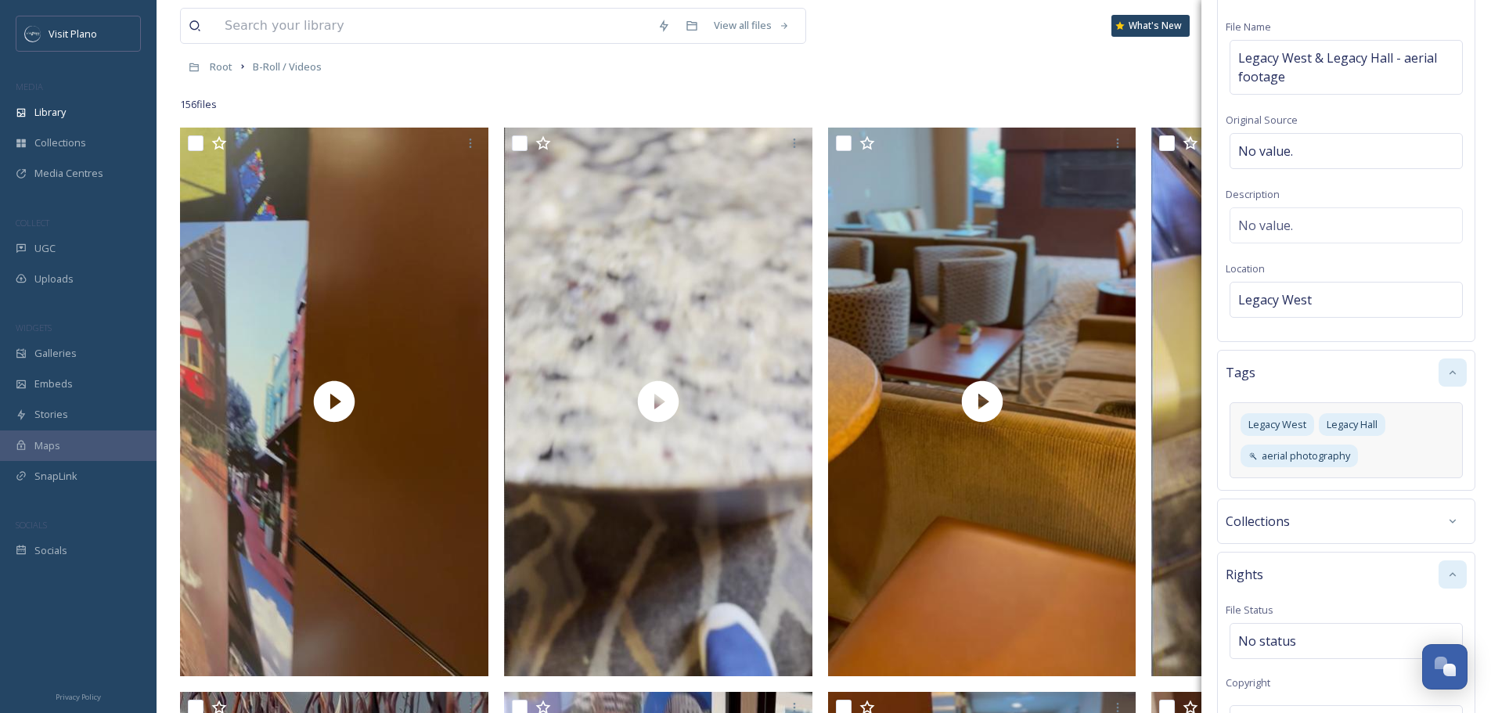
scroll to position [149, 0]
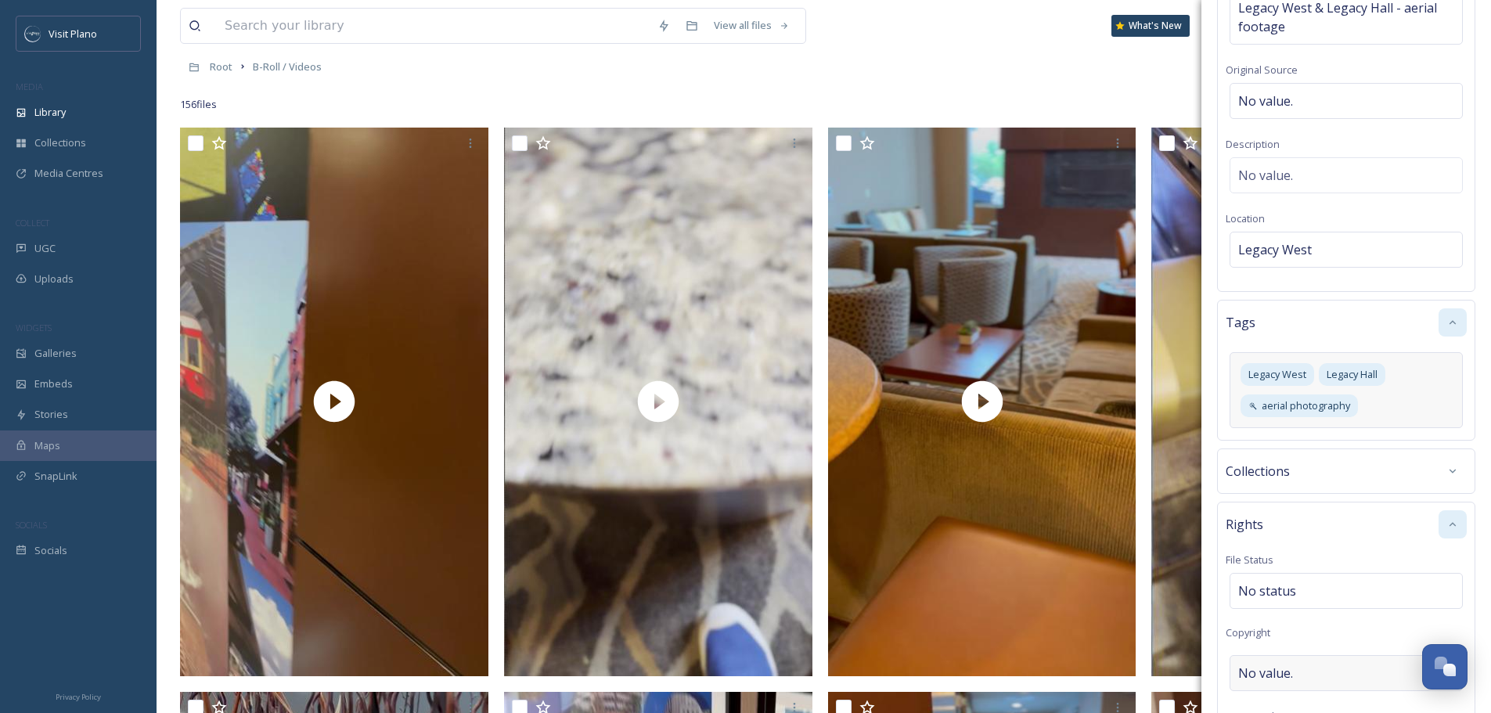
click at [1296, 672] on div "No value." at bounding box center [1346, 673] width 233 height 36
type input "City of Plano"
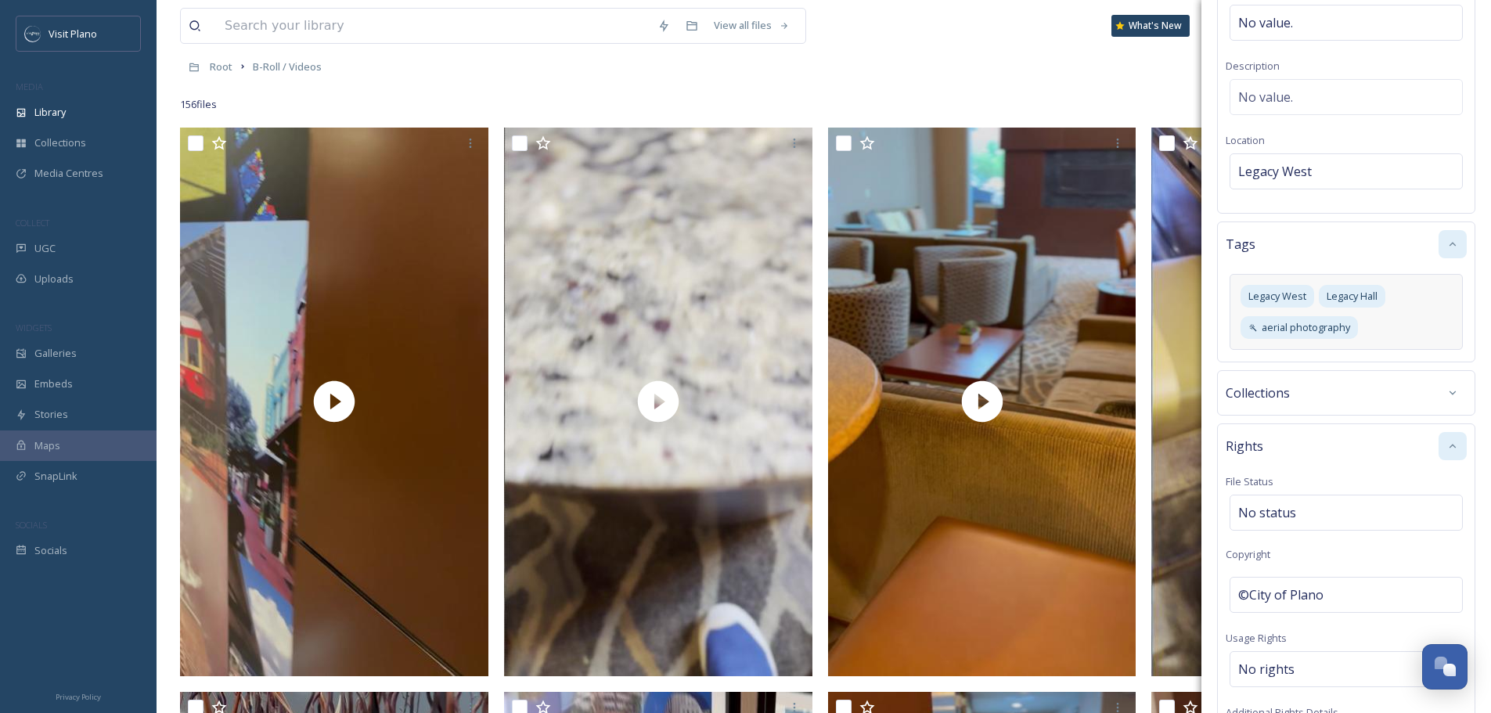
scroll to position [526, 0]
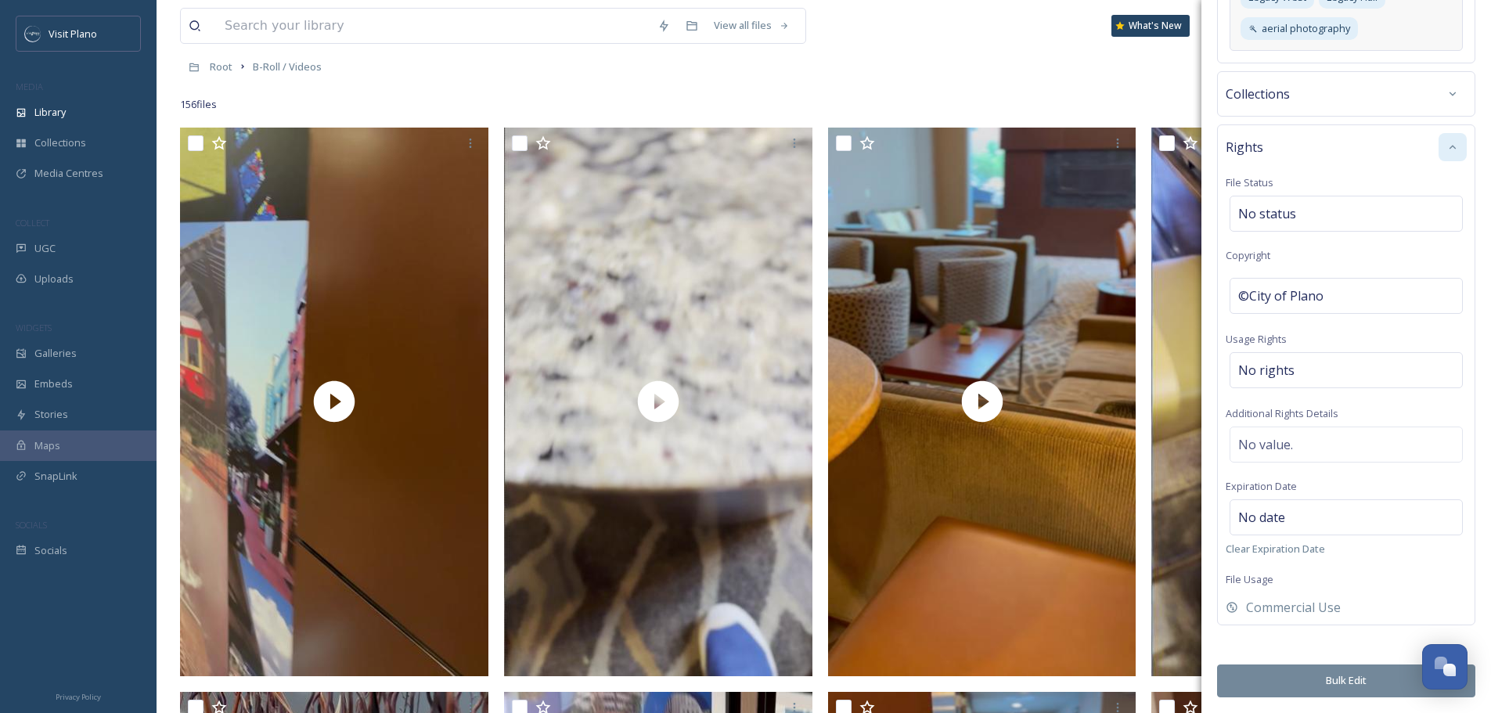
click at [1347, 679] on button "Bulk Edit" at bounding box center [1346, 681] width 258 height 32
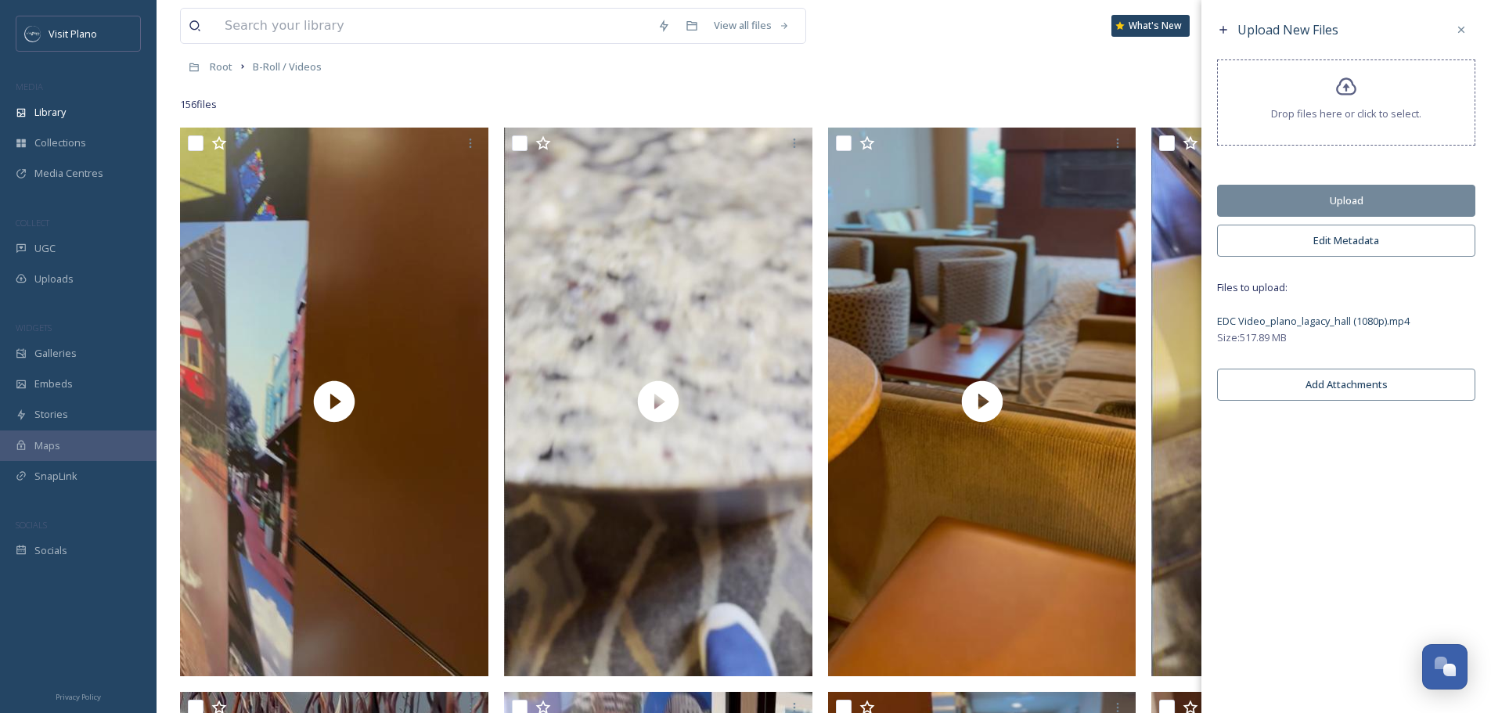
click at [1347, 203] on button "Upload" at bounding box center [1346, 201] width 258 height 32
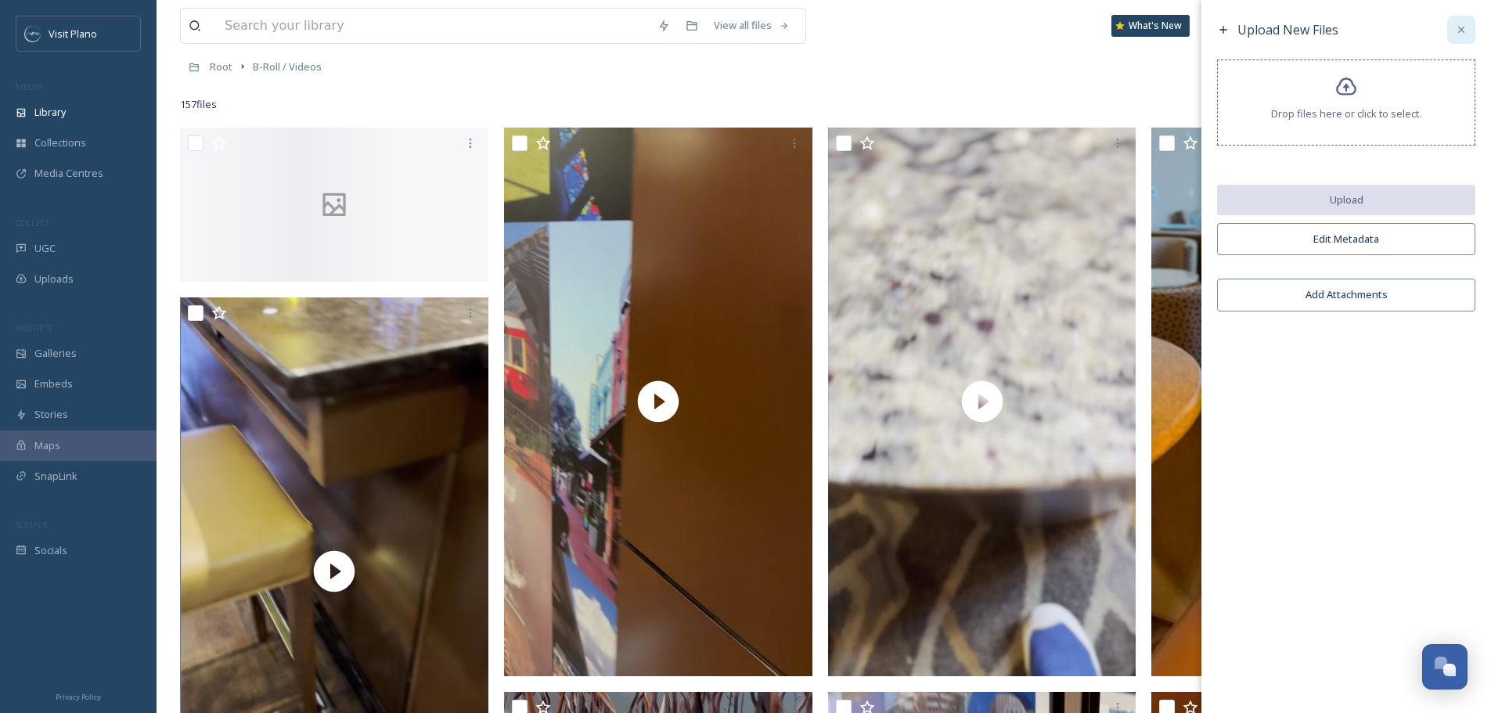
click at [1458, 34] on icon at bounding box center [1461, 29] width 13 height 13
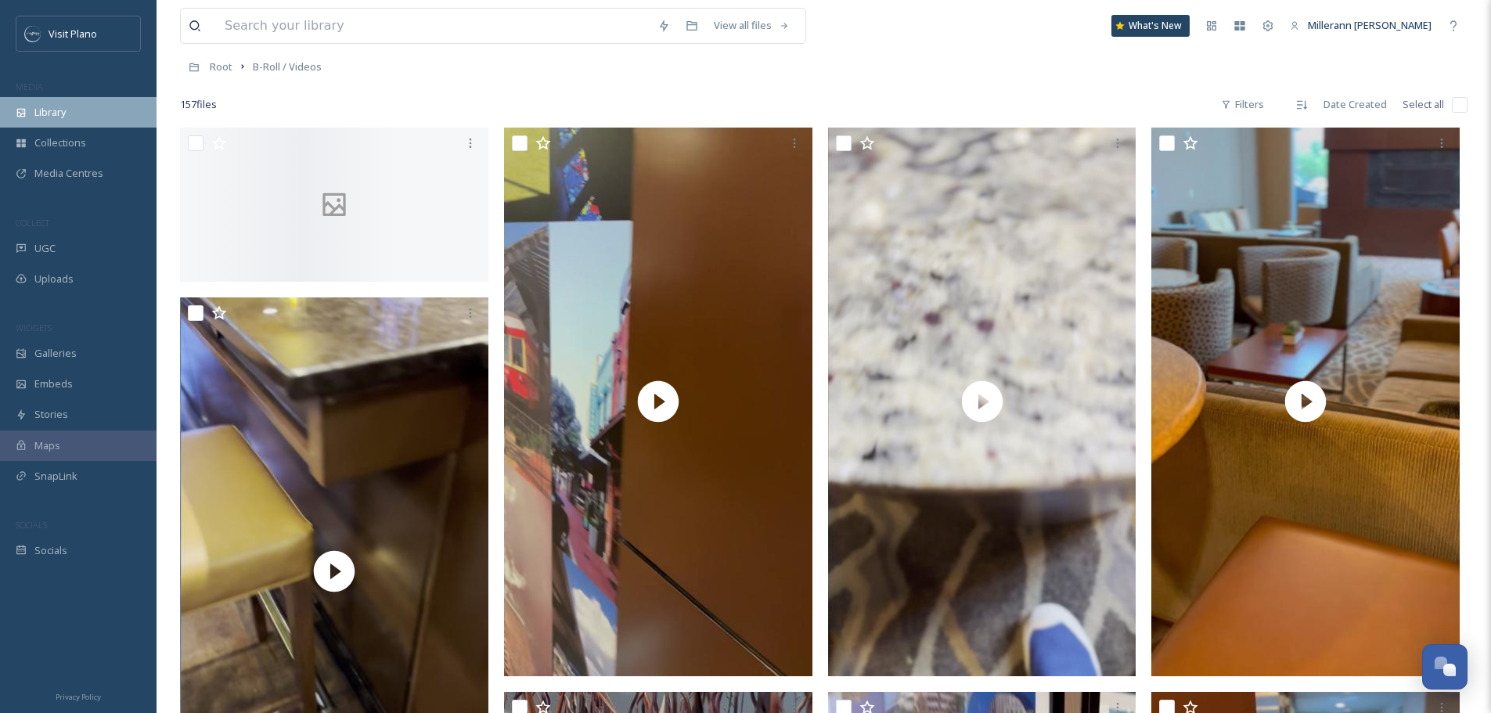
click at [54, 106] on span "Library" at bounding box center [49, 112] width 31 height 15
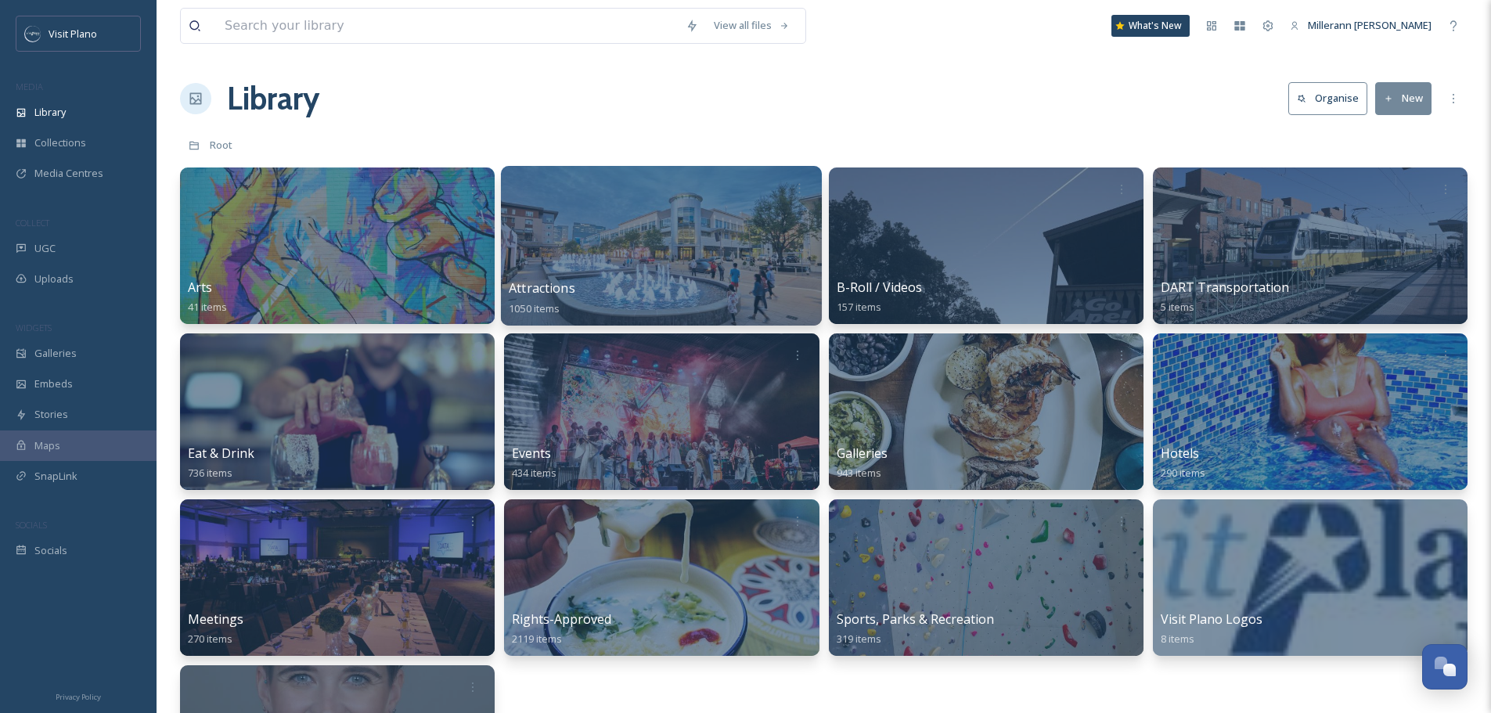
click at [540, 286] on span "Attractions" at bounding box center [542, 287] width 67 height 17
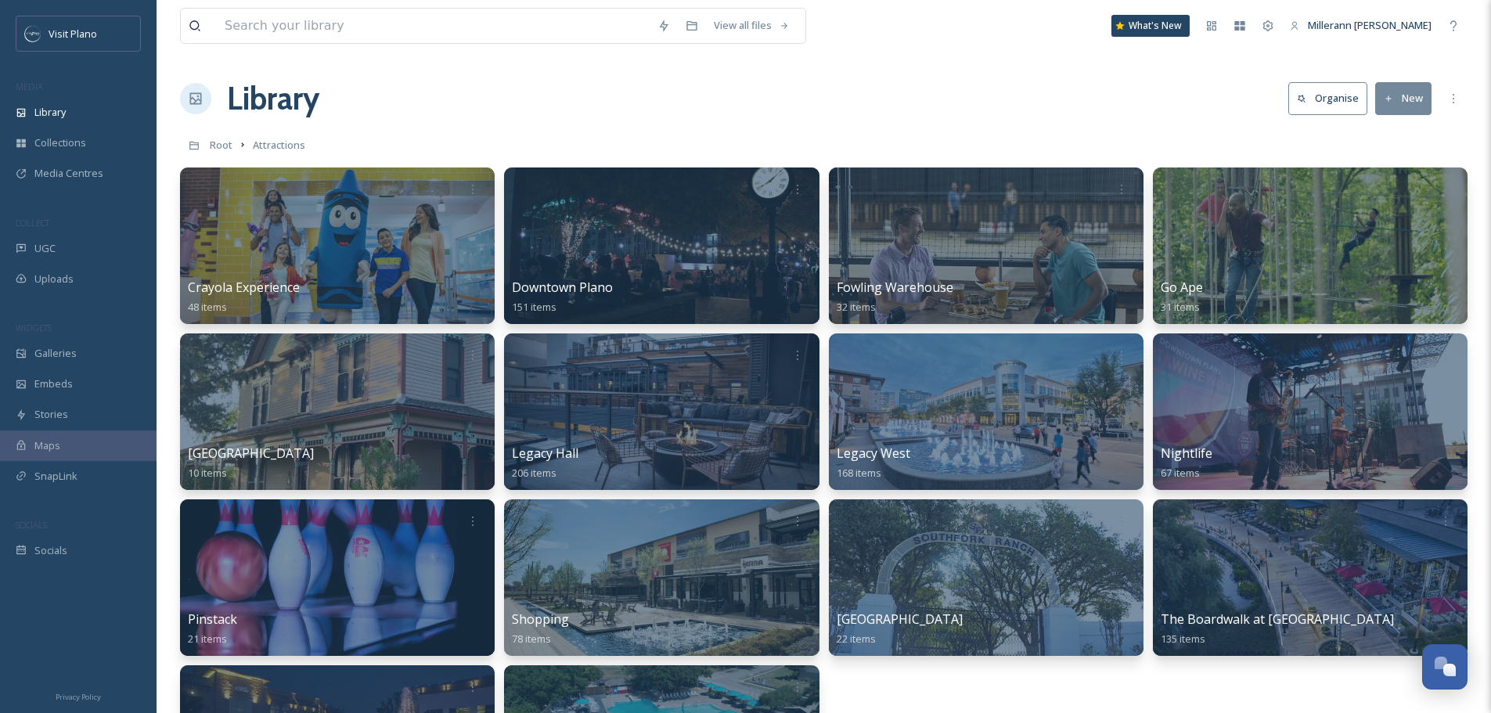
click at [1402, 106] on button "New" at bounding box center [1403, 98] width 56 height 32
click at [1395, 137] on span "File Upload" at bounding box center [1397, 135] width 52 height 15
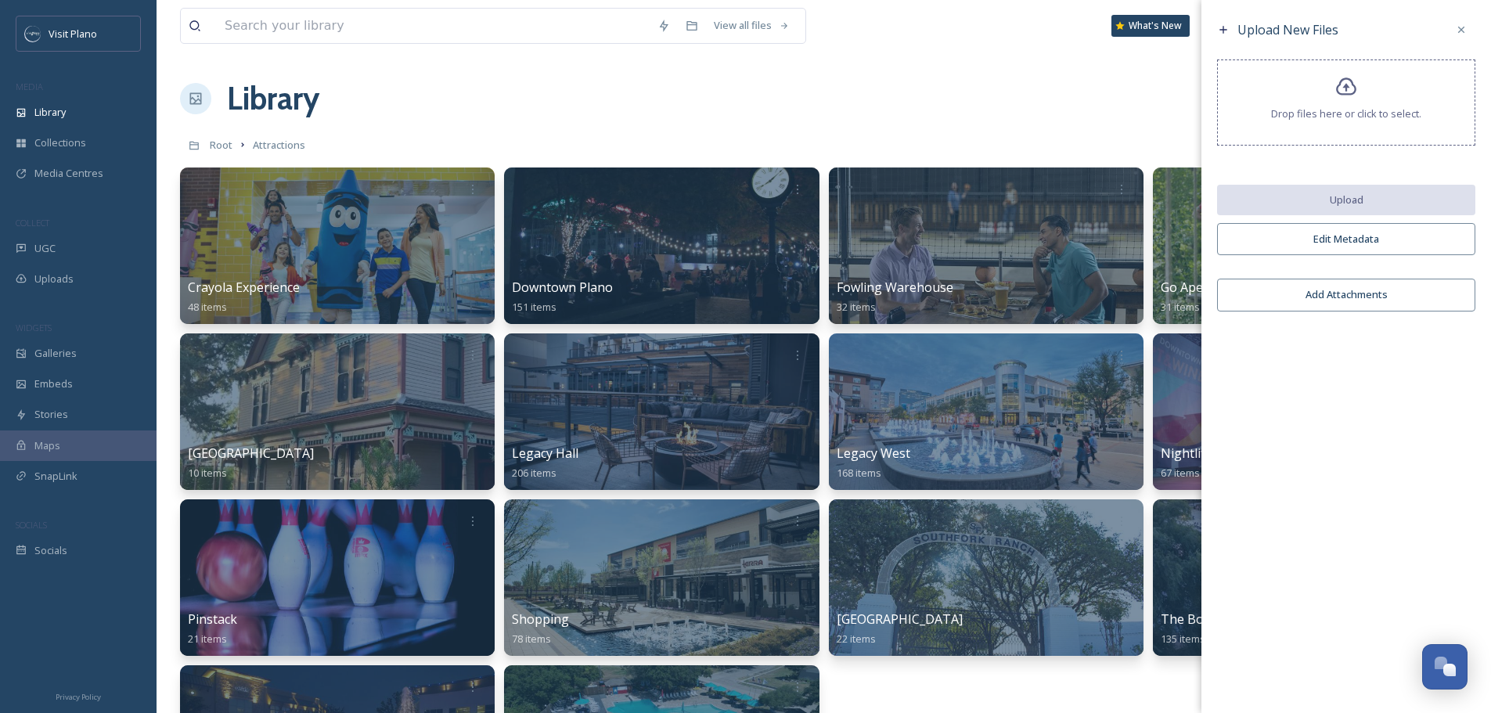
click at [1336, 125] on div "Drop files here or click to select." at bounding box center [1346, 102] width 258 height 86
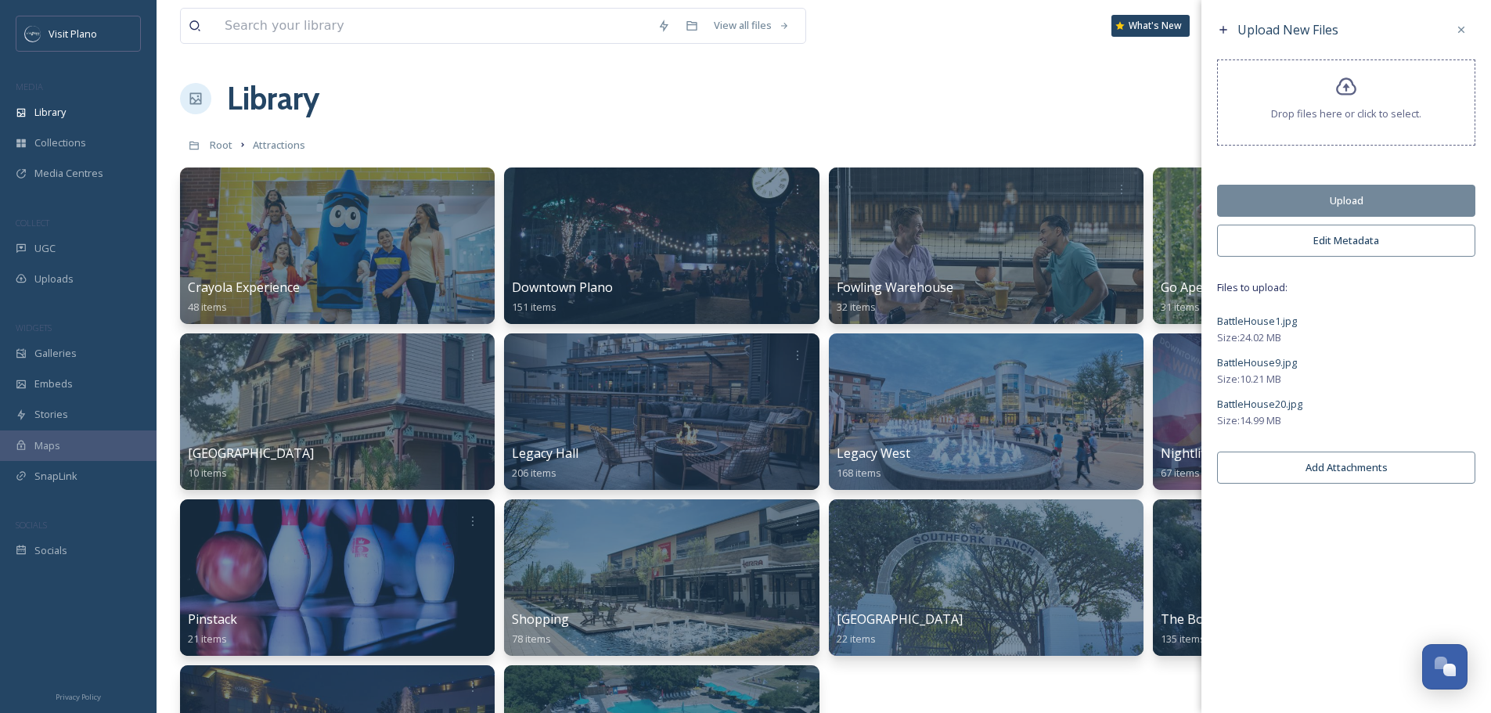
click at [1349, 239] on button "Edit Metadata" at bounding box center [1346, 241] width 258 height 32
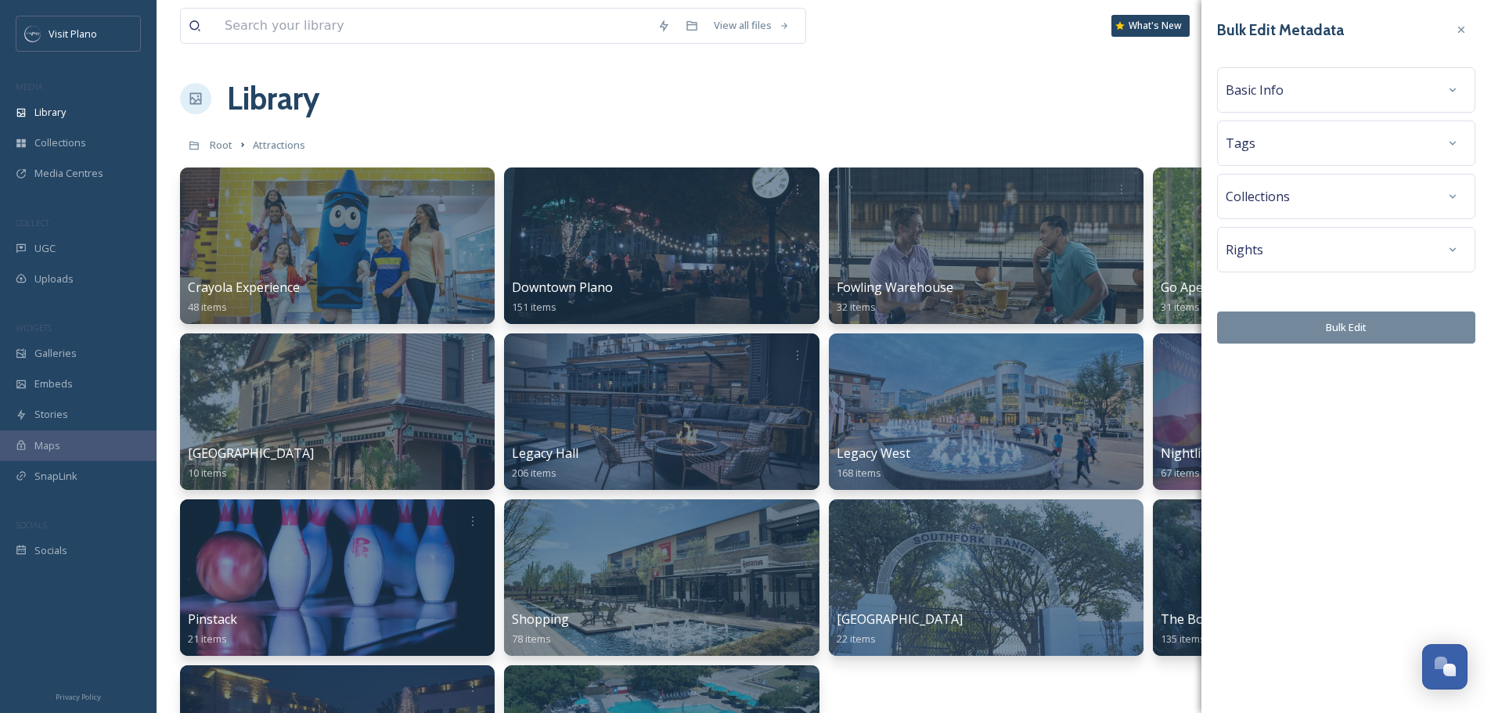
click at [1284, 101] on div "Basic Info" at bounding box center [1346, 90] width 241 height 28
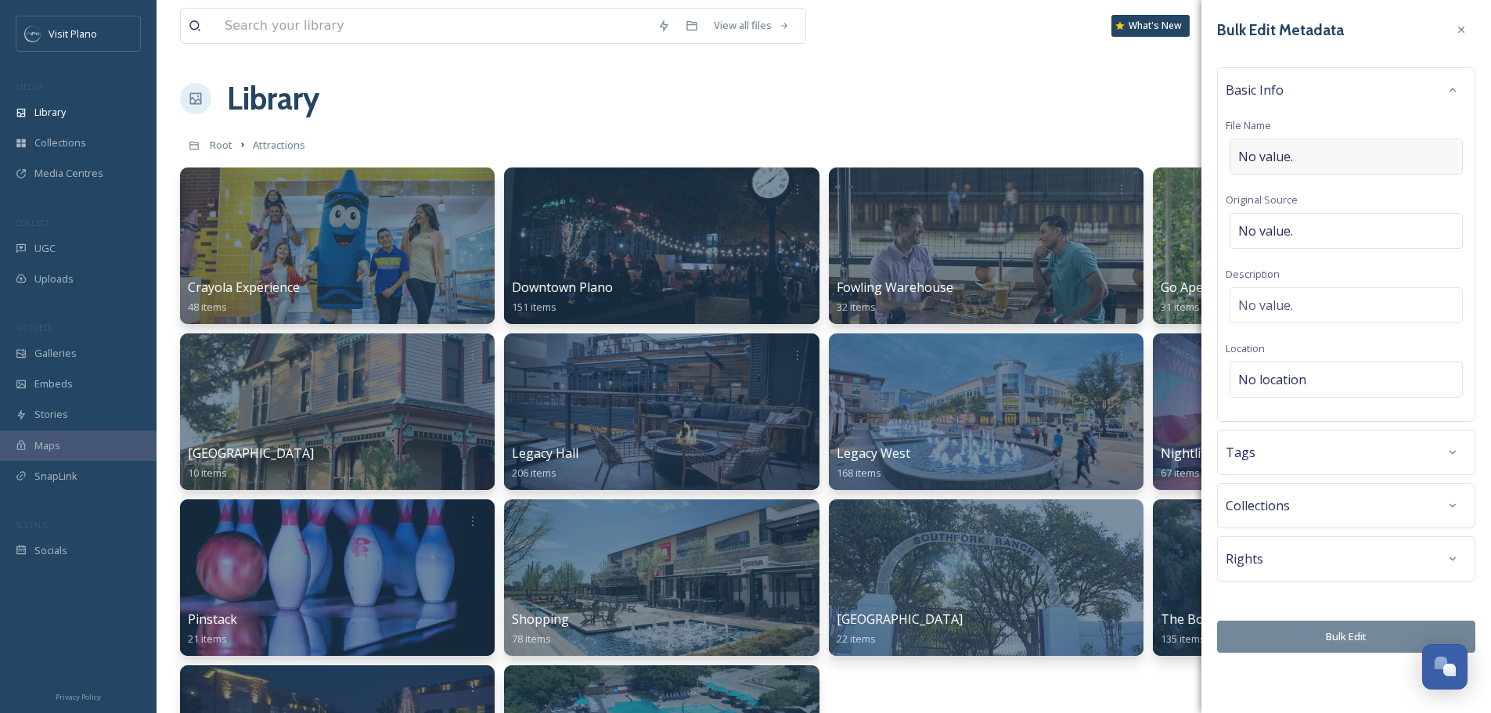
click at [1302, 151] on div "No value." at bounding box center [1346, 157] width 233 height 36
type input "[GEOGRAPHIC_DATA]"
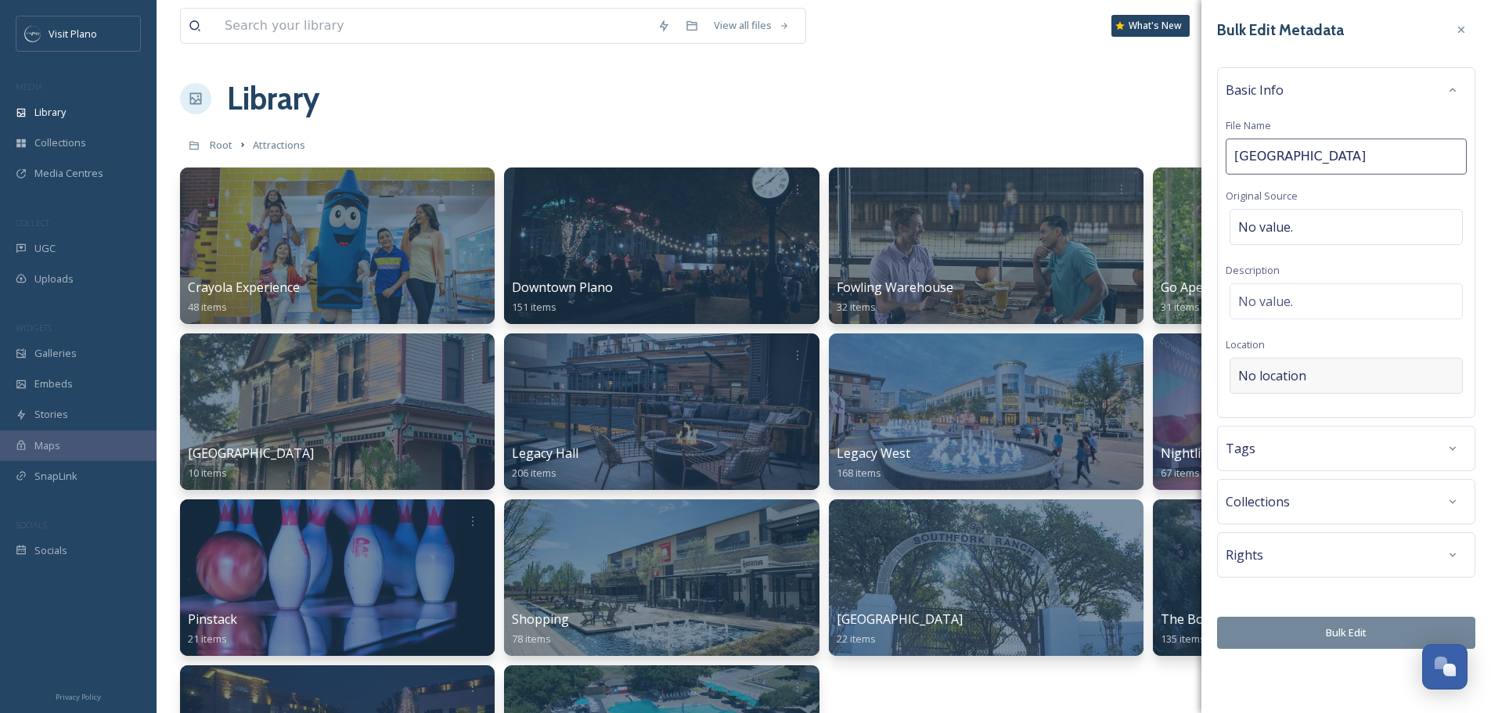
click at [1340, 373] on div "No location" at bounding box center [1346, 376] width 233 height 36
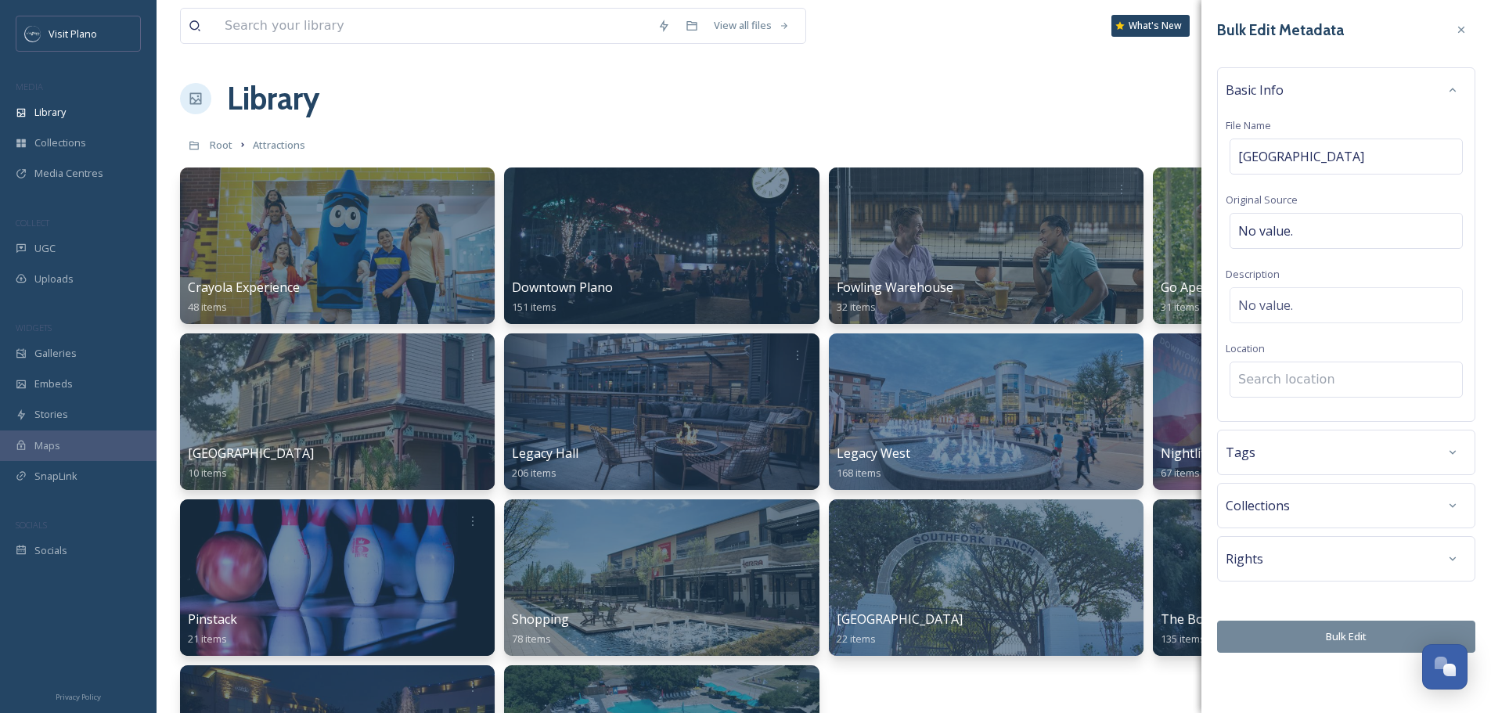
click at [1340, 373] on input at bounding box center [1347, 379] width 232 height 34
type input "N"
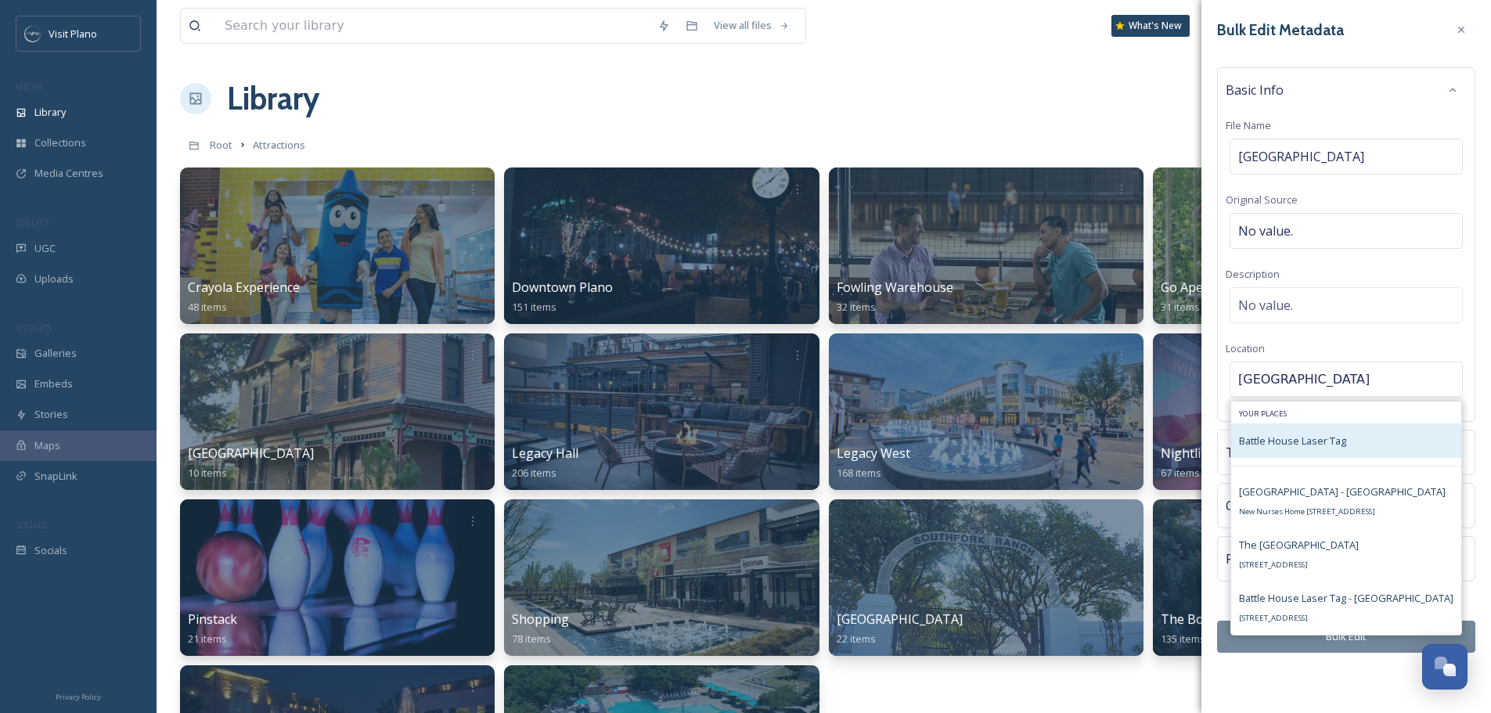
type input "[GEOGRAPHIC_DATA]"
click at [1328, 448] on span "Battle House Laser Tag" at bounding box center [1292, 441] width 107 height 14
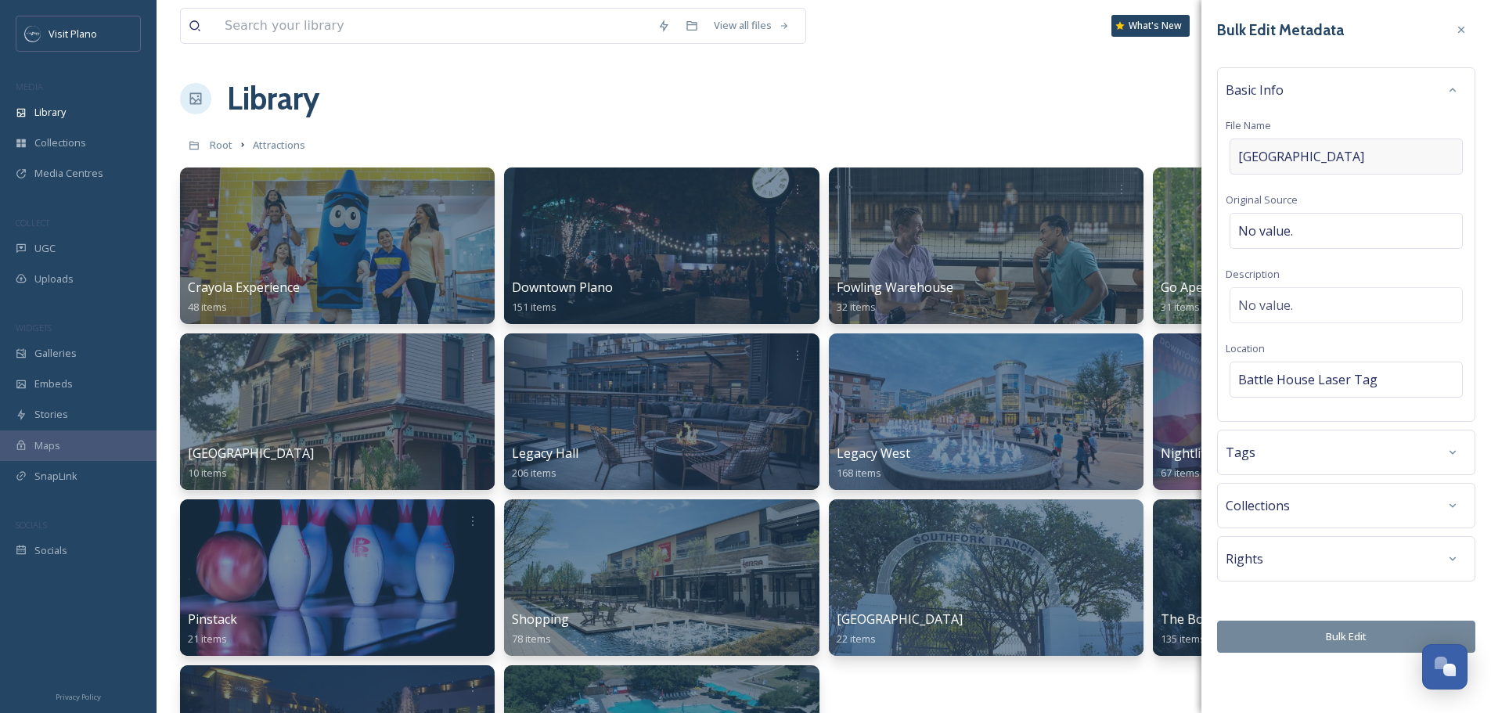
click at [1346, 154] on div "[GEOGRAPHIC_DATA]" at bounding box center [1346, 157] width 233 height 36
type input "Battle House Laser Tag"
click at [1345, 456] on div "Tags" at bounding box center [1346, 448] width 241 height 28
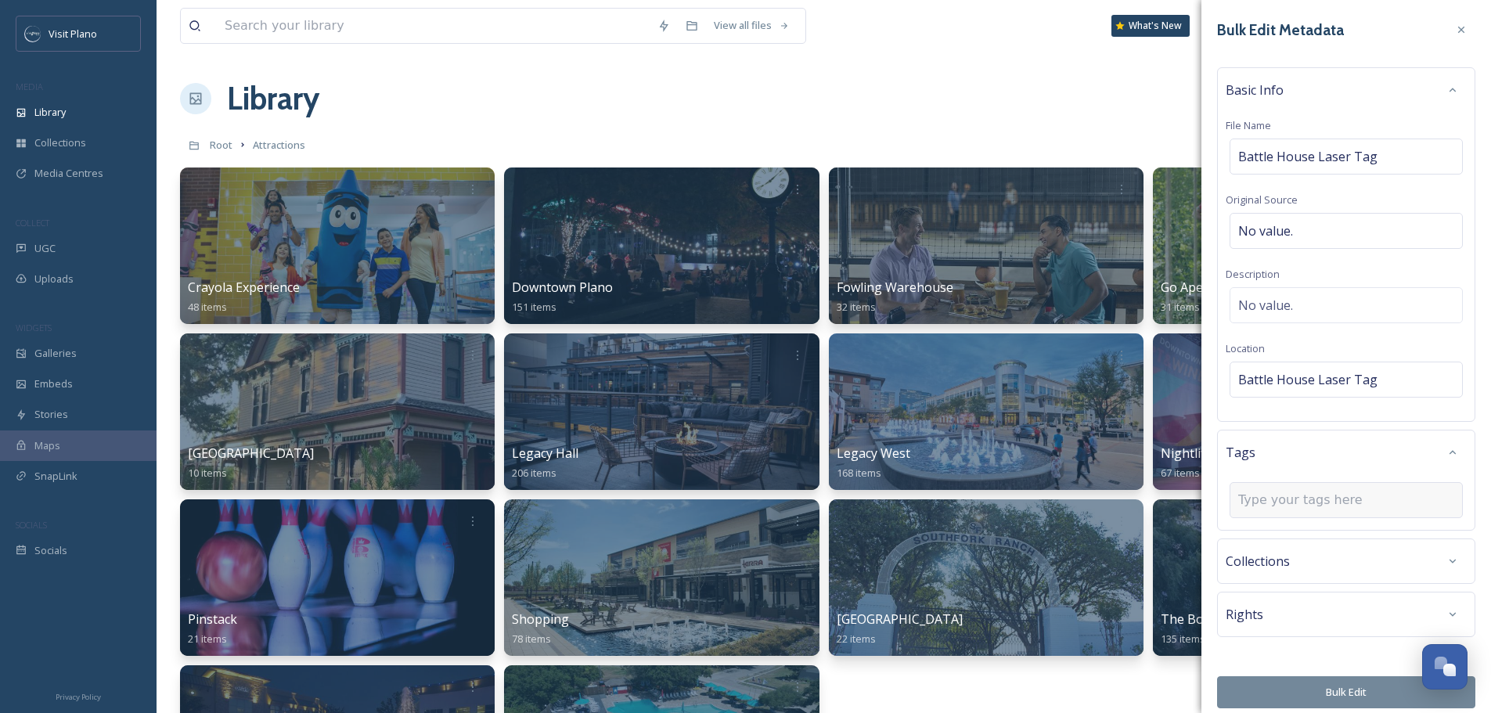
click at [1280, 510] on div at bounding box center [1346, 500] width 233 height 36
click at [1286, 506] on input at bounding box center [1316, 500] width 157 height 19
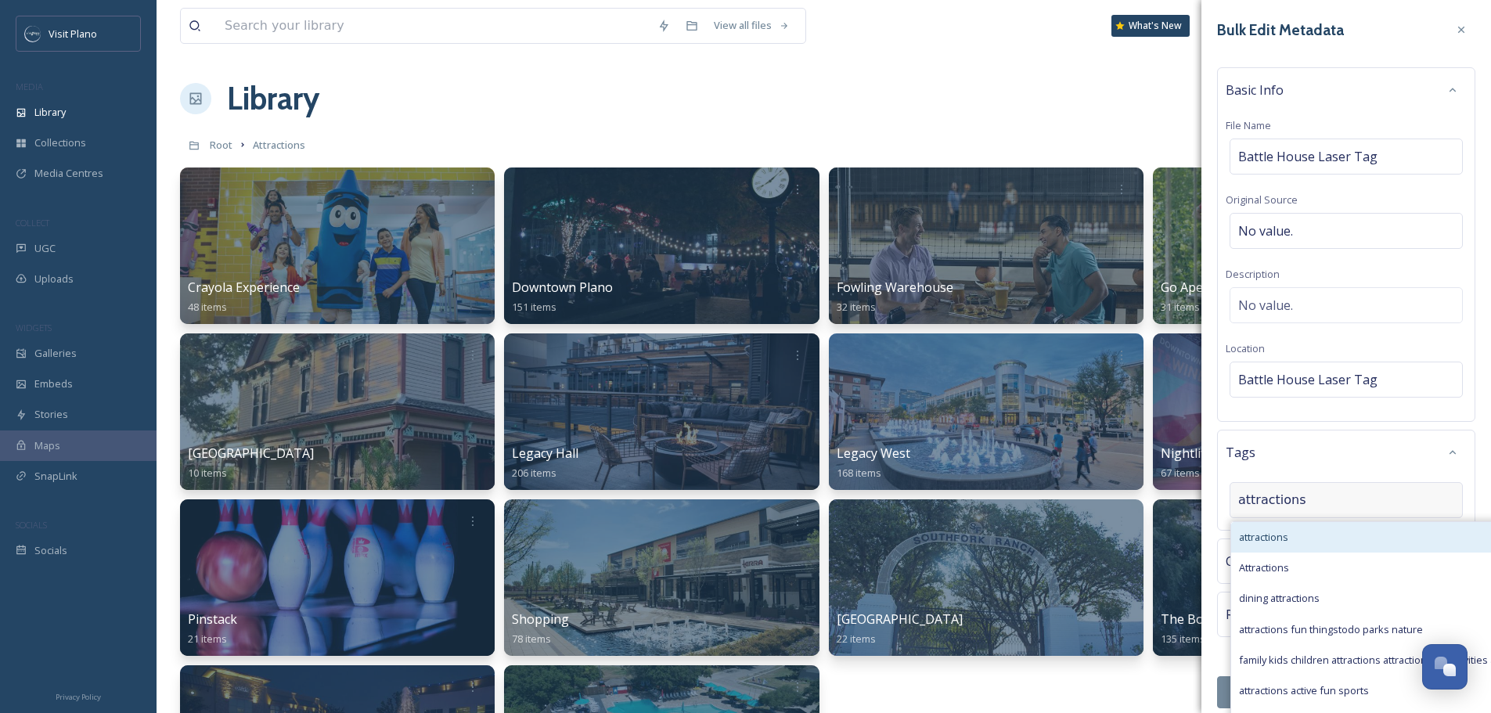
type input "attractions"
click at [1274, 528] on div "attractions" at bounding box center [1430, 537] width 399 height 31
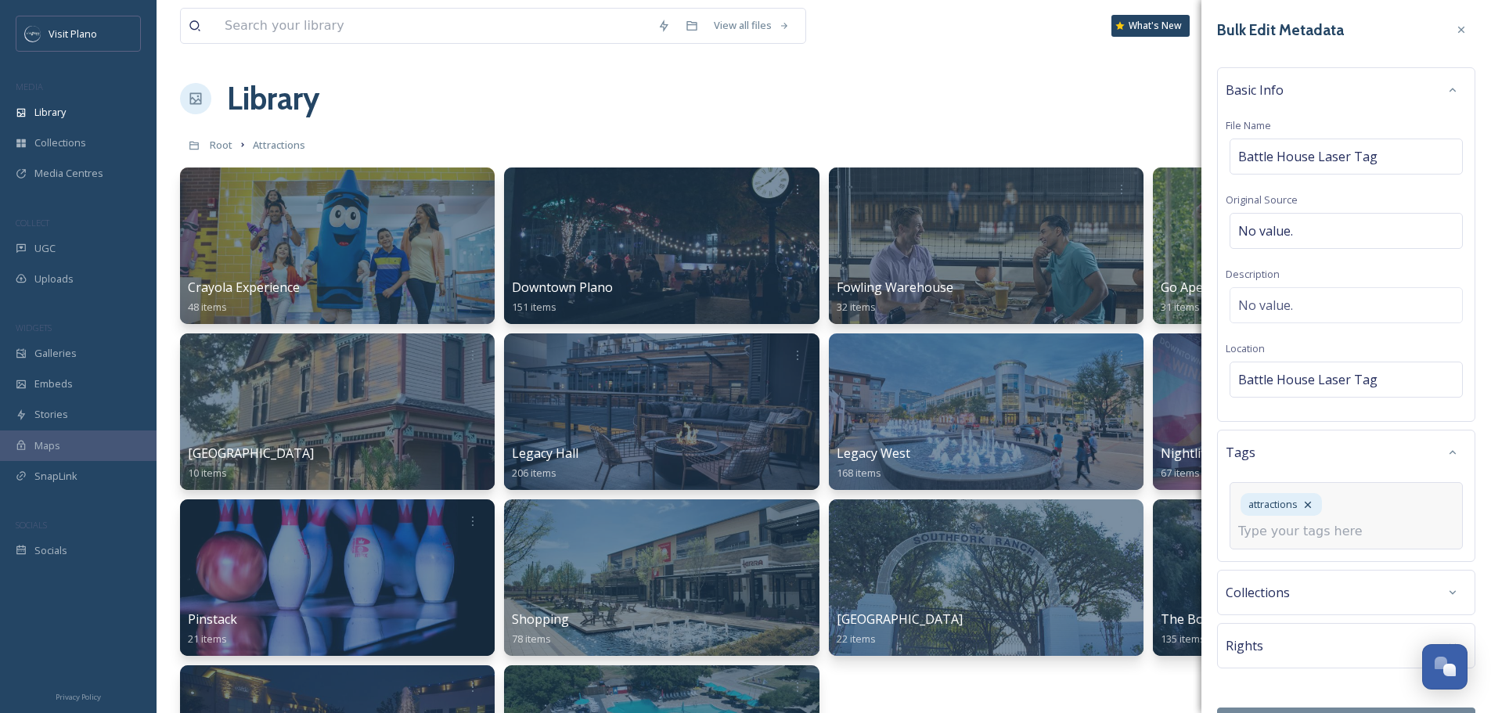
scroll to position [42, 0]
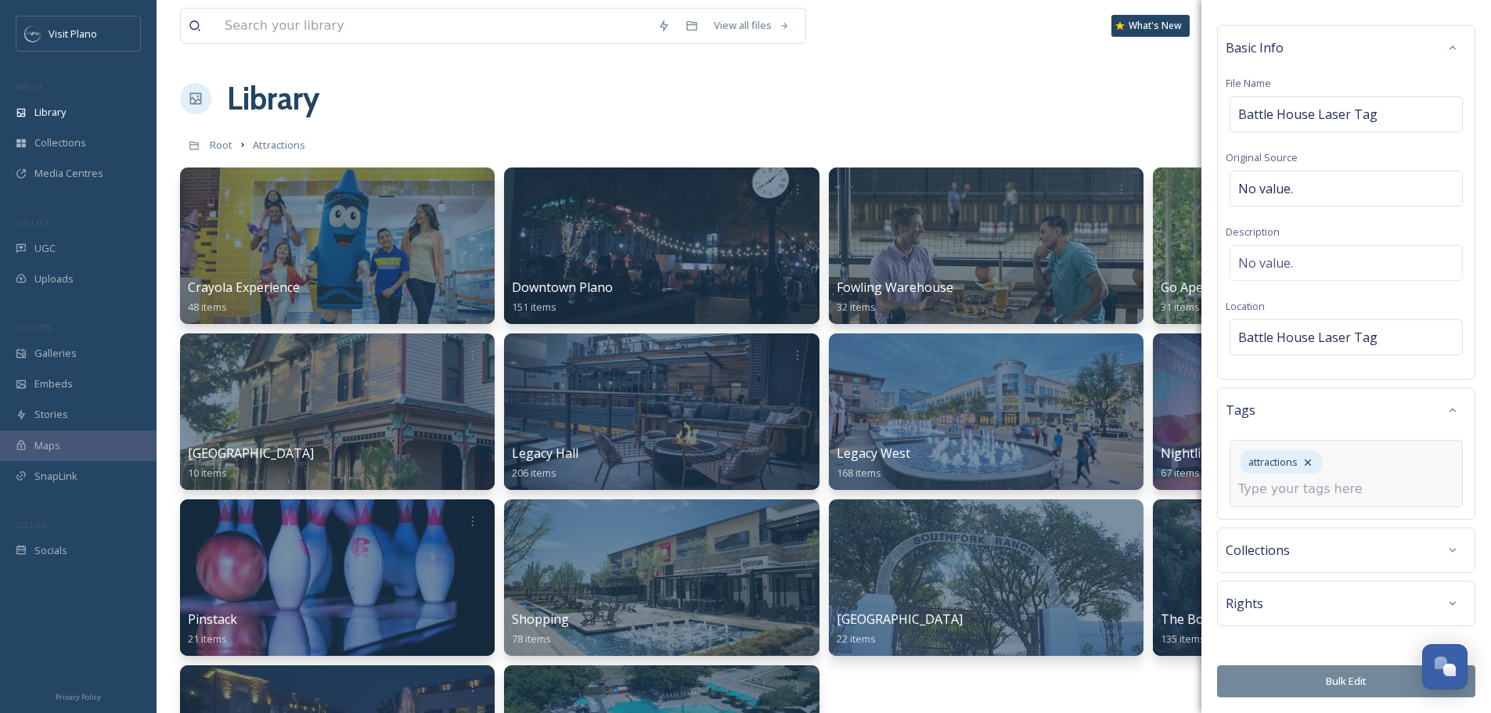
click at [1285, 492] on input at bounding box center [1316, 489] width 157 height 19
type input "laser tag"
click at [1282, 522] on span "Create " laser tag "" at bounding box center [1280, 526] width 83 height 15
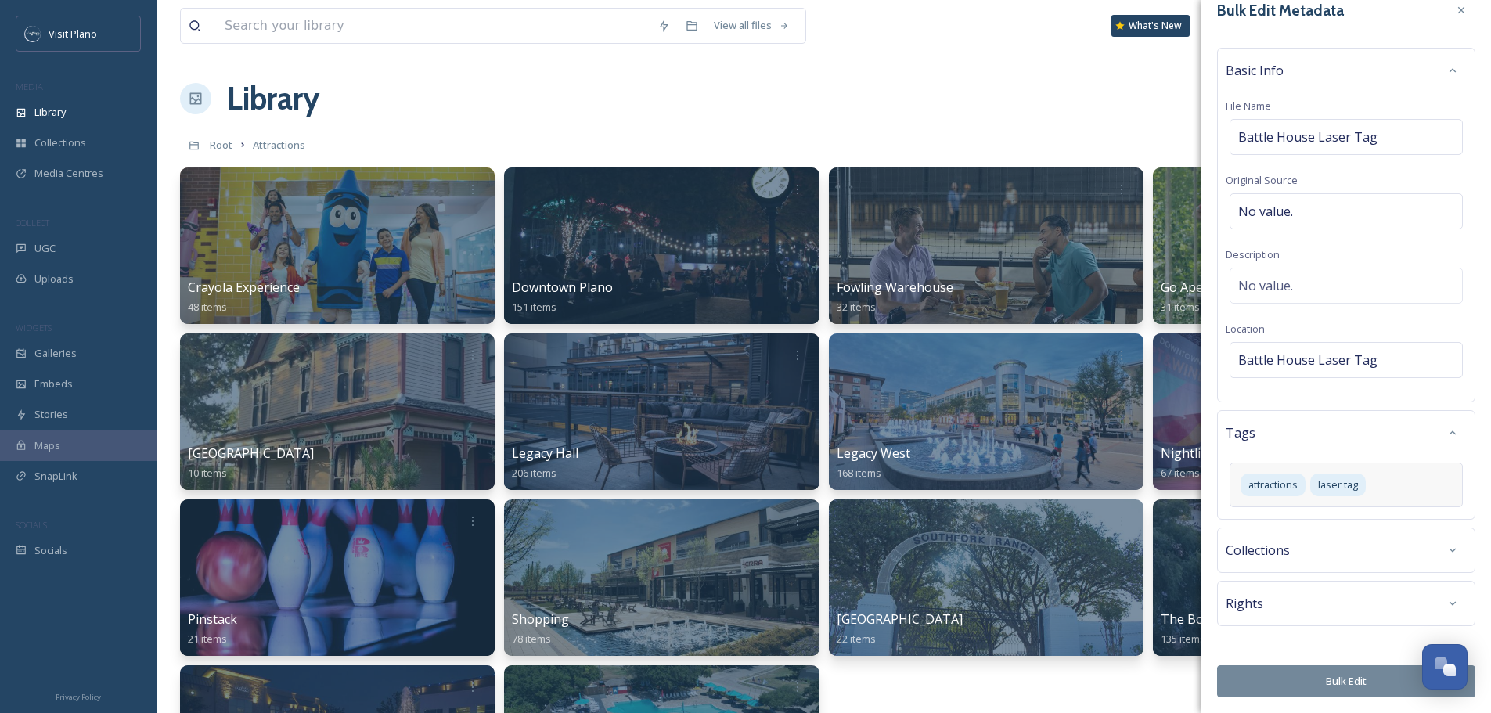
click at [1357, 607] on div "Rights" at bounding box center [1346, 603] width 241 height 28
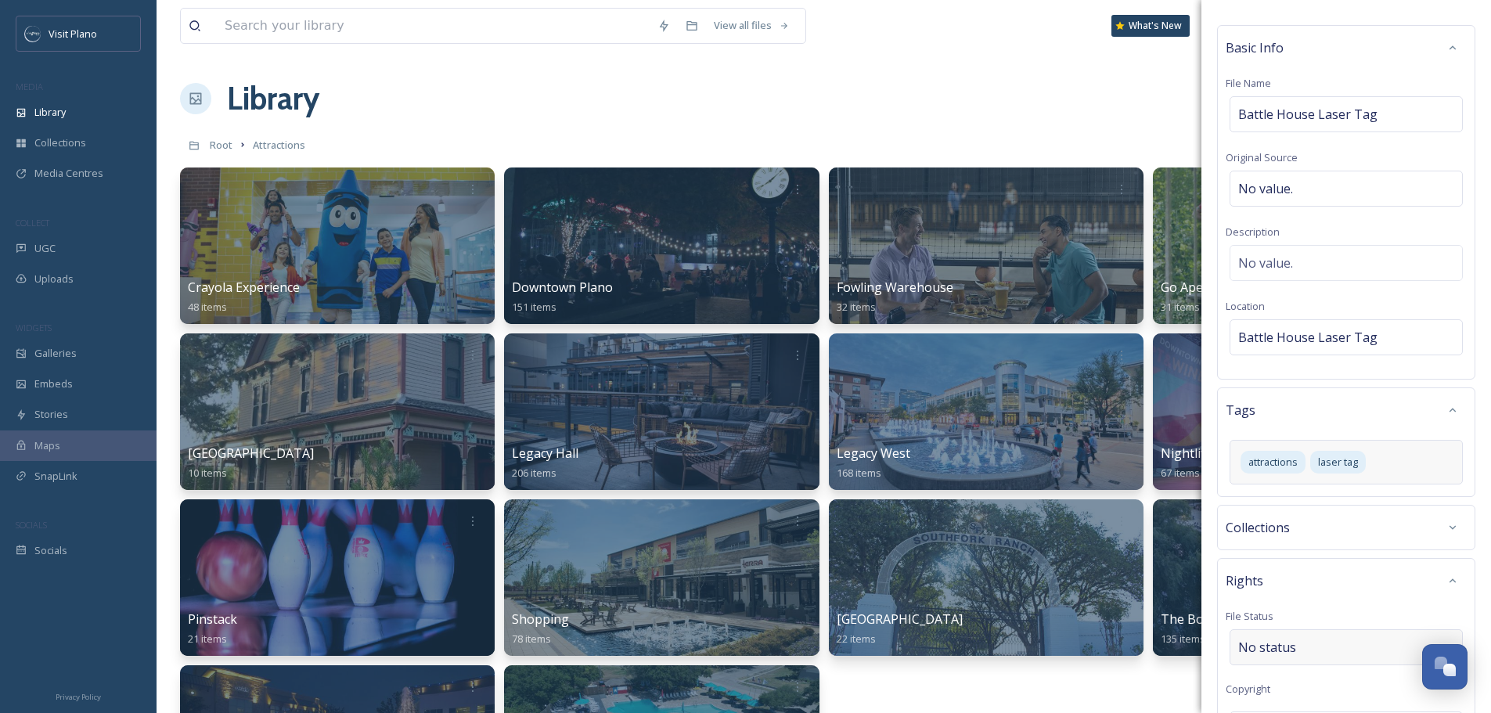
scroll to position [121, 0]
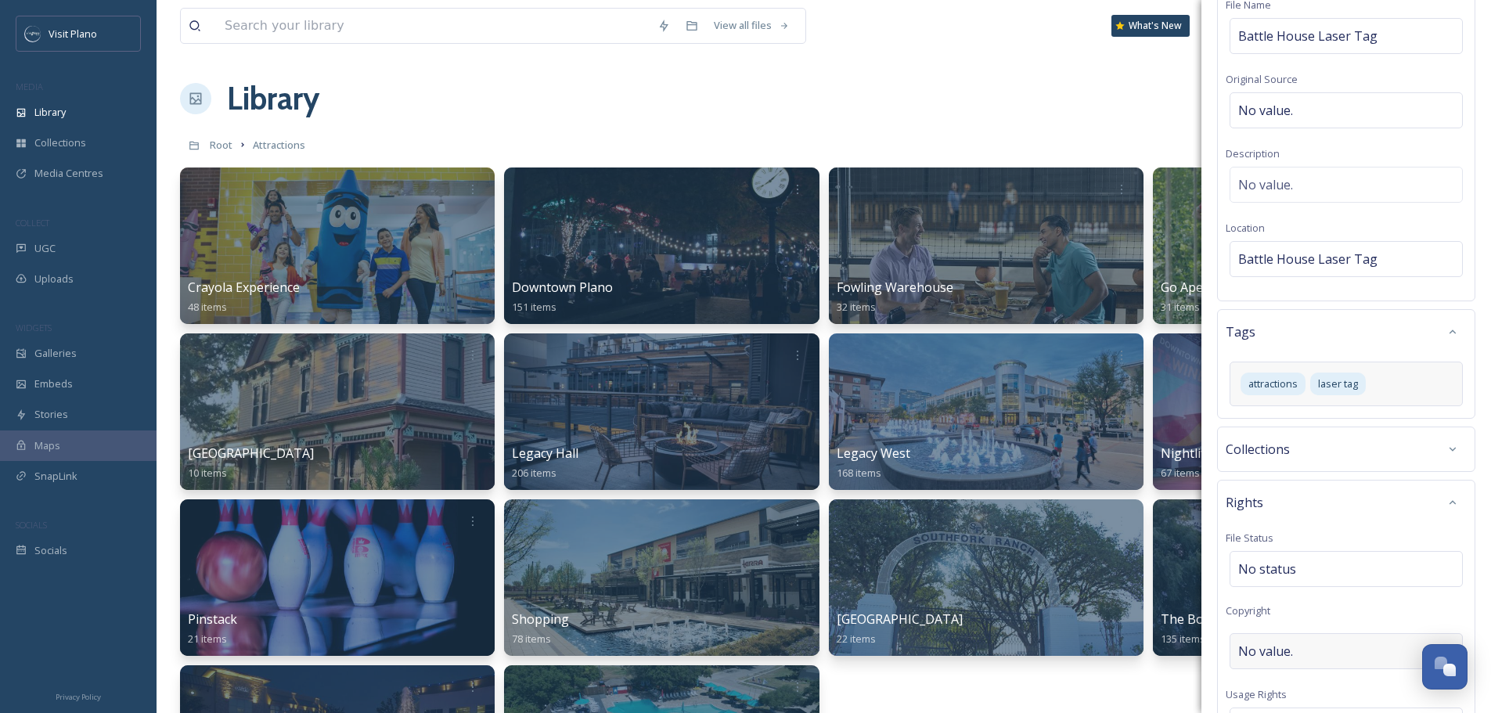
click at [1294, 656] on div "No value." at bounding box center [1346, 651] width 233 height 36
type input "Visit Plano"
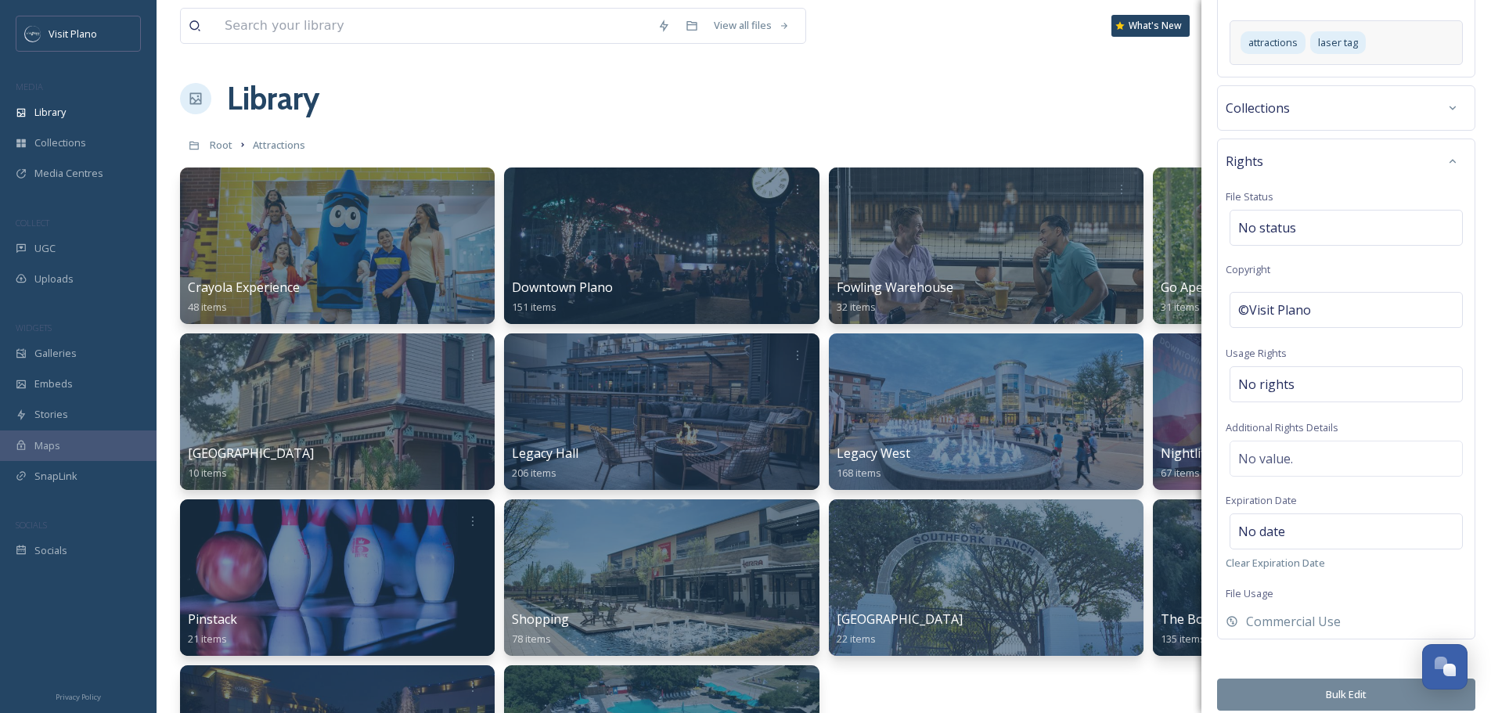
scroll to position [475, 0]
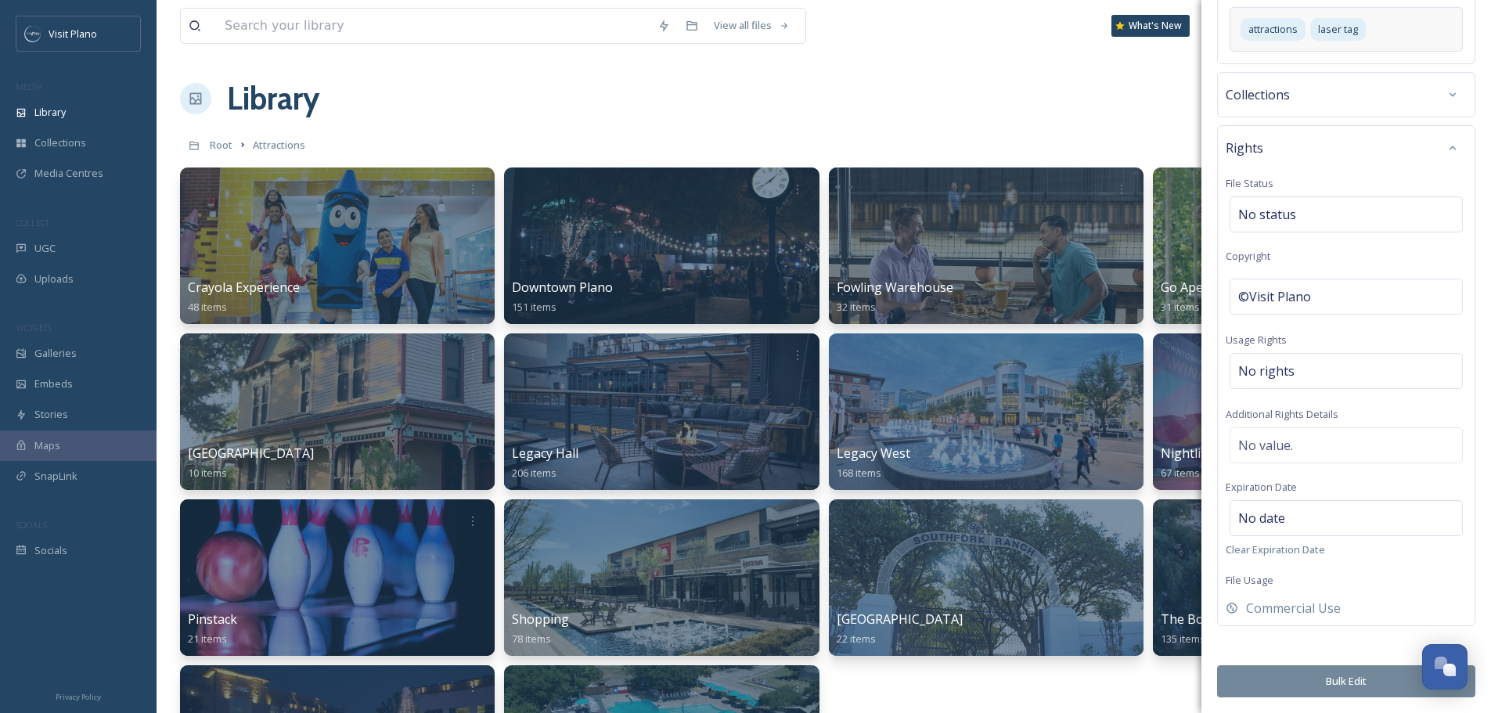
click at [1355, 679] on button "Bulk Edit" at bounding box center [1346, 681] width 258 height 32
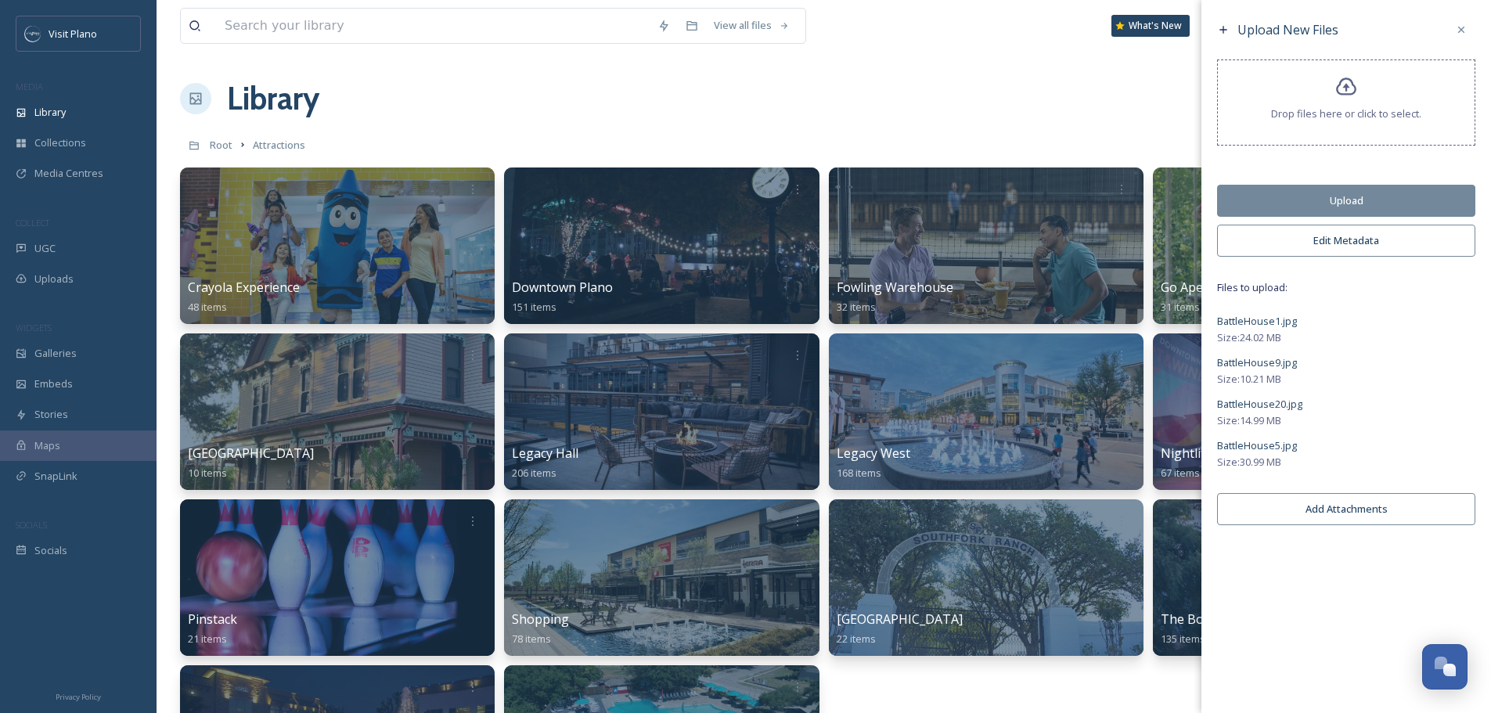
click at [1334, 207] on button "Upload" at bounding box center [1346, 201] width 258 height 32
